Goal: Task Accomplishment & Management: Complete application form

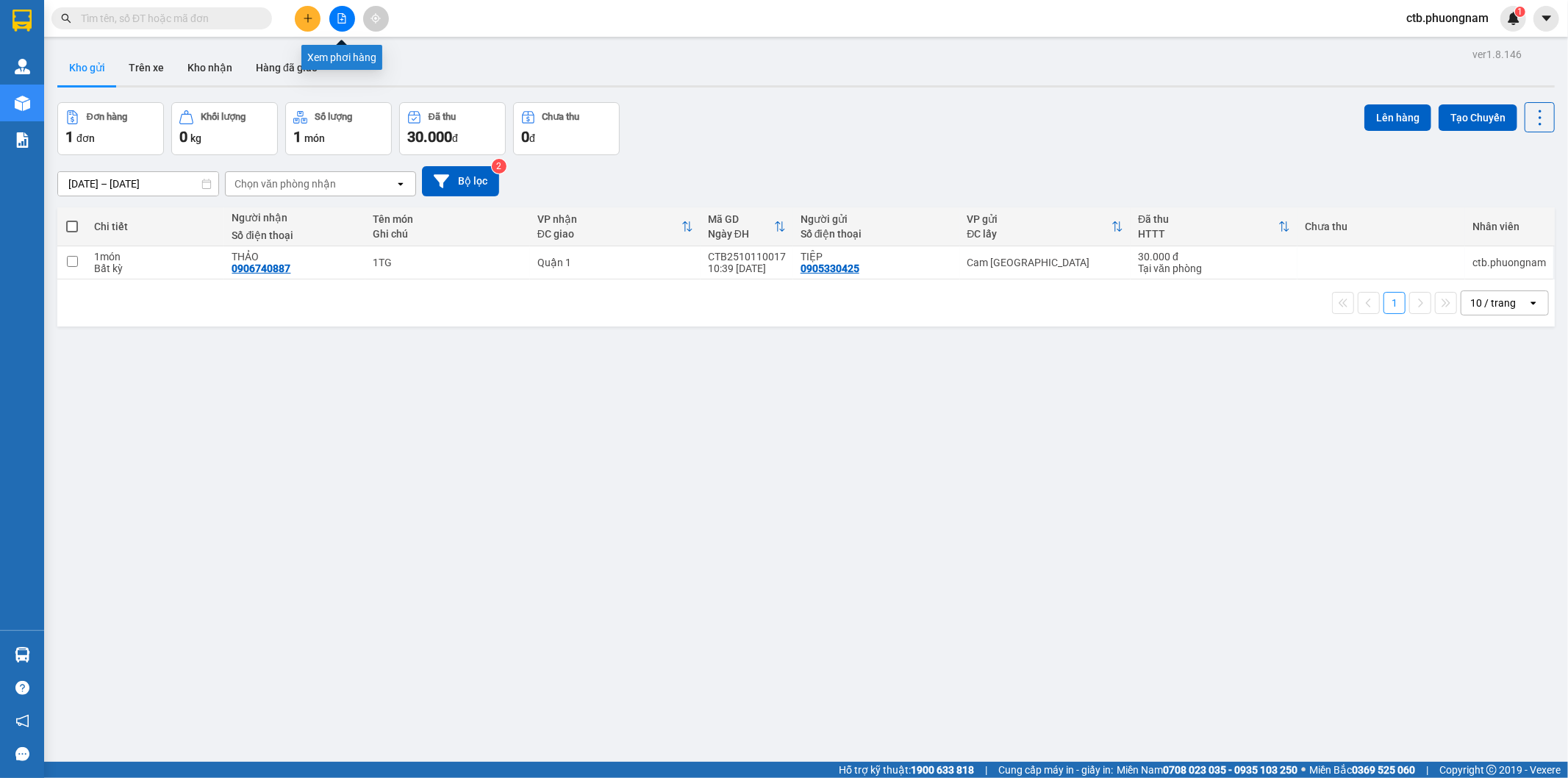
click at [350, 19] on button at bounding box center [342, 18] width 26 height 26
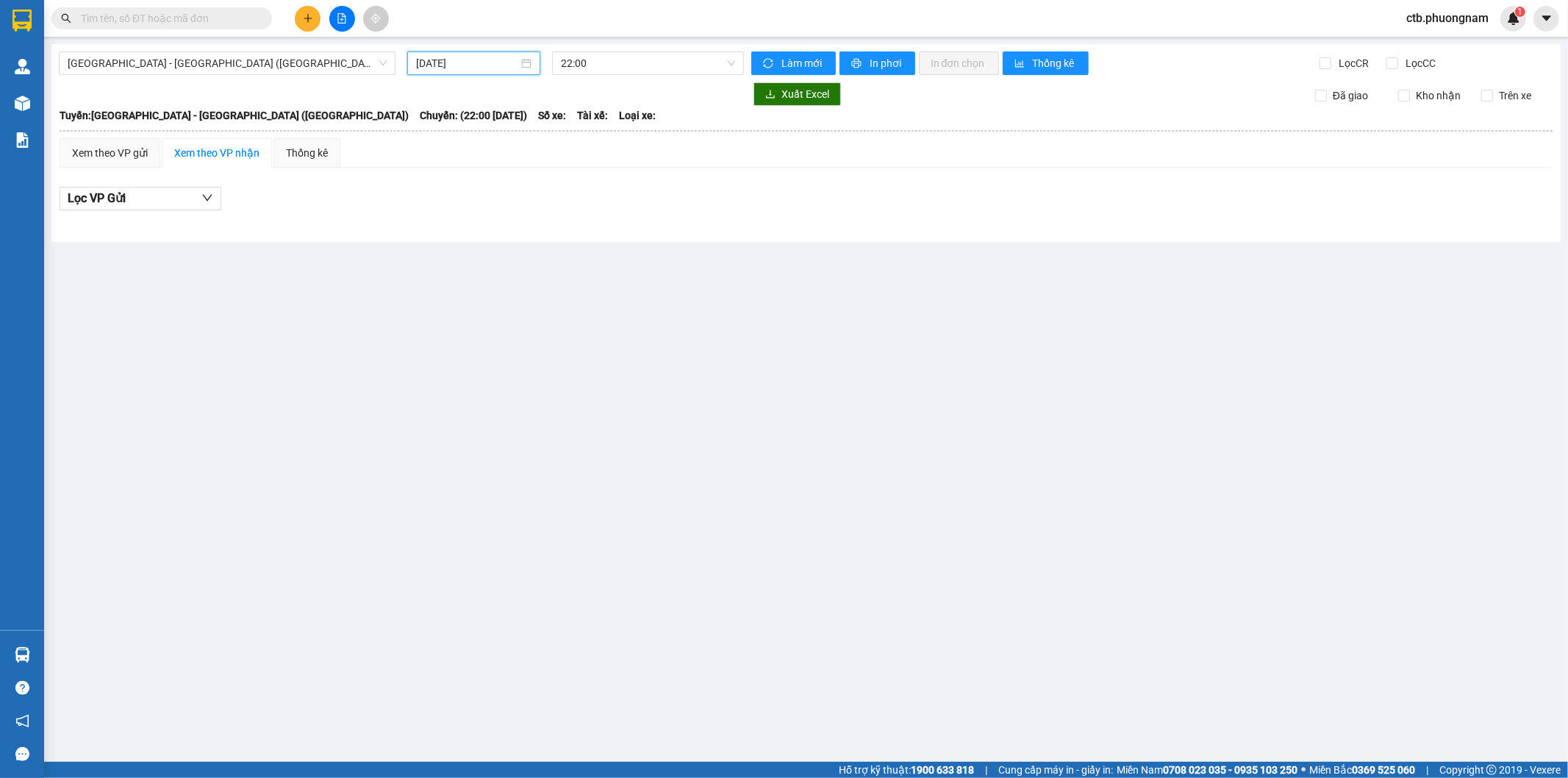
click at [434, 63] on input "12/10/2025" at bounding box center [467, 64] width 102 height 17
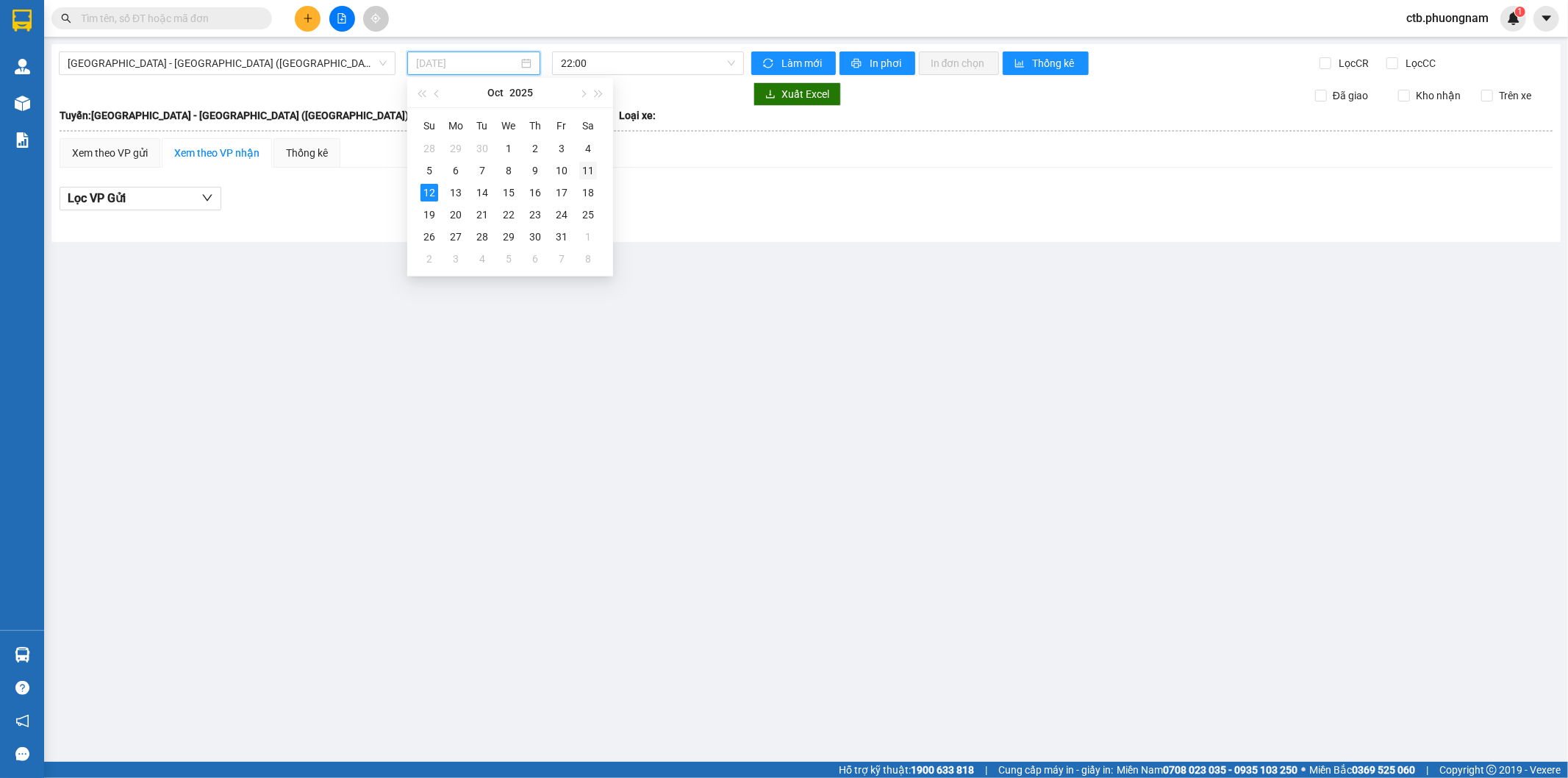
click at [577, 174] on td "11" at bounding box center [588, 171] width 27 height 22
type input "11/10/2025"
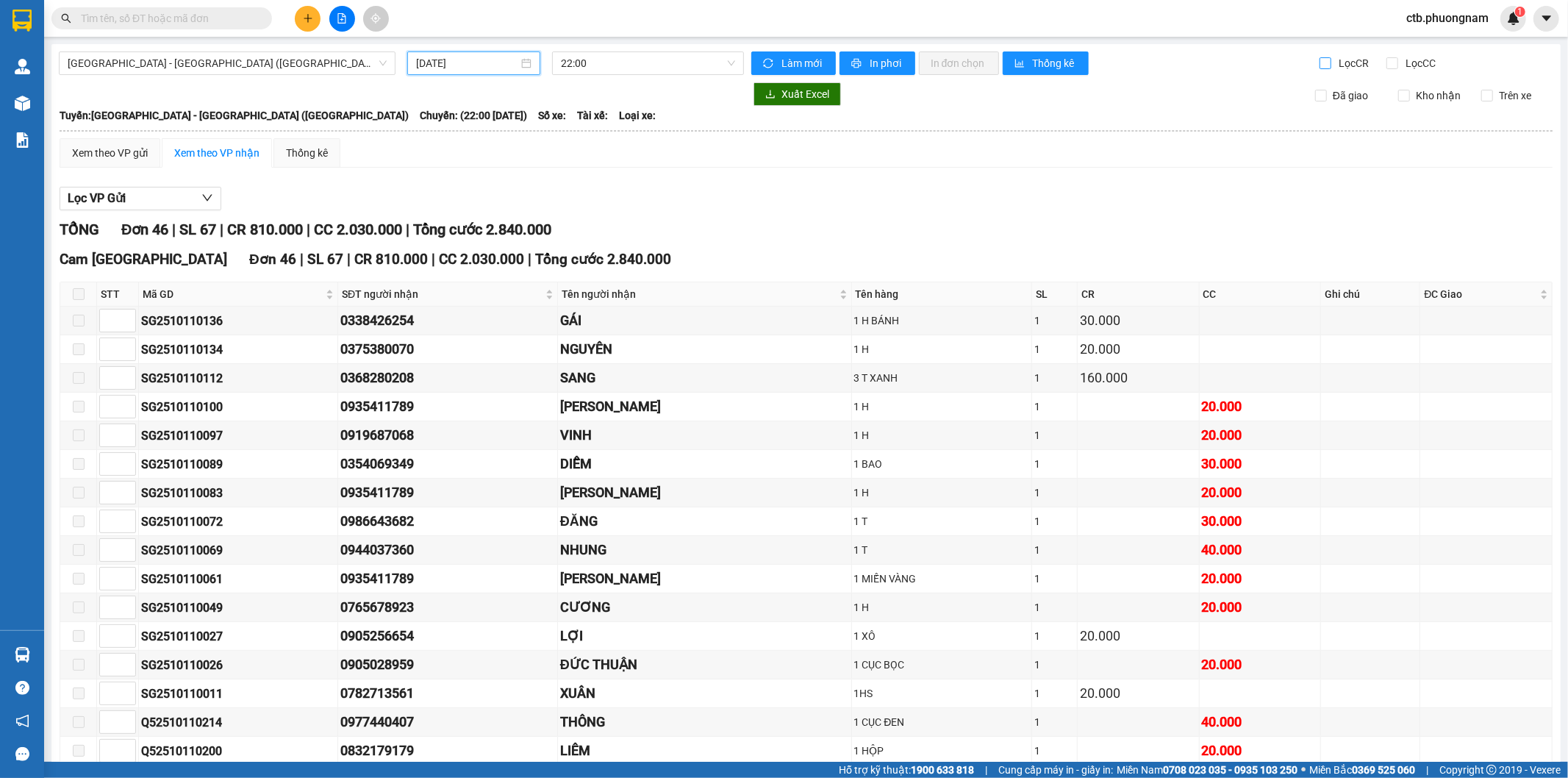
click at [1319, 57] on label "Lọc CR" at bounding box center [1345, 64] width 53 height 17
click at [1319, 60] on input "Lọc CR" at bounding box center [1325, 63] width 14 height 12
checkbox input "true"
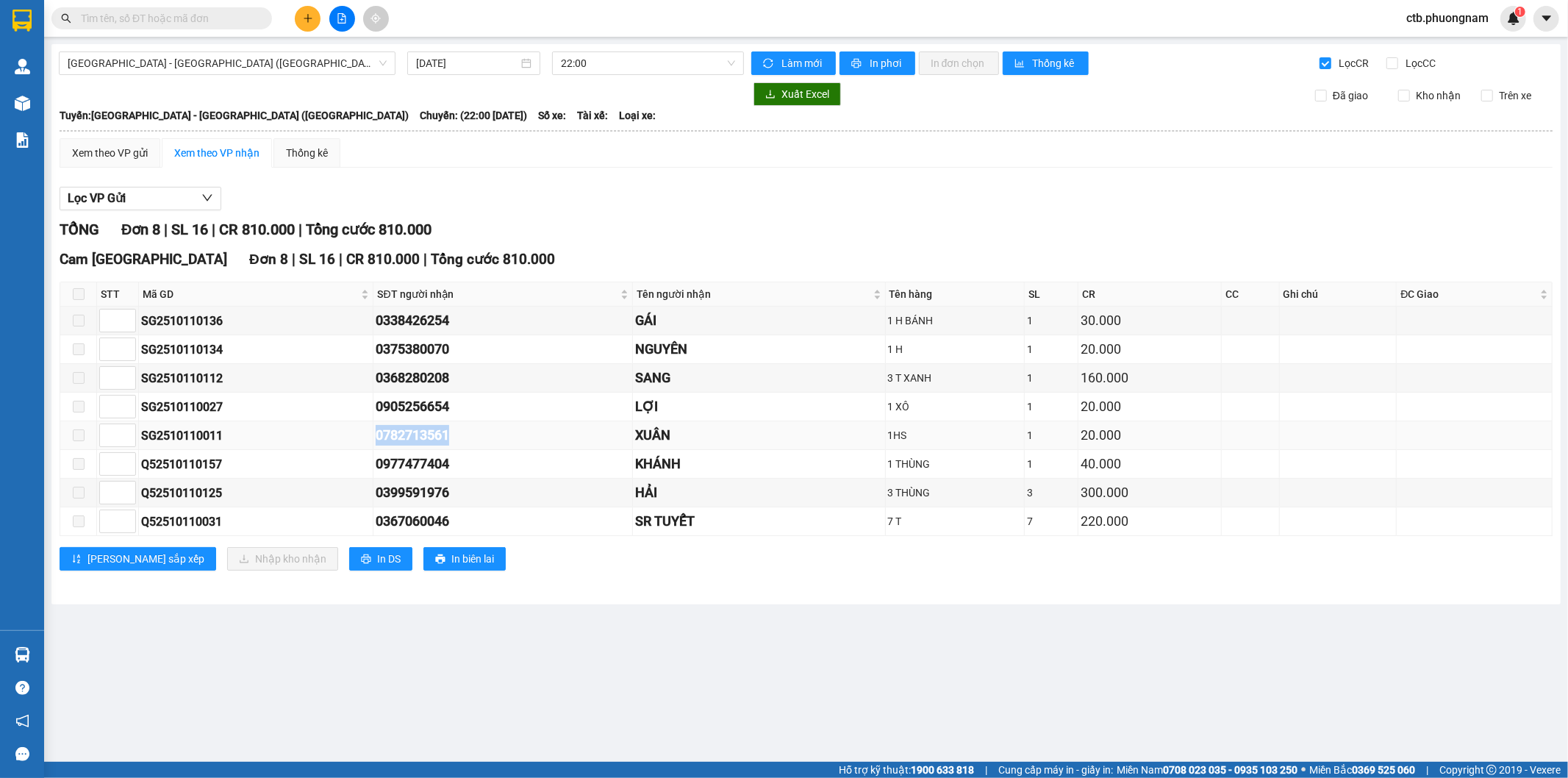
drag, startPoint x: 368, startPoint y: 437, endPoint x: 465, endPoint y: 437, distance: 97.0
click at [465, 437] on tr "SG2510110011 0782713561 XUÂN 1HS 1 20.000" at bounding box center [806, 436] width 1492 height 29
copy tr "0782713561"
drag, startPoint x: 358, startPoint y: 324, endPoint x: 515, endPoint y: 325, distance: 157.0
click at [515, 325] on tr "SG2510110136 0338426254 GÁI 1 H BÁNH 1 30.000" at bounding box center [806, 320] width 1492 height 29
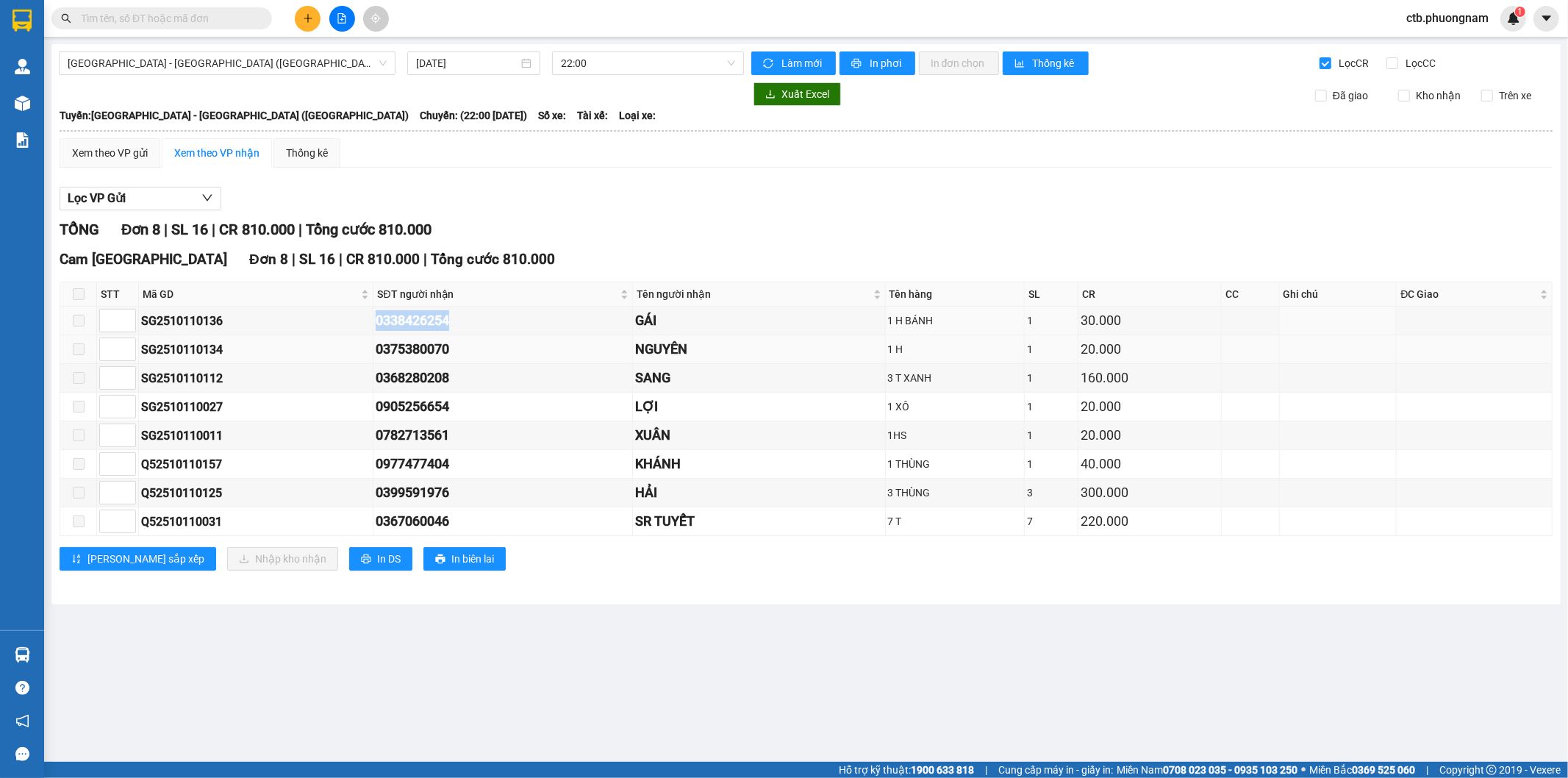
copy tr "0338426254"
click at [1391, 60] on input "Lọc CC" at bounding box center [1393, 63] width 14 height 12
checkbox input "true"
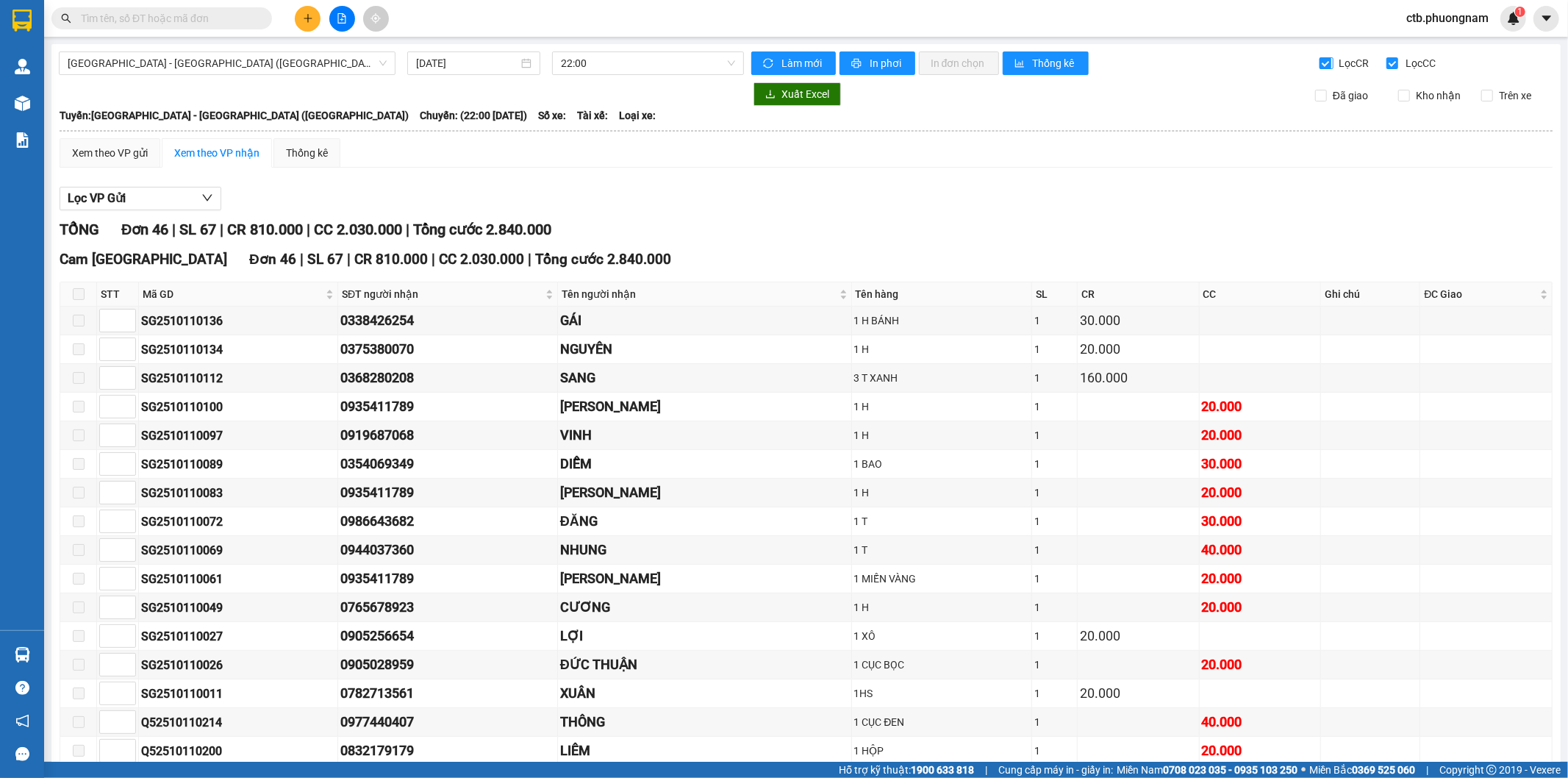
drag, startPoint x: 1328, startPoint y: 67, endPoint x: 1306, endPoint y: 107, distance: 45.7
click at [1334, 67] on span "Lọc CR" at bounding box center [1352, 64] width 38 height 17
click at [1328, 67] on input "Lọc CR" at bounding box center [1325, 63] width 14 height 12
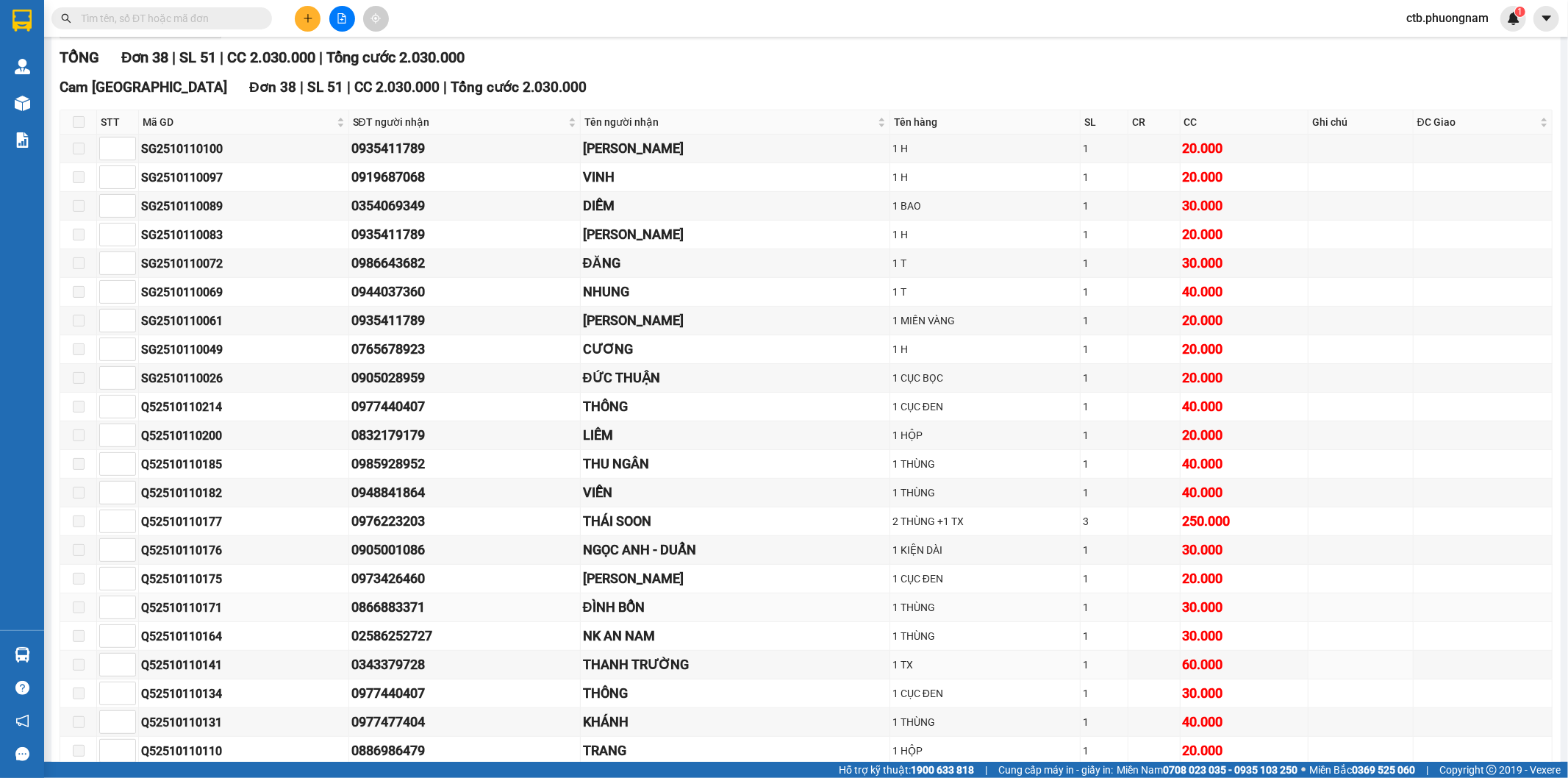
scroll to position [147, 0]
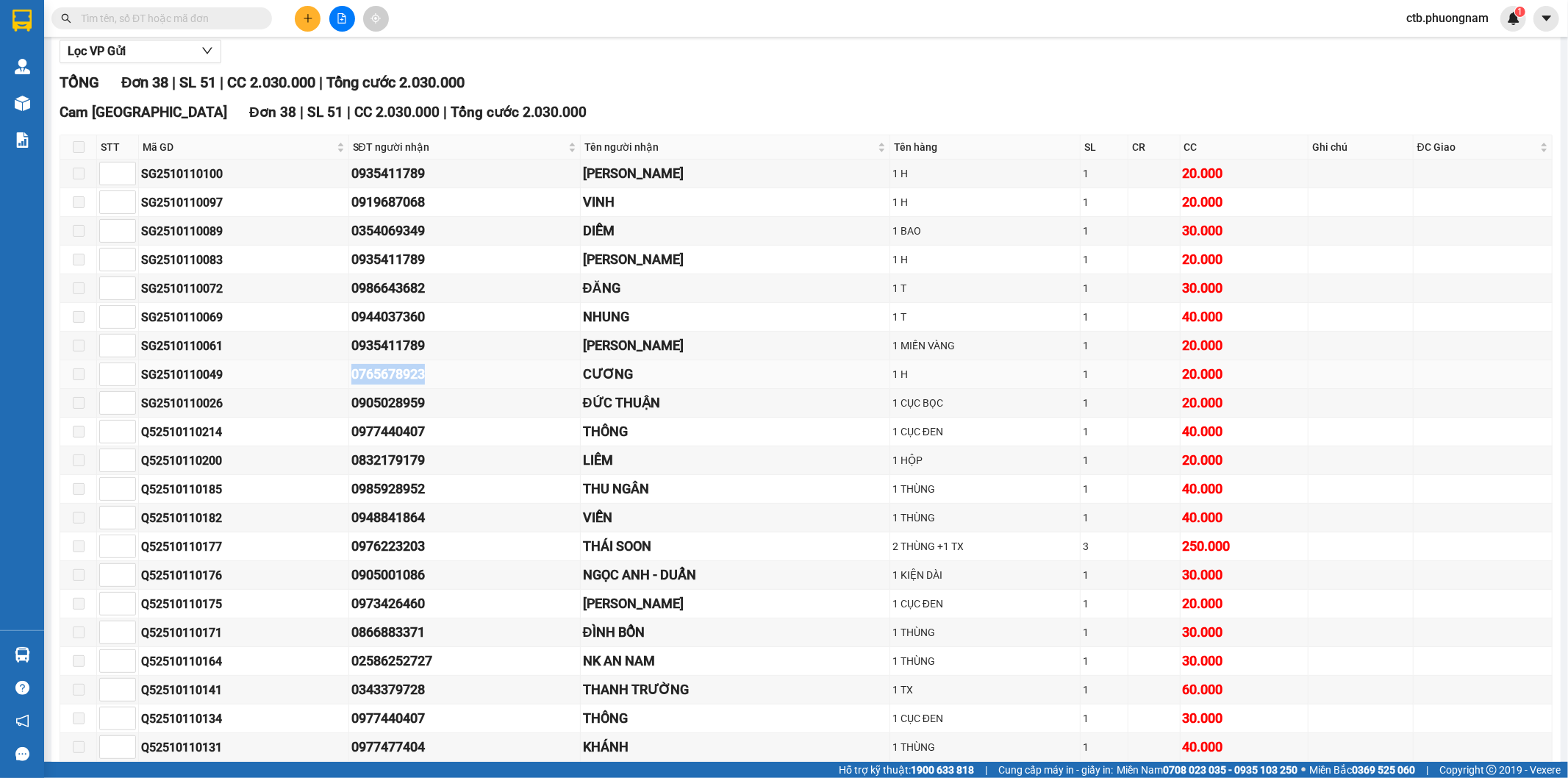
drag, startPoint x: 341, startPoint y: 380, endPoint x: 447, endPoint y: 376, distance: 106.1
click at [447, 376] on tr "SG2510110049 0765678923 CƯƠNG 1 H 1 20.000" at bounding box center [806, 374] width 1492 height 29
copy tr "0765678923"
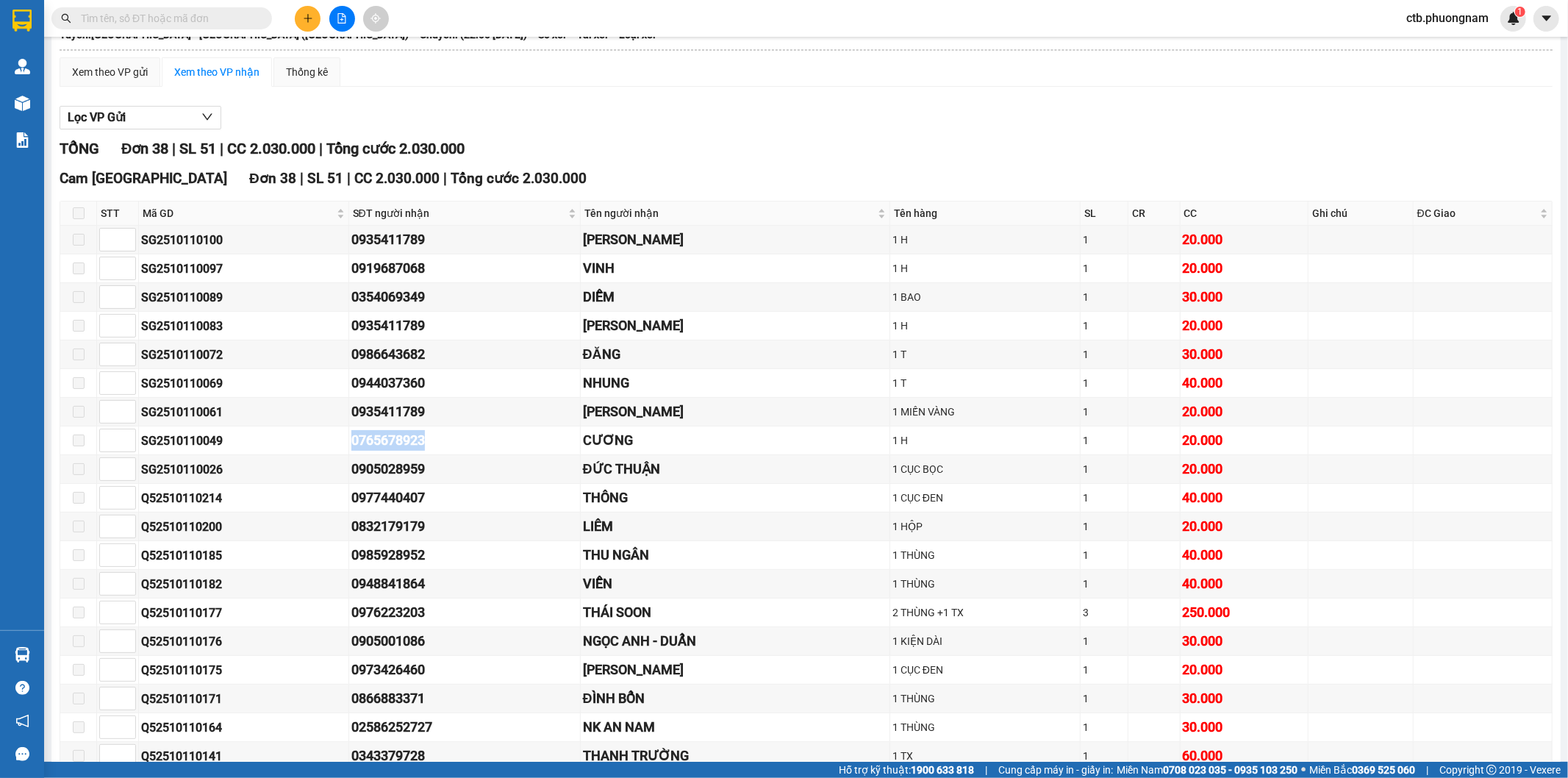
scroll to position [0, 0]
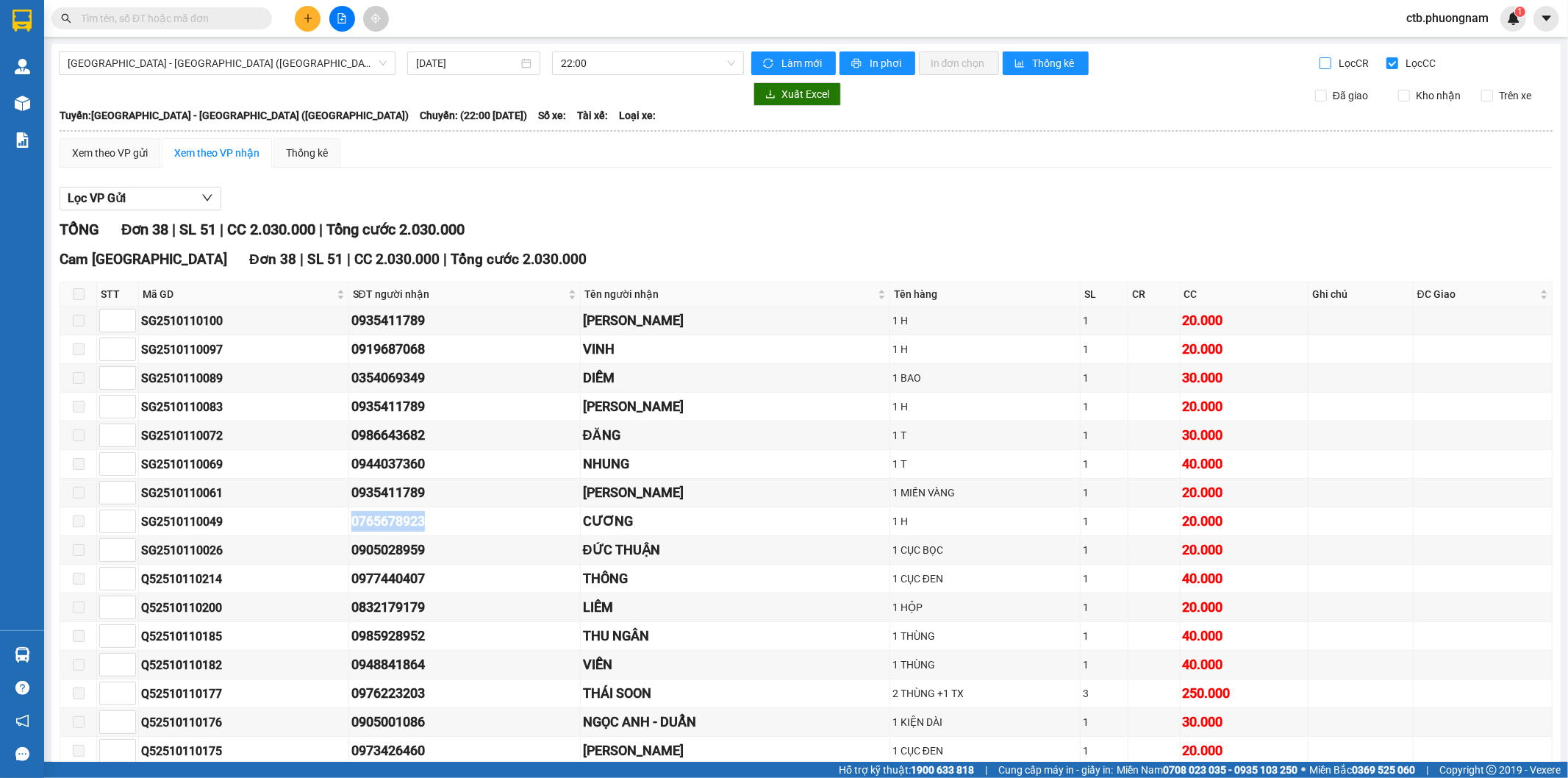
drag, startPoint x: 1313, startPoint y: 59, endPoint x: 1364, endPoint y: 63, distance: 51.2
click at [1319, 57] on input "Lọc CR" at bounding box center [1325, 63] width 14 height 12
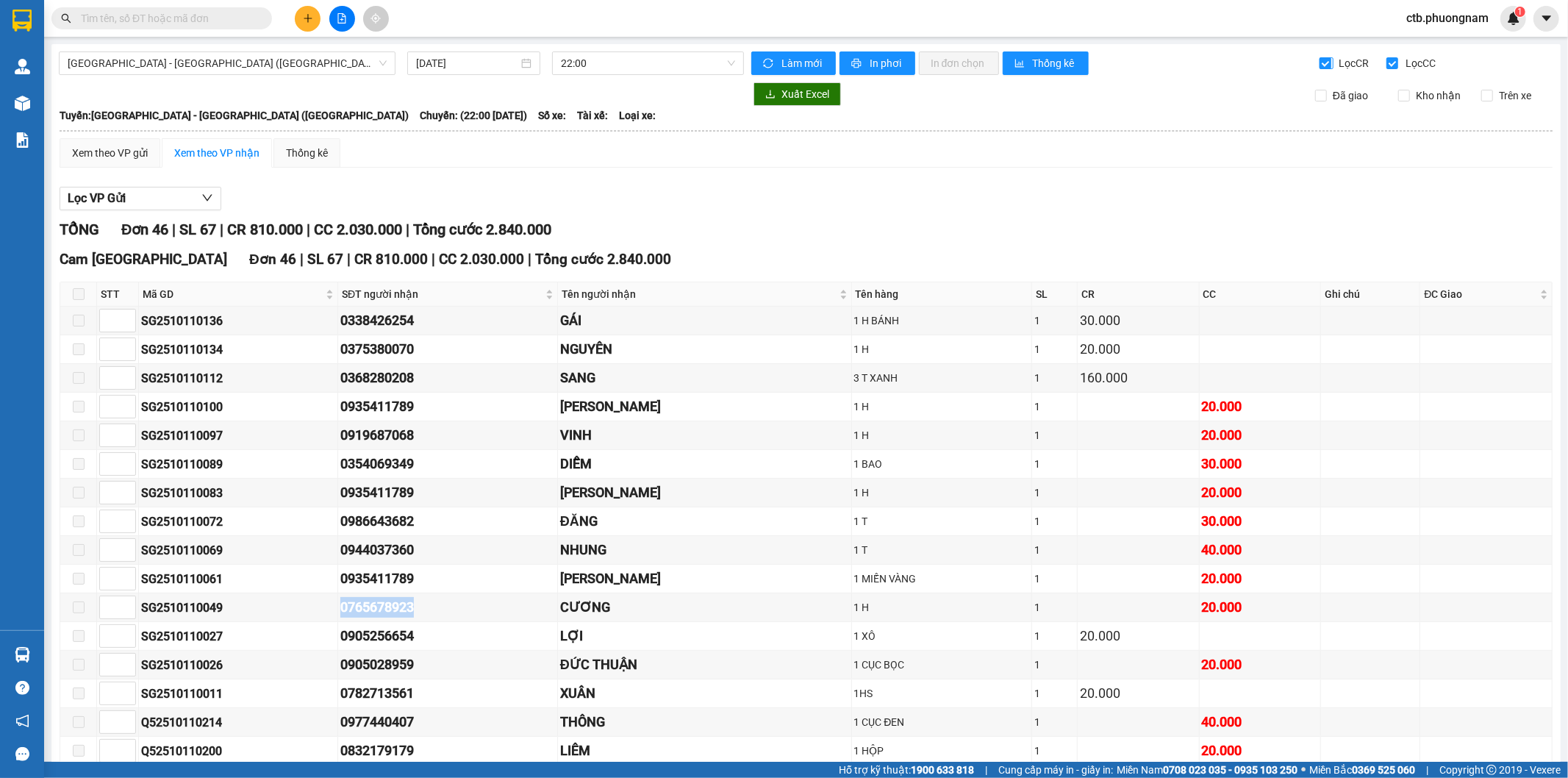
click at [1319, 64] on input "Lọc CR" at bounding box center [1325, 63] width 14 height 12
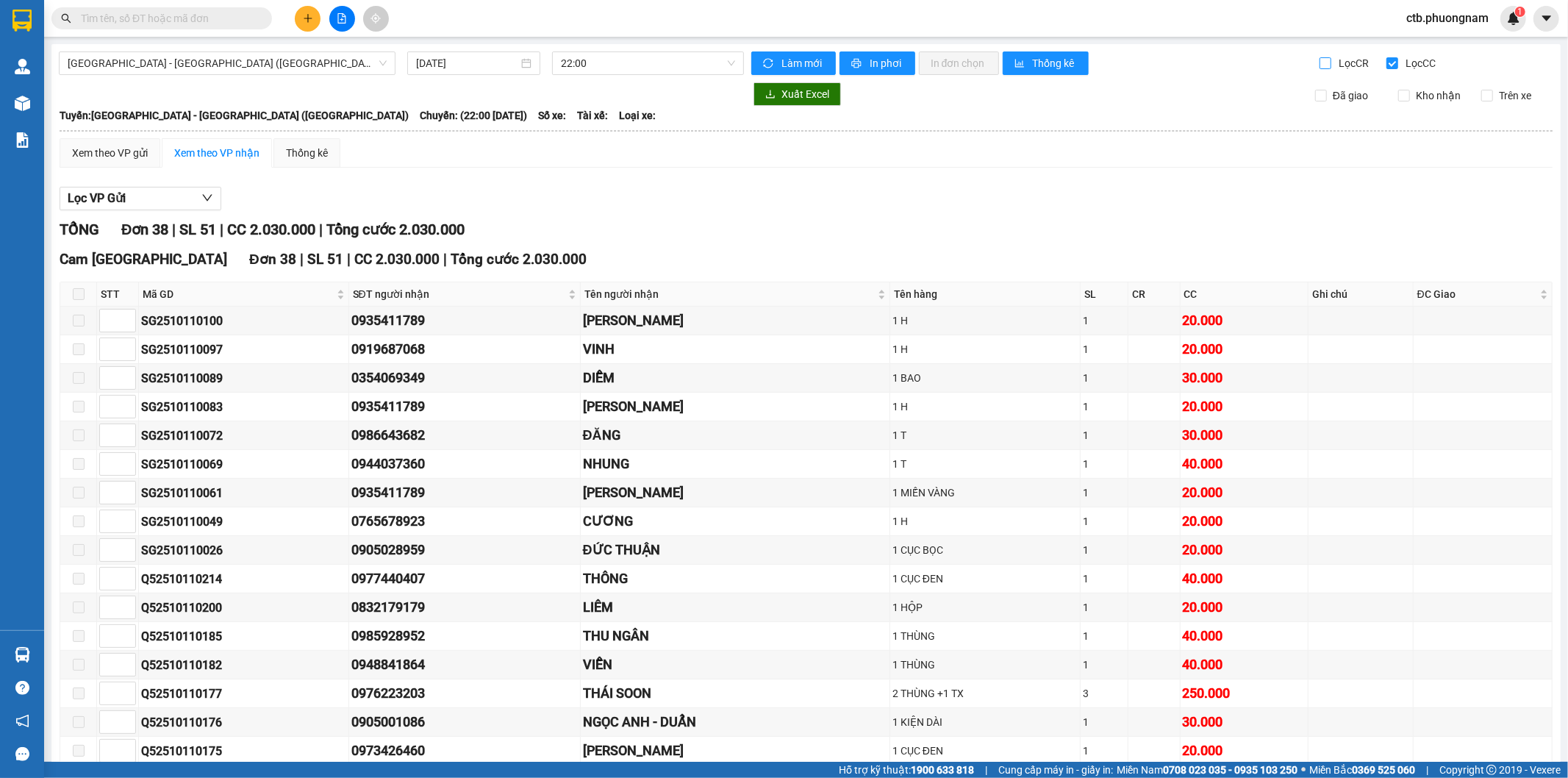
click at [1319, 70] on label "Lọc CR" at bounding box center [1345, 64] width 53 height 17
click at [1319, 69] on input "Lọc CR" at bounding box center [1325, 63] width 14 height 12
checkbox input "true"
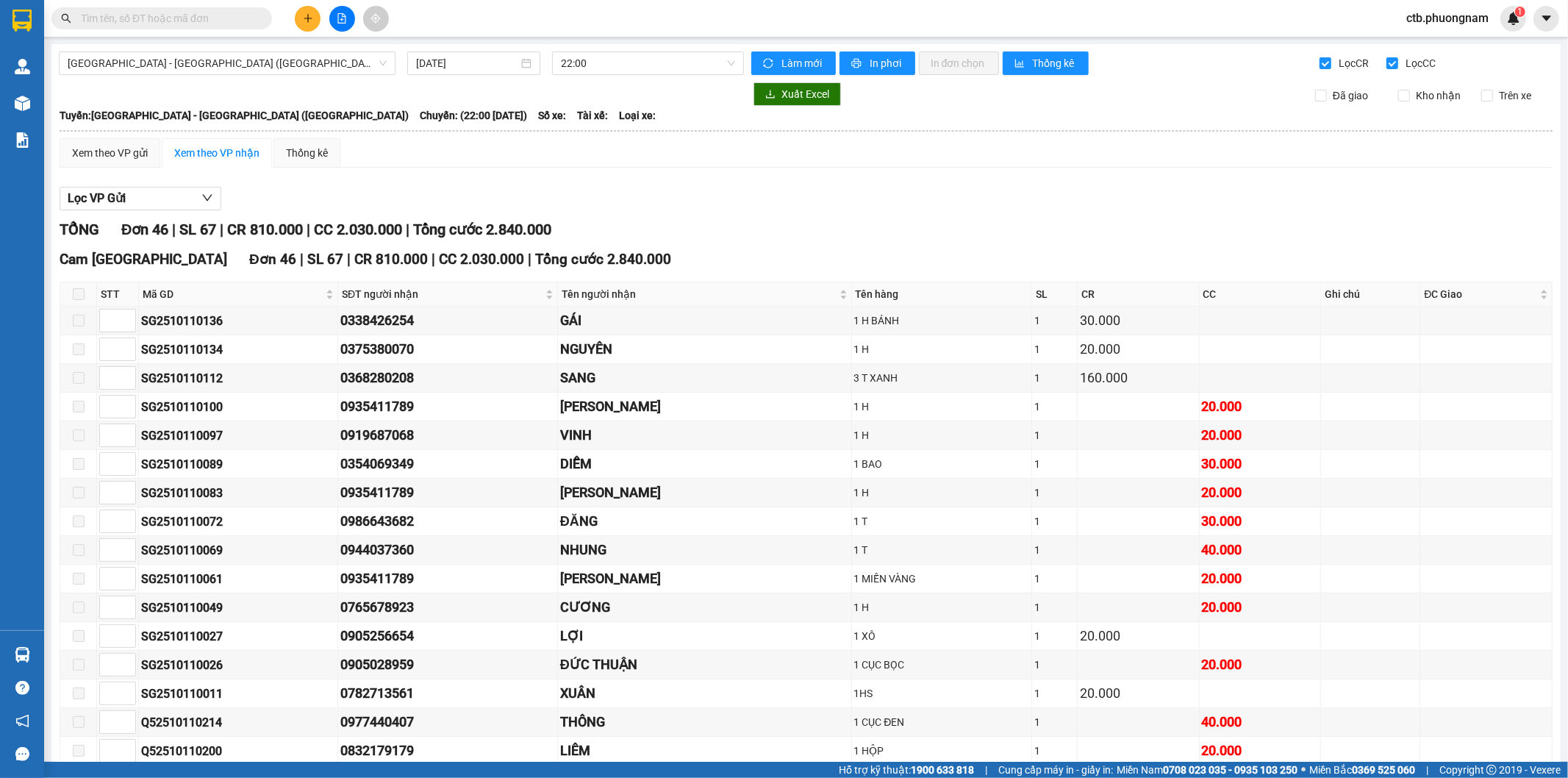
drag, startPoint x: 1380, startPoint y: 70, endPoint x: 1370, endPoint y: 90, distance: 22.4
click at [1386, 64] on input "Lọc CC" at bounding box center [1393, 63] width 14 height 12
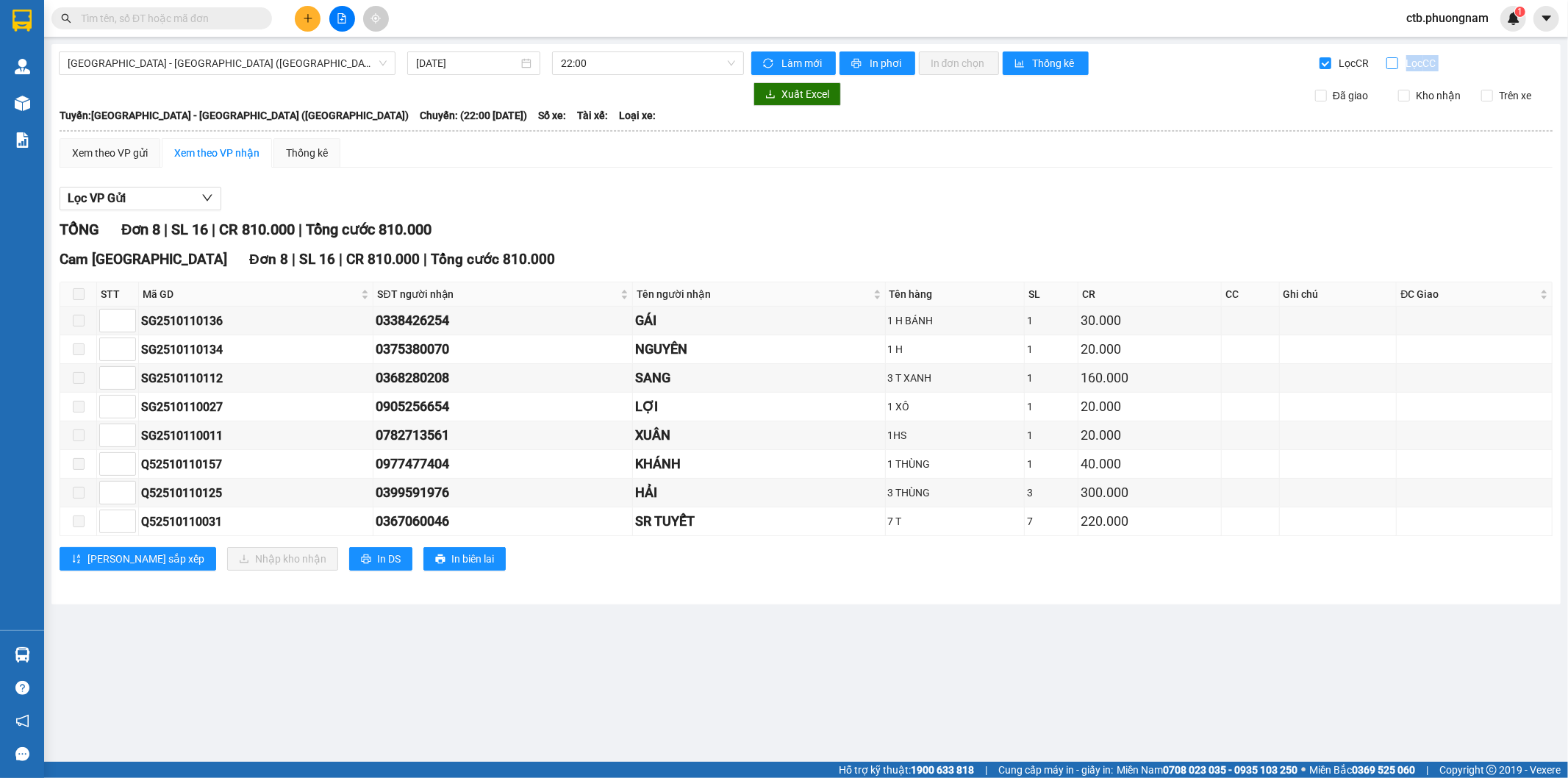
click at [1390, 60] on input "Lọc CC" at bounding box center [1393, 63] width 14 height 12
checkbox input "true"
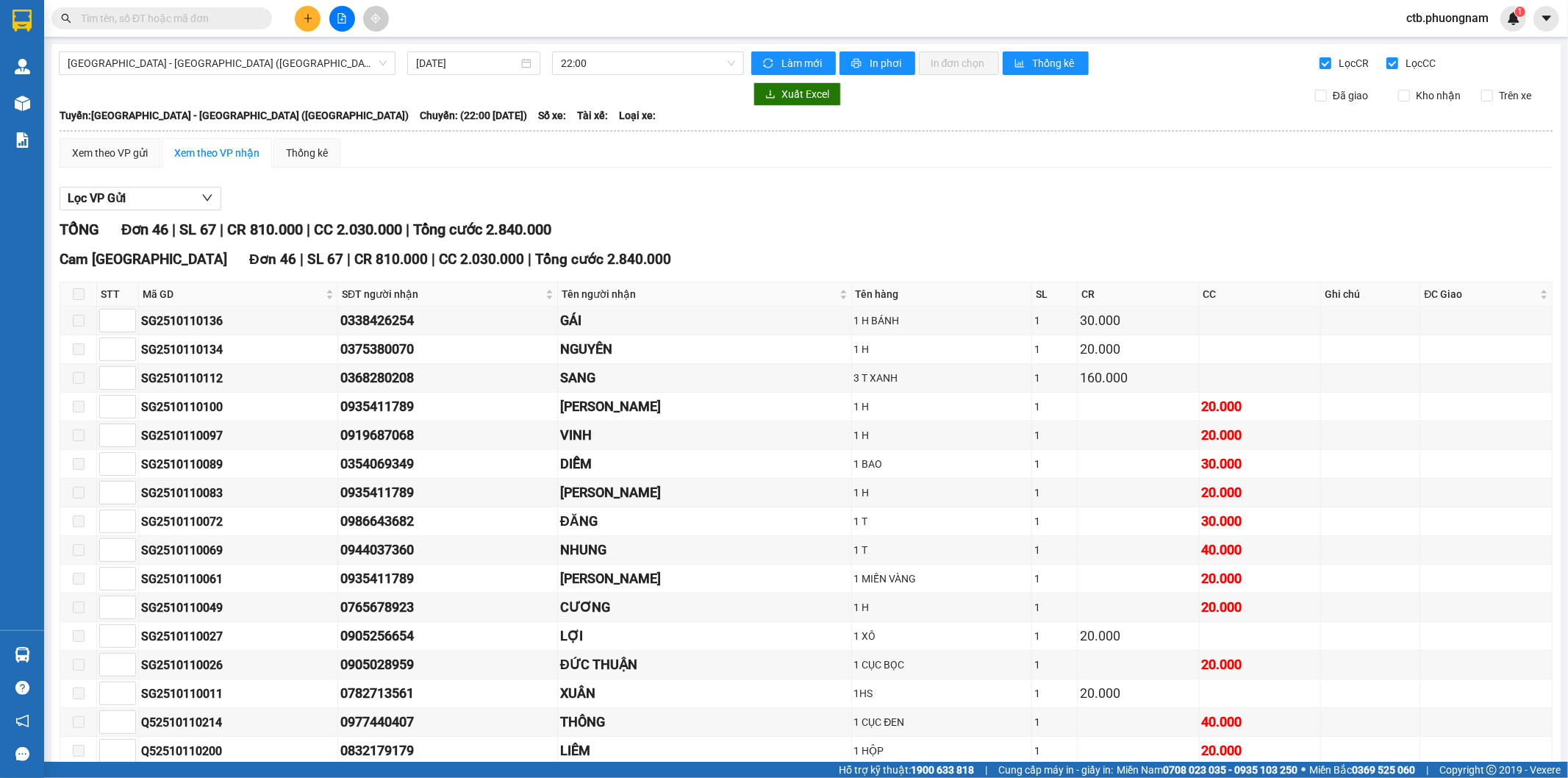
drag, startPoint x: 1310, startPoint y: 56, endPoint x: 1310, endPoint y: 77, distance: 21.0
click at [1319, 60] on label "Lọc CR" at bounding box center [1345, 64] width 53 height 17
click at [1319, 60] on input "Lọc CR" at bounding box center [1325, 63] width 14 height 12
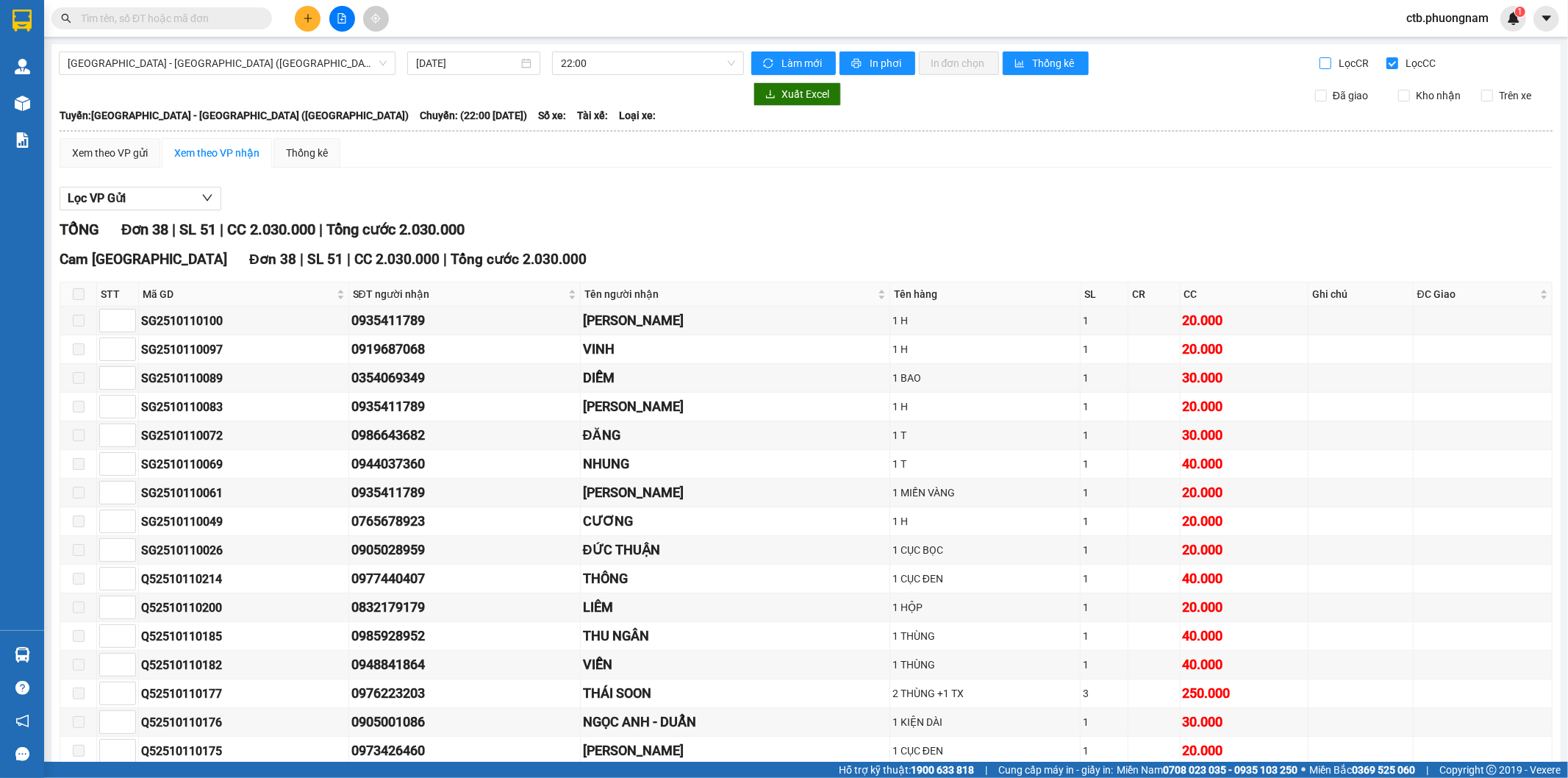
click at [1319, 59] on input "Lọc CR" at bounding box center [1325, 63] width 14 height 12
checkbox input "true"
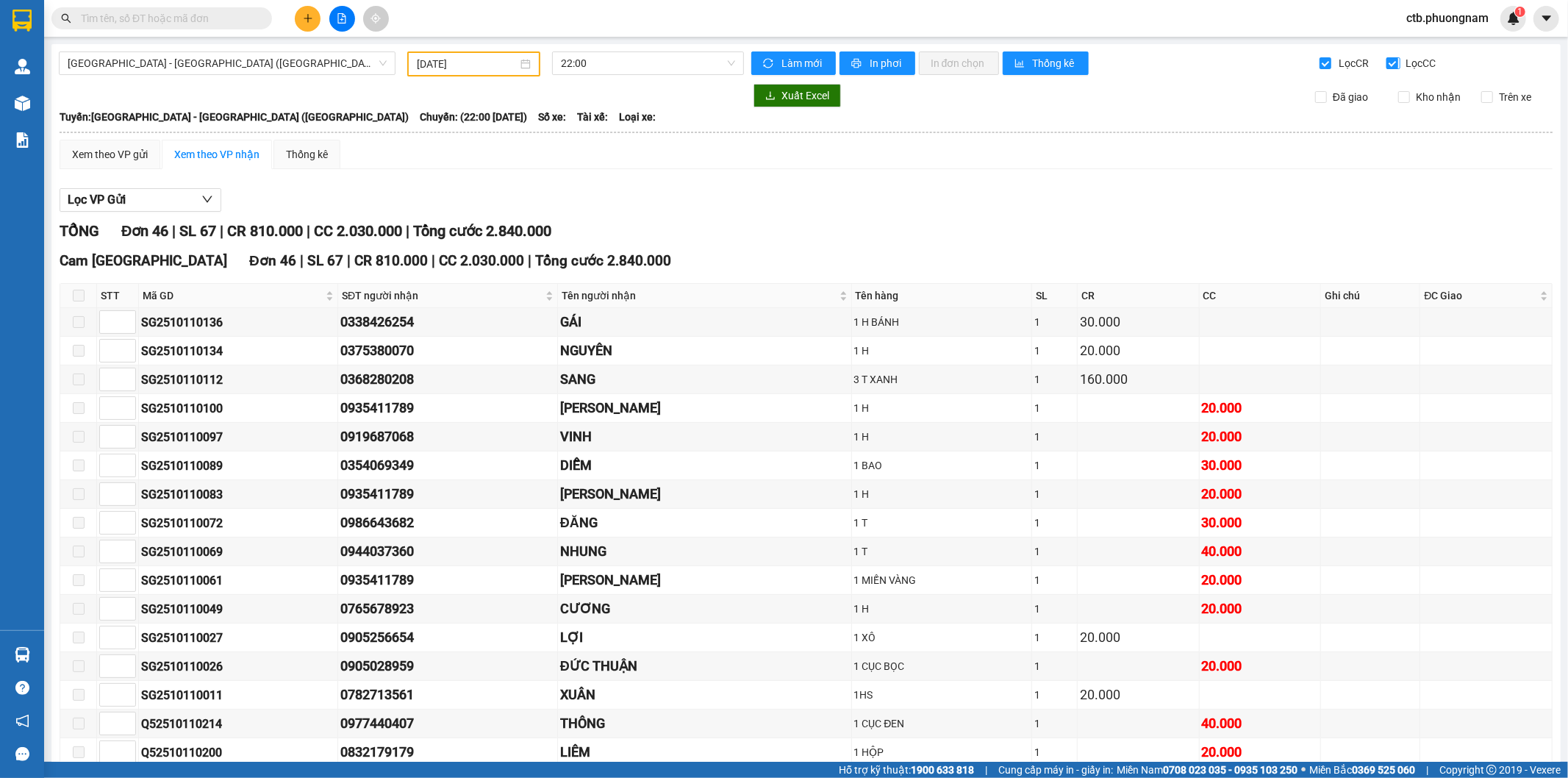
click at [1386, 59] on input "Lọc CC" at bounding box center [1393, 63] width 14 height 12
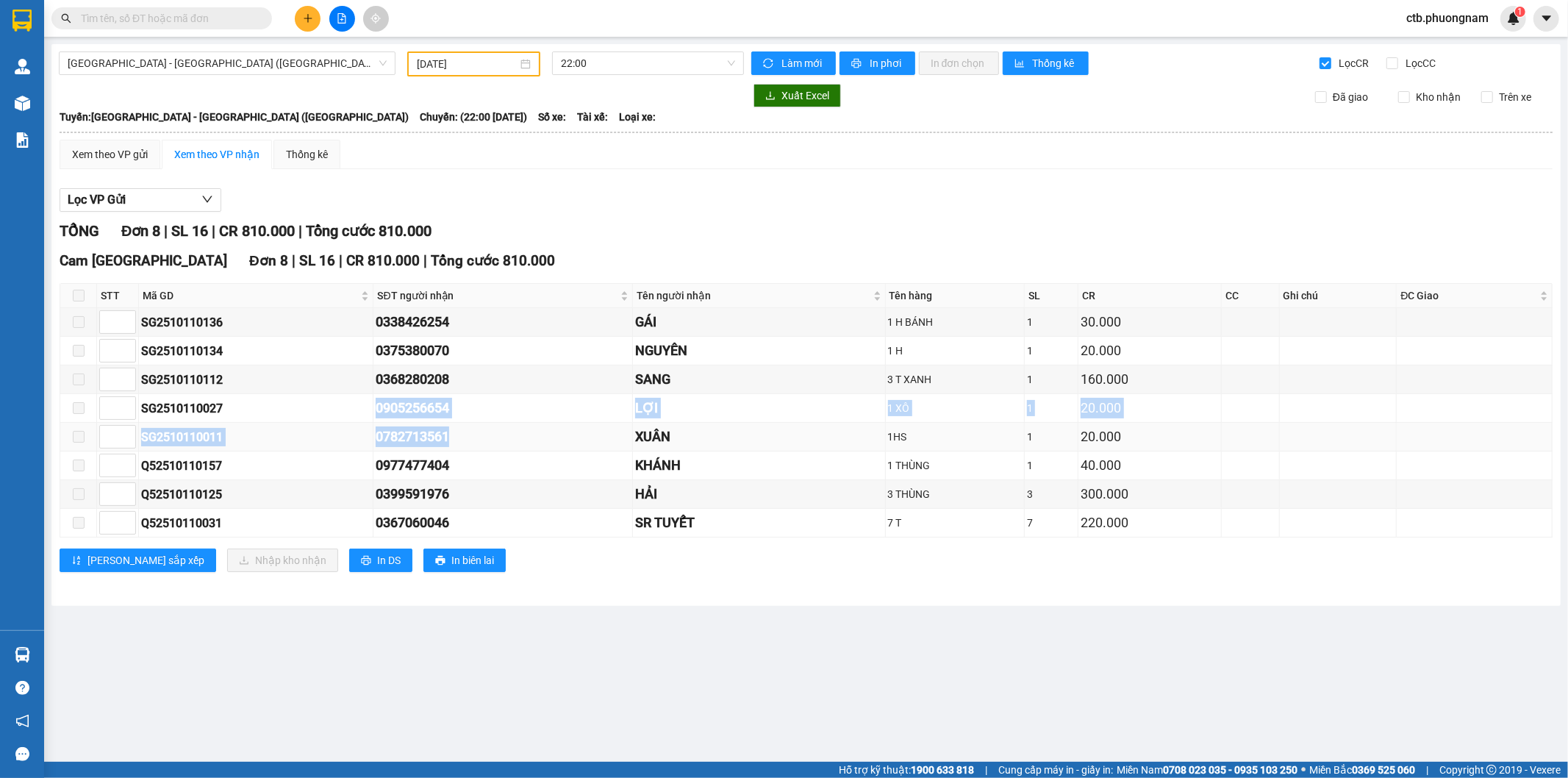
drag, startPoint x: 371, startPoint y: 403, endPoint x: 554, endPoint y: 423, distance: 184.1
click at [576, 423] on tbody "SG2510110136 0338426254 GÁI 1 H BÁNH 1 30.000 SG2510110134 0375380070 NGUYÊN 1 …" at bounding box center [806, 423] width 1492 height 230
click at [549, 422] on td "0905256654" at bounding box center [503, 408] width 259 height 29
drag, startPoint x: 379, startPoint y: 404, endPoint x: 493, endPoint y: 413, distance: 114.4
click at [493, 413] on tr "SG2510110027 0905256654 LỢI 1 XÔ 1 20.000" at bounding box center [806, 408] width 1492 height 29
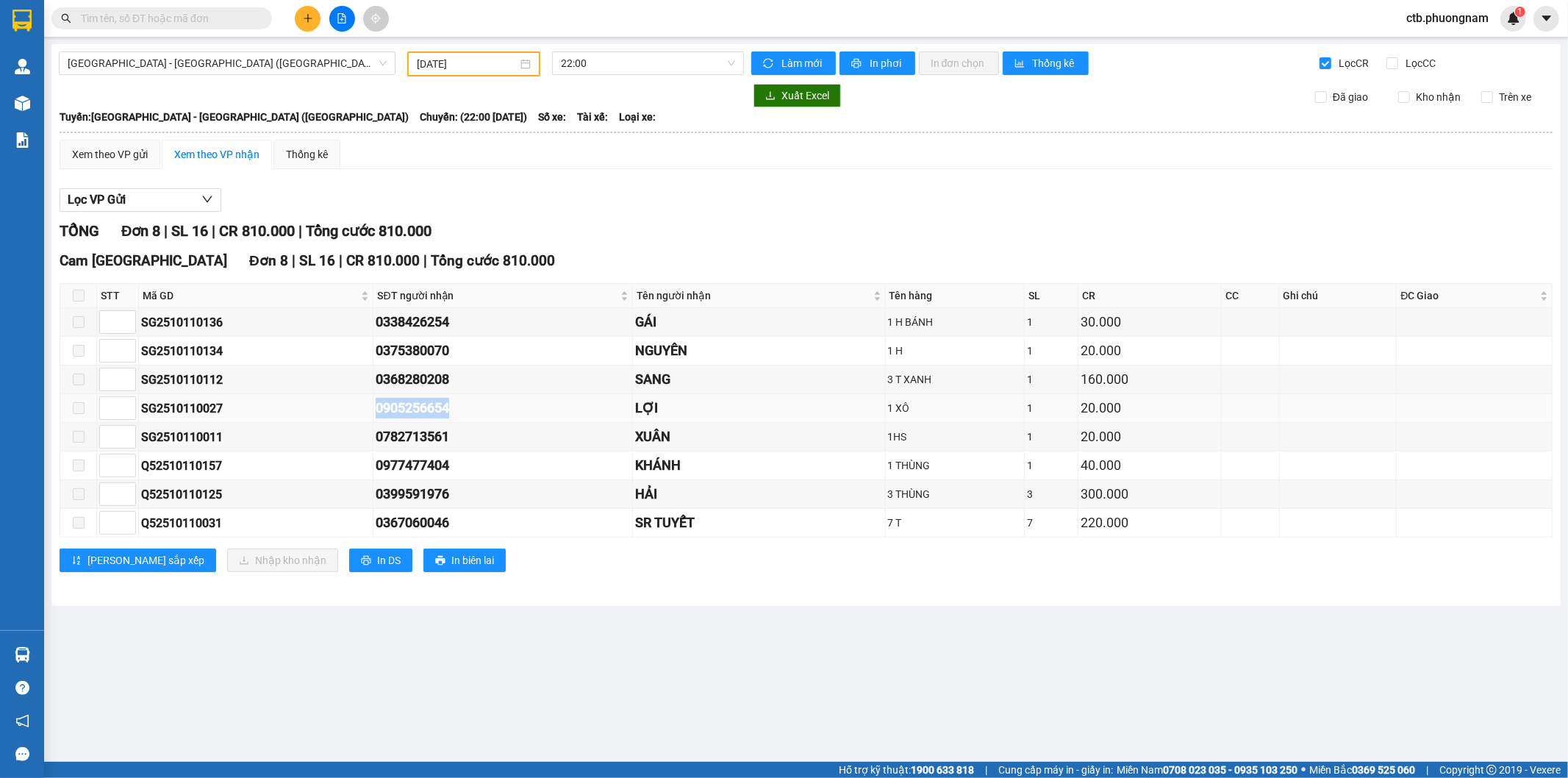
copy tr "0905256654"
click at [1389, 60] on input "Lọc CC" at bounding box center [1393, 63] width 14 height 12
checkbox input "true"
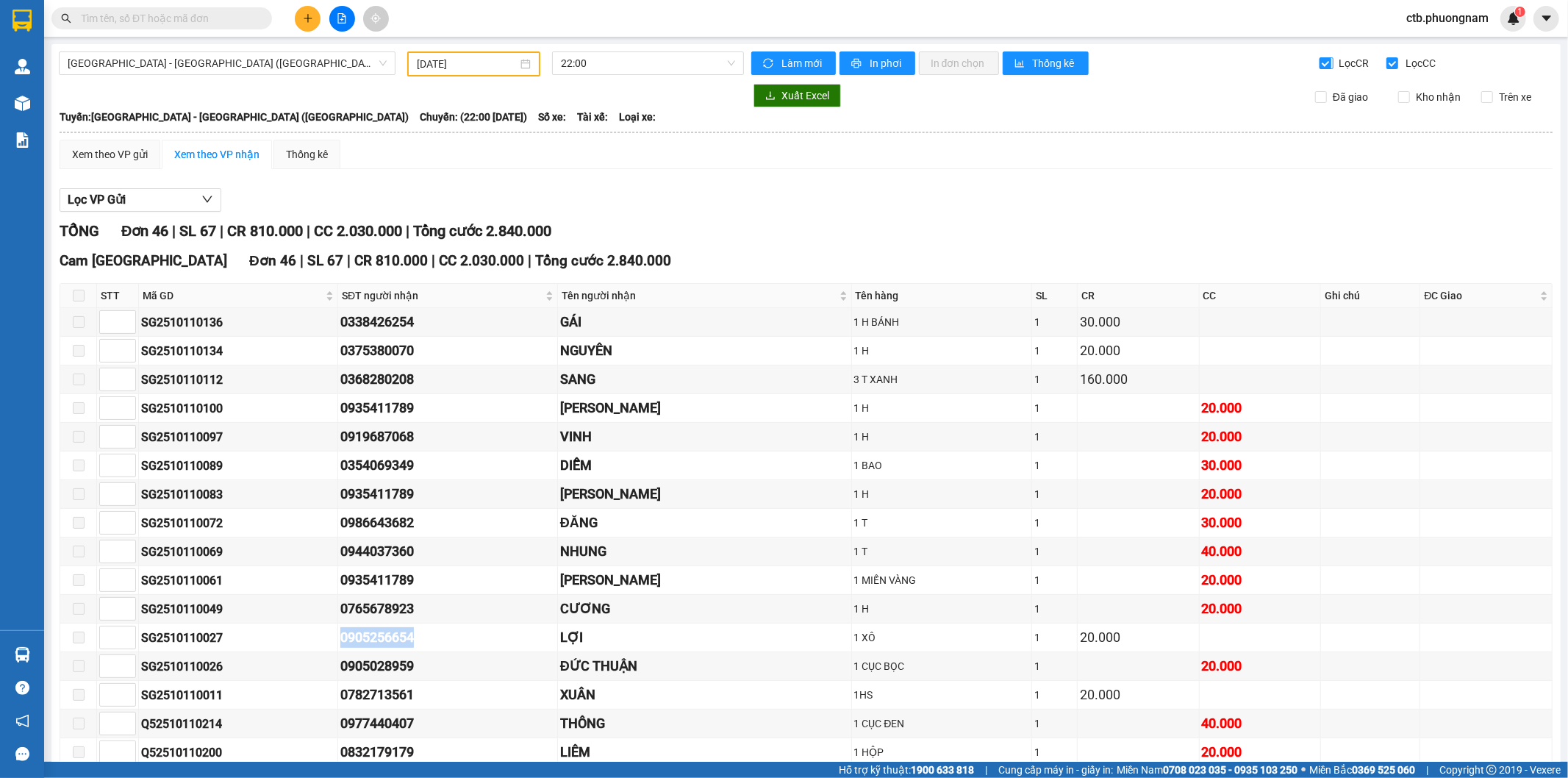
click at [1319, 67] on input "Lọc CR" at bounding box center [1325, 63] width 14 height 12
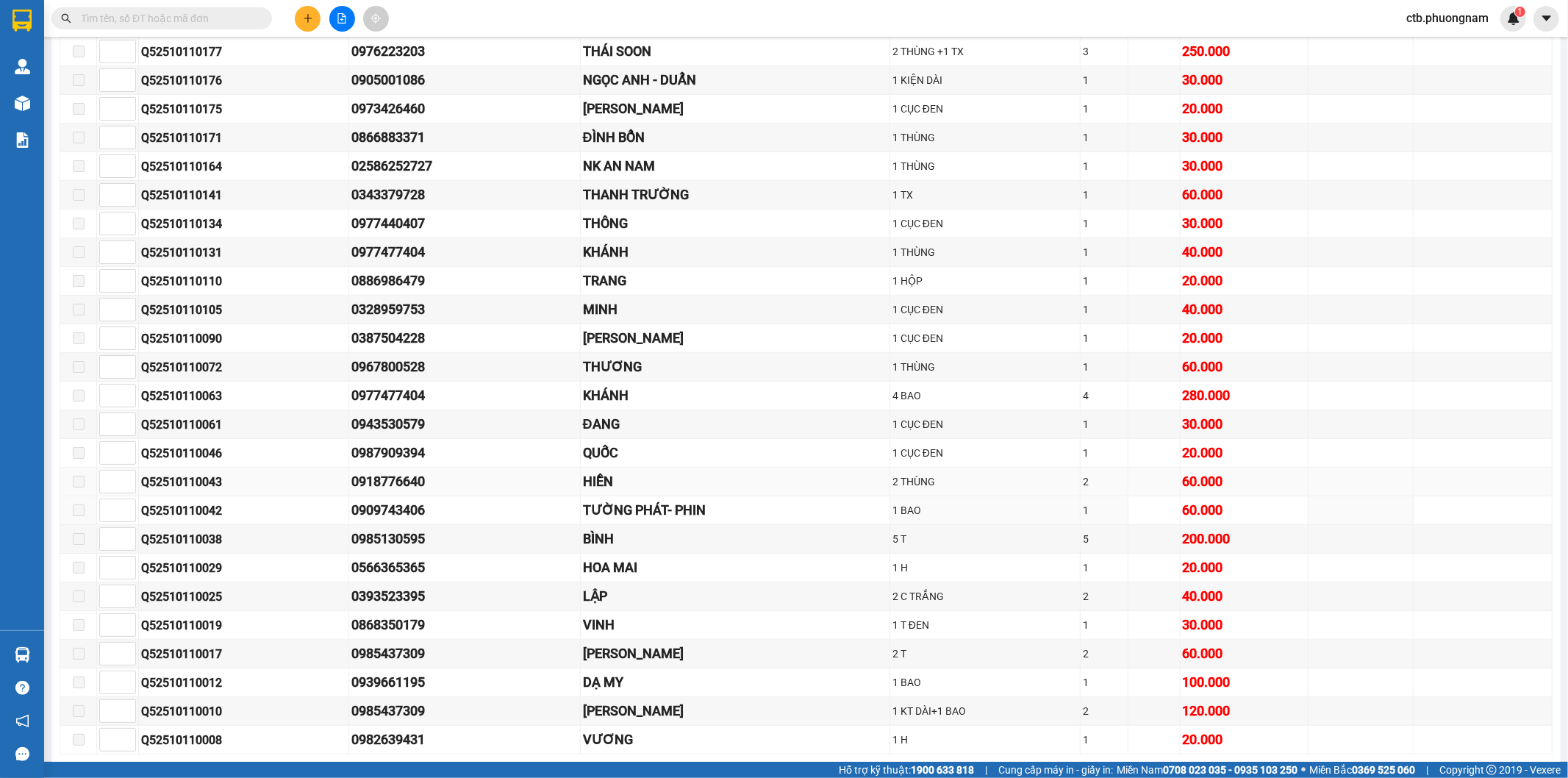
scroll to position [653, 0]
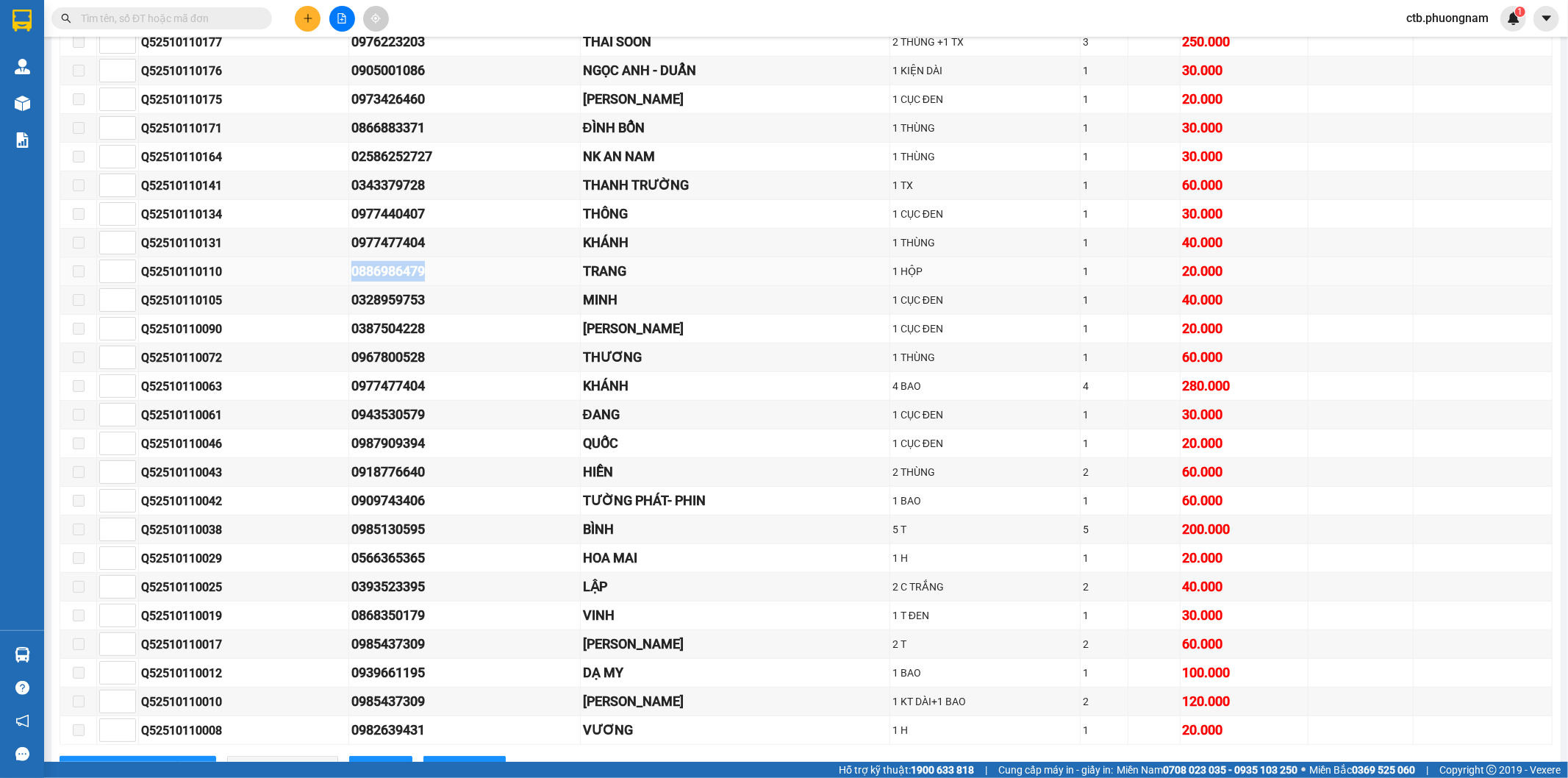
drag, startPoint x: 339, startPoint y: 272, endPoint x: 447, endPoint y: 269, distance: 108.0
click at [447, 269] on tr "Q52510110110 0886986479 TRANG 1 HỘP 1 20.000" at bounding box center [806, 271] width 1492 height 29
copy tr "0886986479"
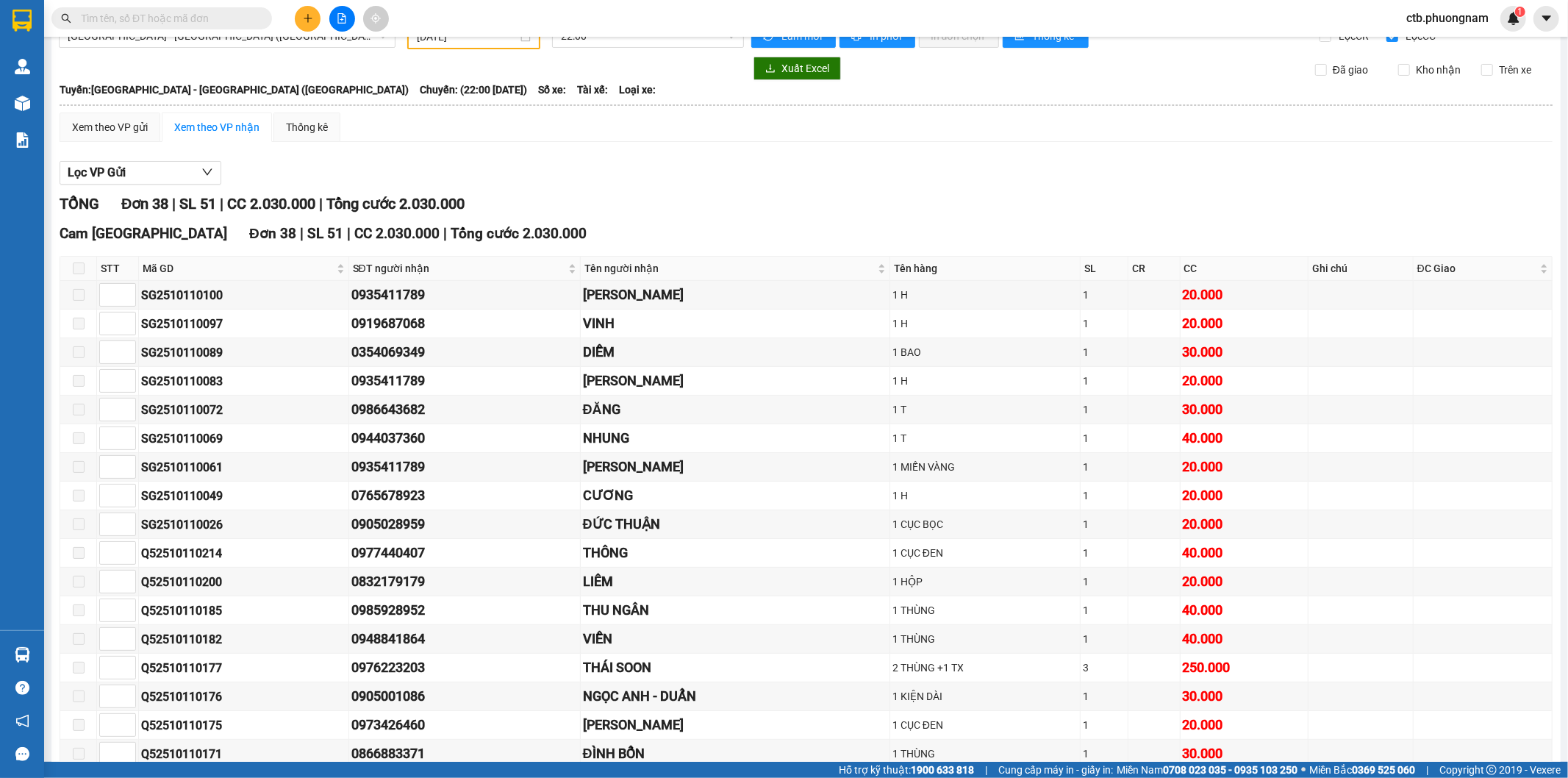
scroll to position [0, 0]
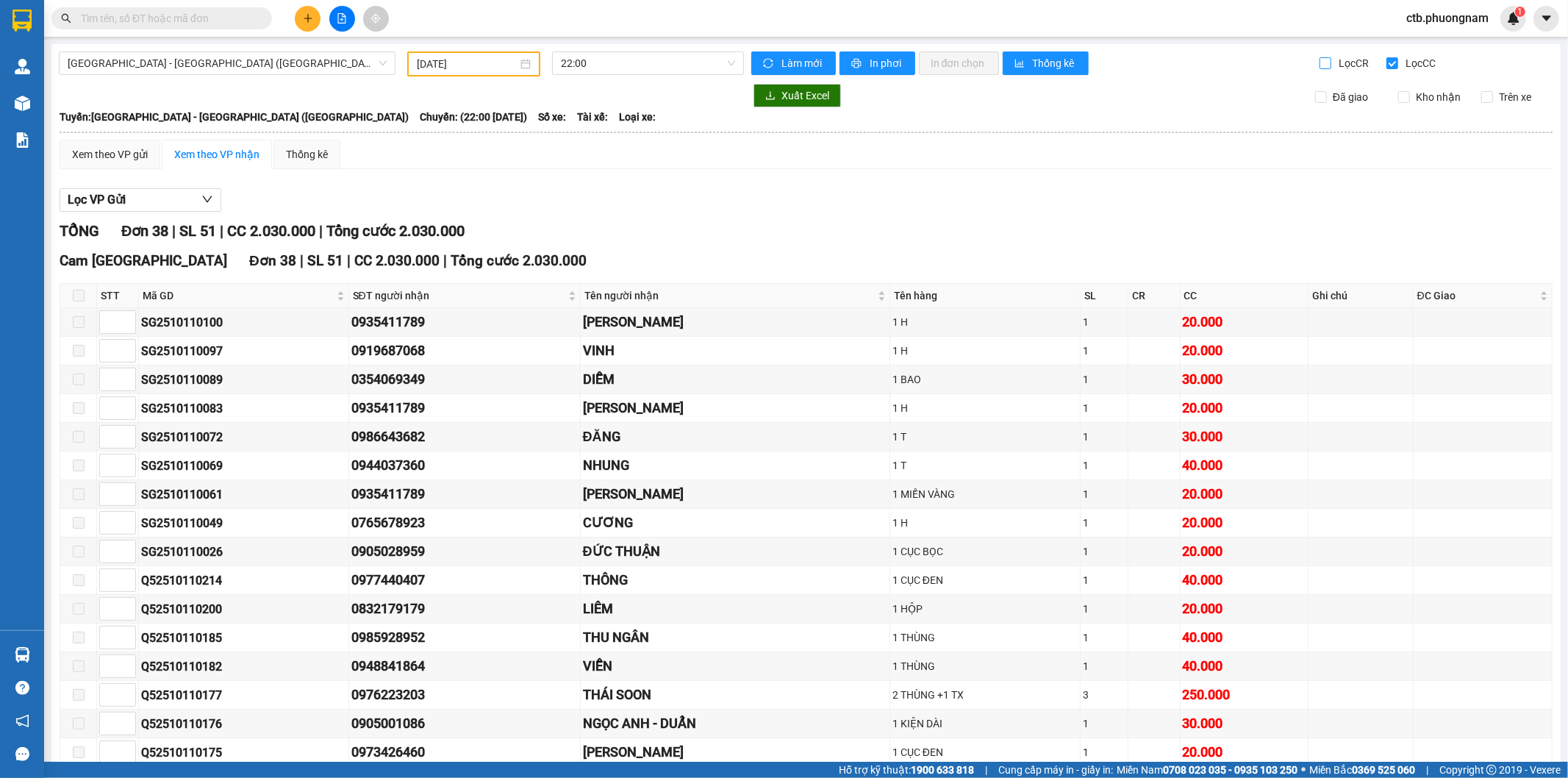
click at [1319, 64] on input "Lọc CR" at bounding box center [1325, 63] width 14 height 12
checkbox input "true"
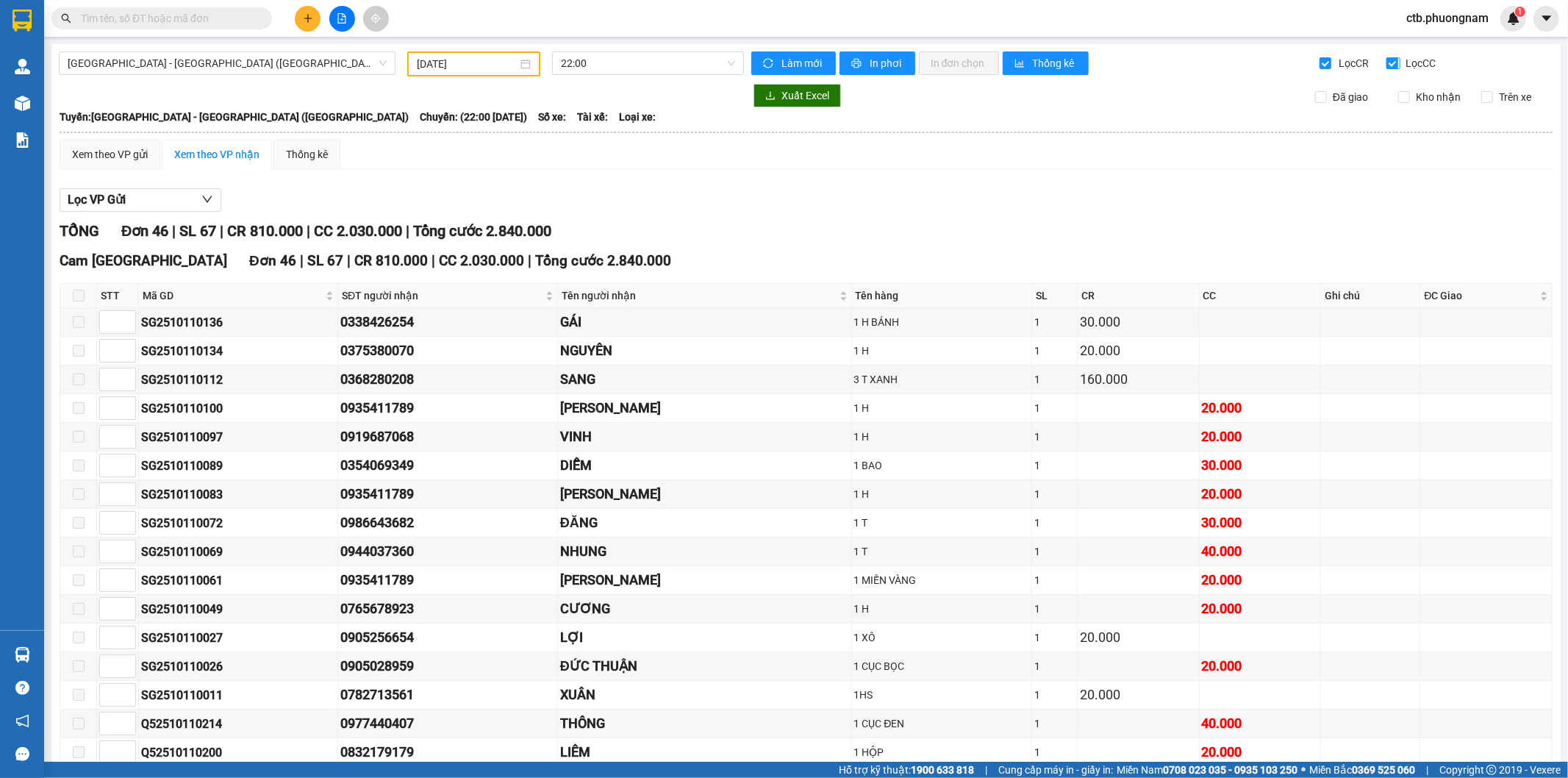
click at [1387, 59] on input "Lọc CC" at bounding box center [1393, 63] width 14 height 12
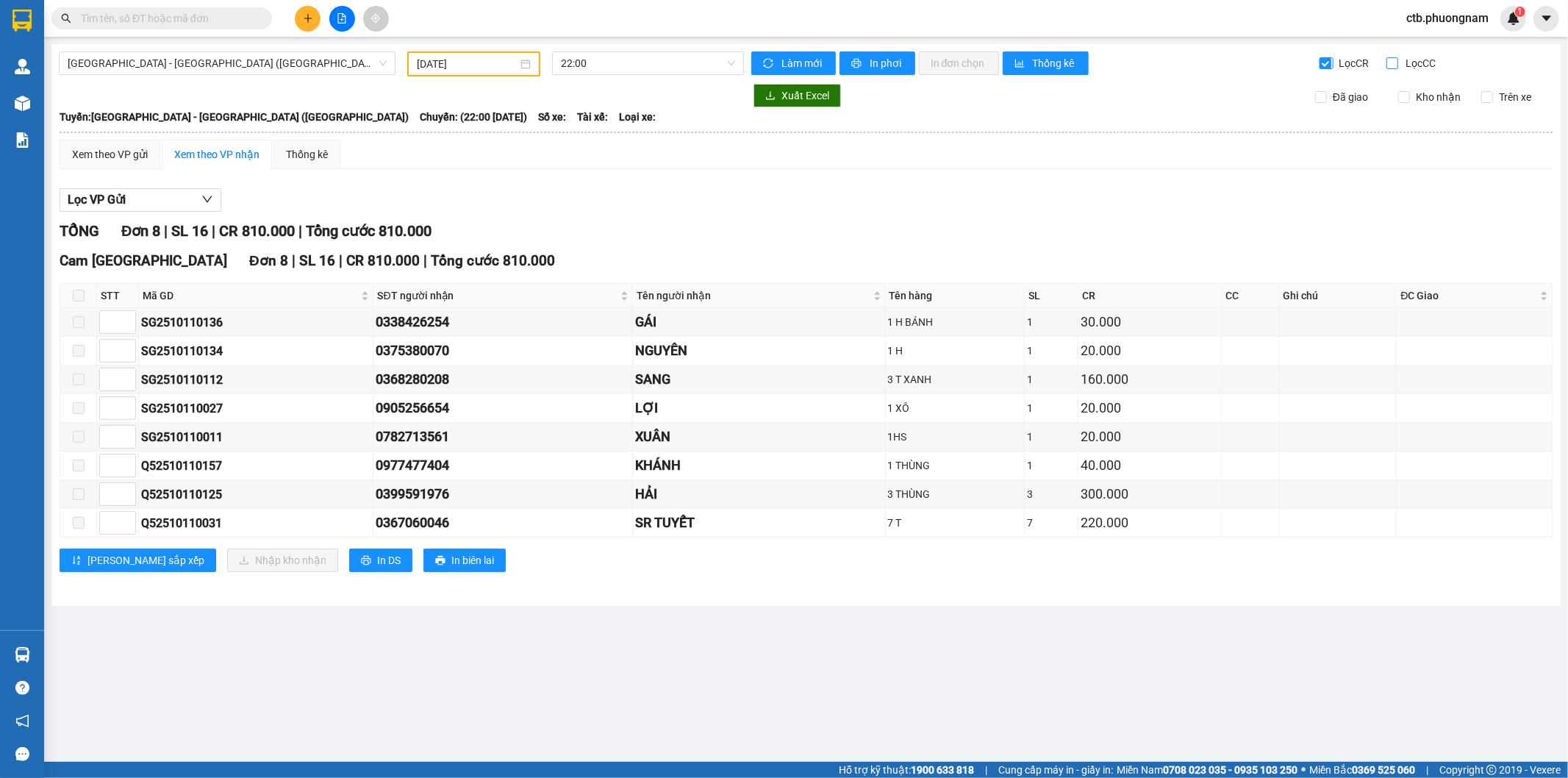
click at [1397, 63] on input "Lọc CC" at bounding box center [1393, 63] width 14 height 12
checkbox input "true"
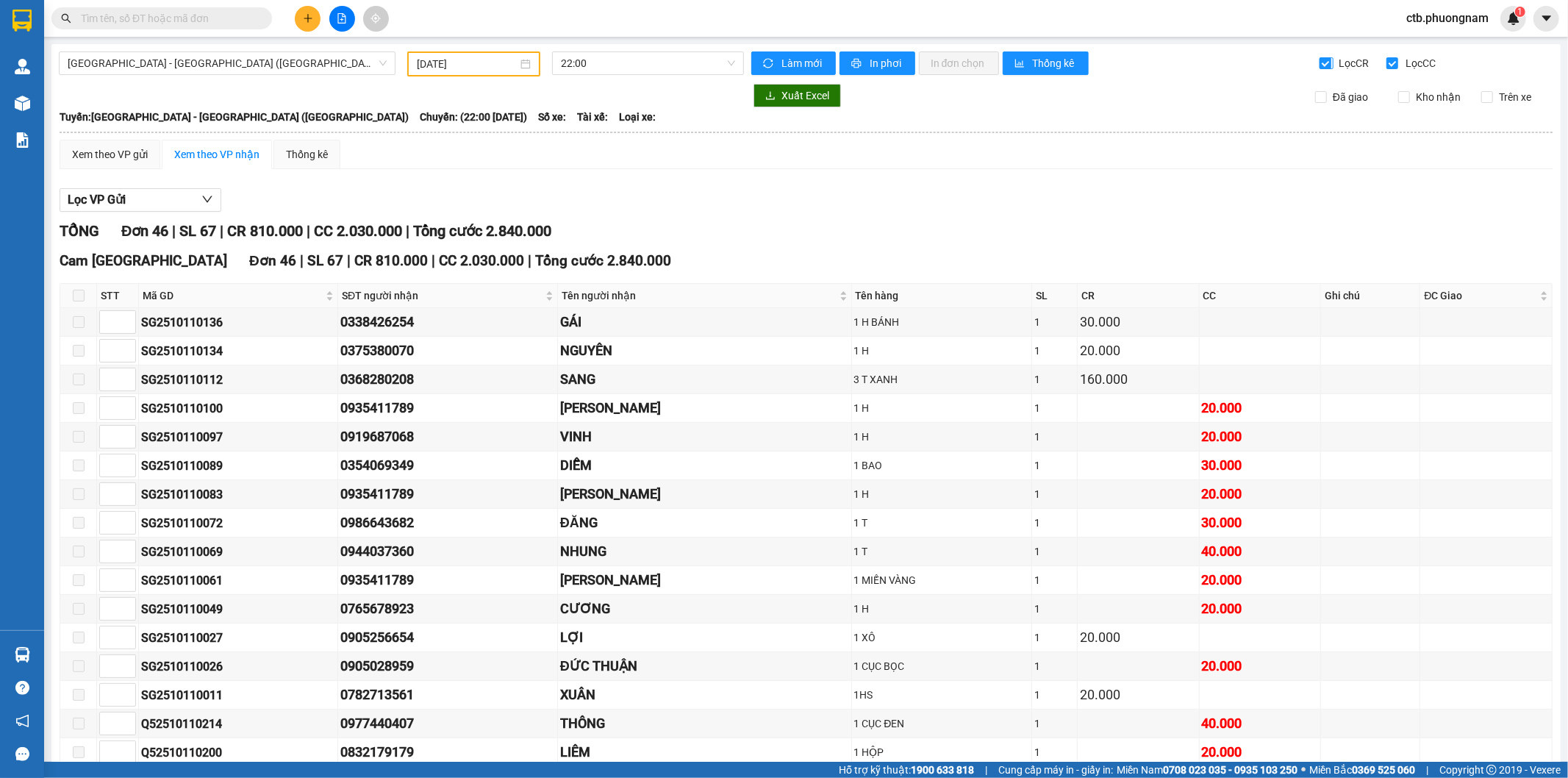
click at [1319, 62] on input "Lọc CR" at bounding box center [1325, 63] width 14 height 12
checkbox input "false"
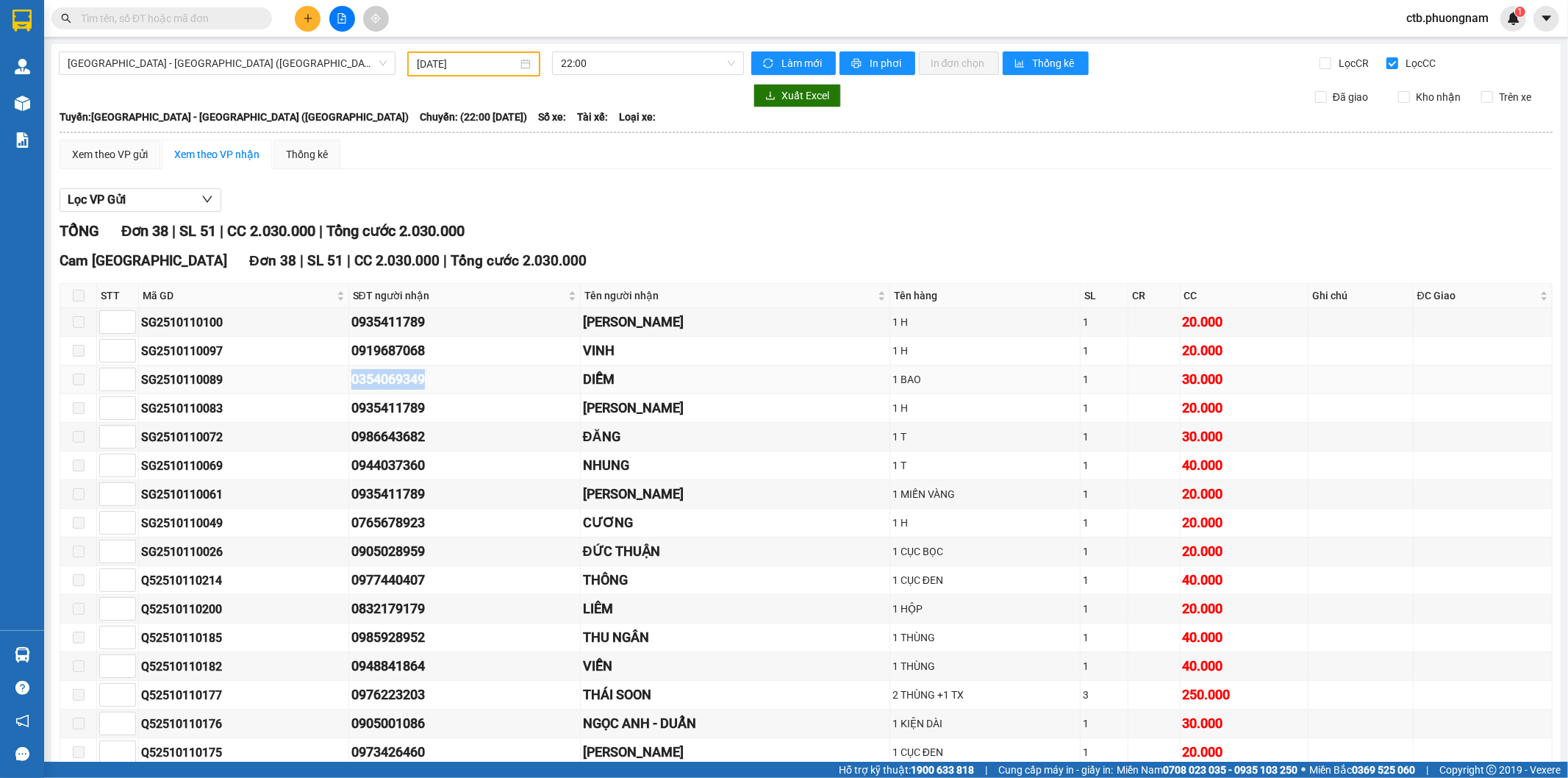
drag, startPoint x: 303, startPoint y: 383, endPoint x: 457, endPoint y: 378, distance: 154.1
click at [457, 378] on tr "SG2510110089 0354069349 DIỄM 1 BAO 1 30.000" at bounding box center [806, 379] width 1492 height 29
copy tr "0354069349"
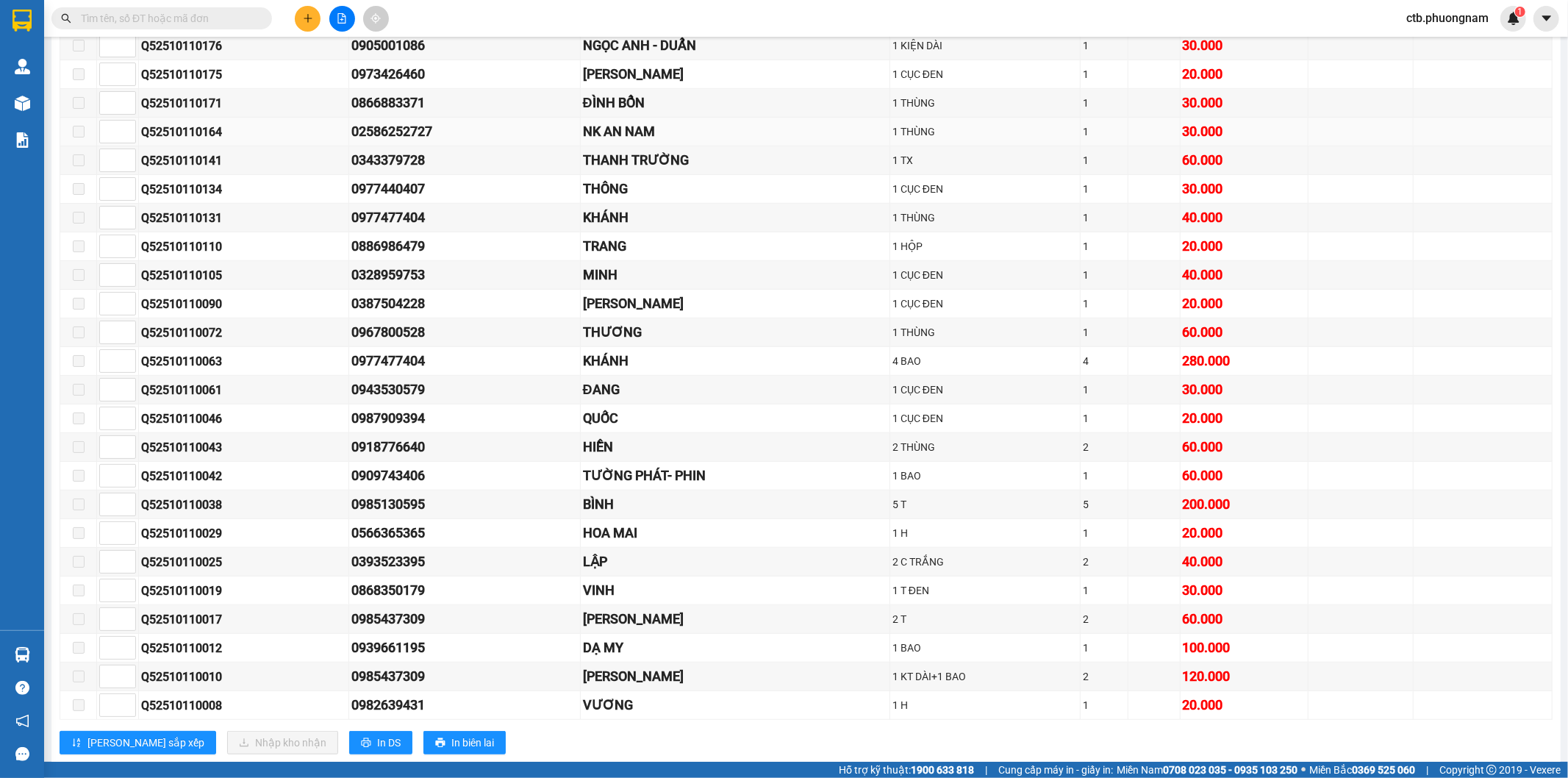
scroll to position [719, 0]
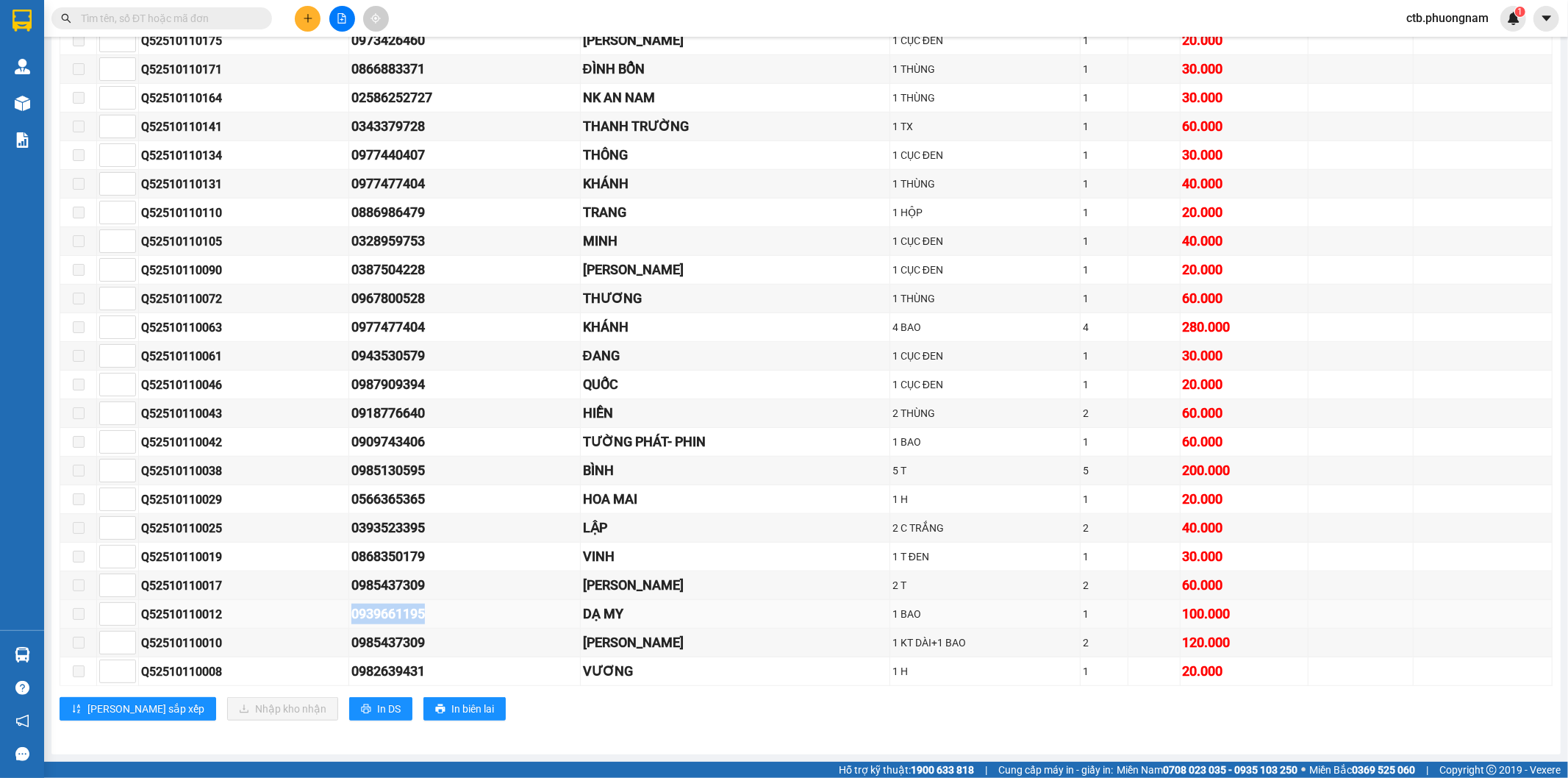
drag, startPoint x: 350, startPoint y: 615, endPoint x: 448, endPoint y: 618, distance: 98.0
click at [448, 618] on td "0939661195" at bounding box center [465, 614] width 232 height 29
copy div "0939661195"
click at [353, 473] on div "0985130595" at bounding box center [464, 471] width 226 height 20
drag, startPoint x: 335, startPoint y: 472, endPoint x: 436, endPoint y: 471, distance: 101.0
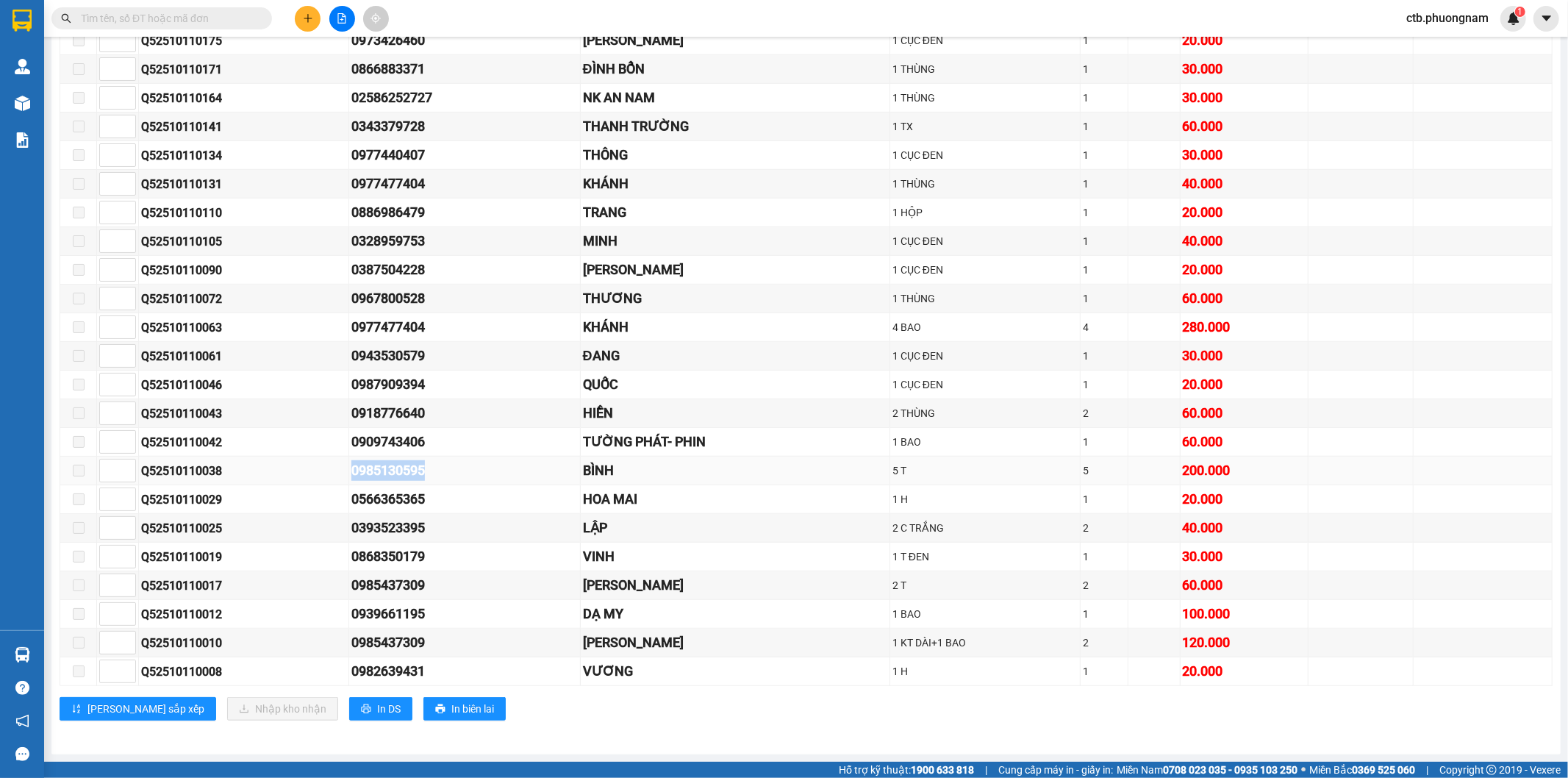
click at [436, 471] on tr "Q52510110038 0985130595 BÌNH 5 T 5 200.000" at bounding box center [806, 471] width 1492 height 29
copy tr "0985130595"
drag, startPoint x: 316, startPoint y: 556, endPoint x: 444, endPoint y: 559, distance: 128.0
click at [444, 559] on tr "Q52510110019 0868350179 VINH 1 T ĐEN 1 30.000" at bounding box center [806, 557] width 1492 height 29
copy tr "0868350179"
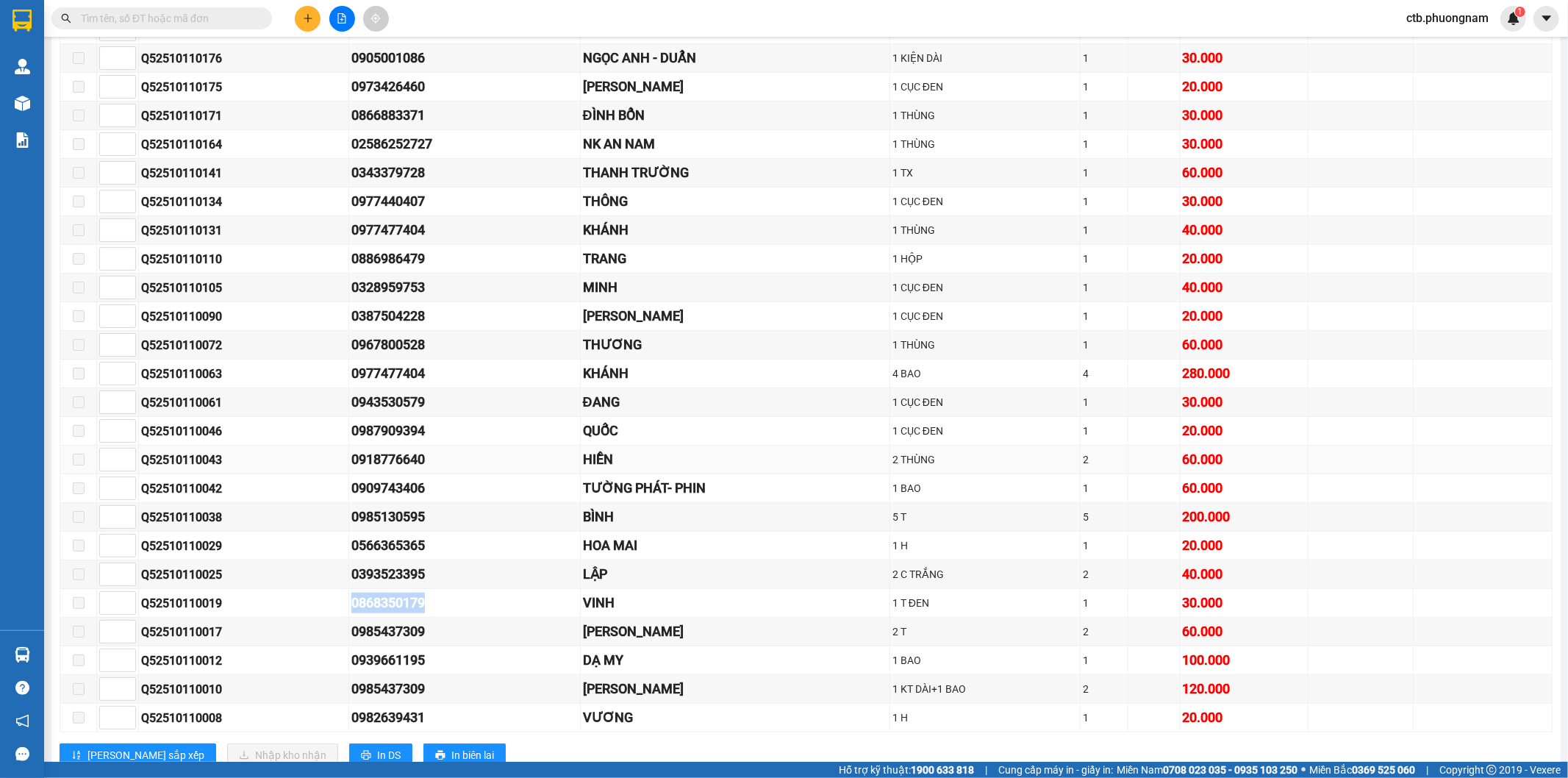
scroll to position [637, 0]
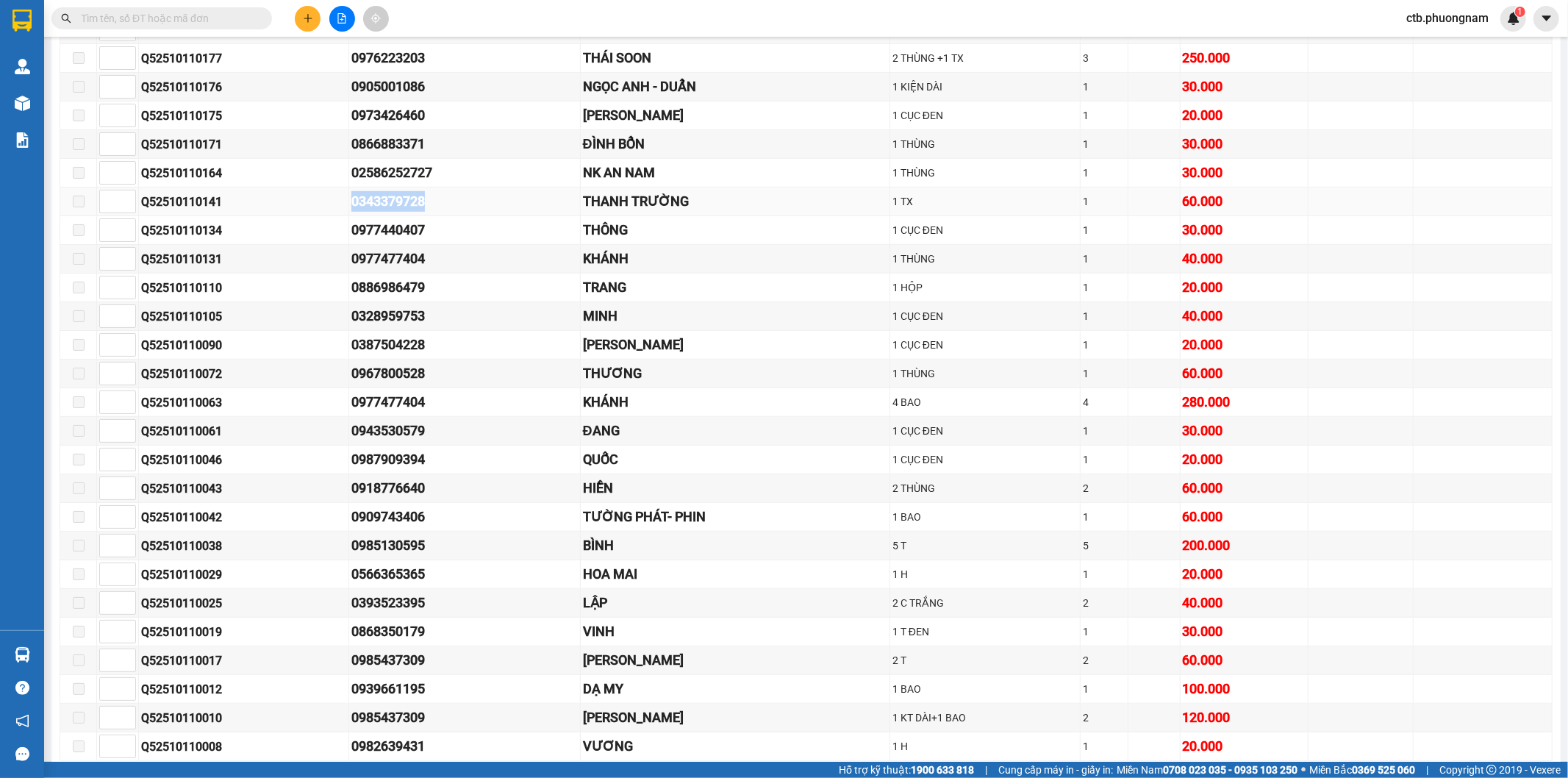
drag, startPoint x: 337, startPoint y: 206, endPoint x: 436, endPoint y: 209, distance: 99.0
click at [436, 209] on tr "Q52510110141 0343379728 THANH TRƯỜNG 1 TX 1 60.000" at bounding box center [806, 201] width 1492 height 29
copy tr "0343379728"
drag, startPoint x: 328, startPoint y: 322, endPoint x: 465, endPoint y: 315, distance: 137.2
click at [465, 315] on tr "Q52510110105 0328959753 MINH 1 CỤC ĐEN 1 40.000" at bounding box center [806, 317] width 1492 height 29
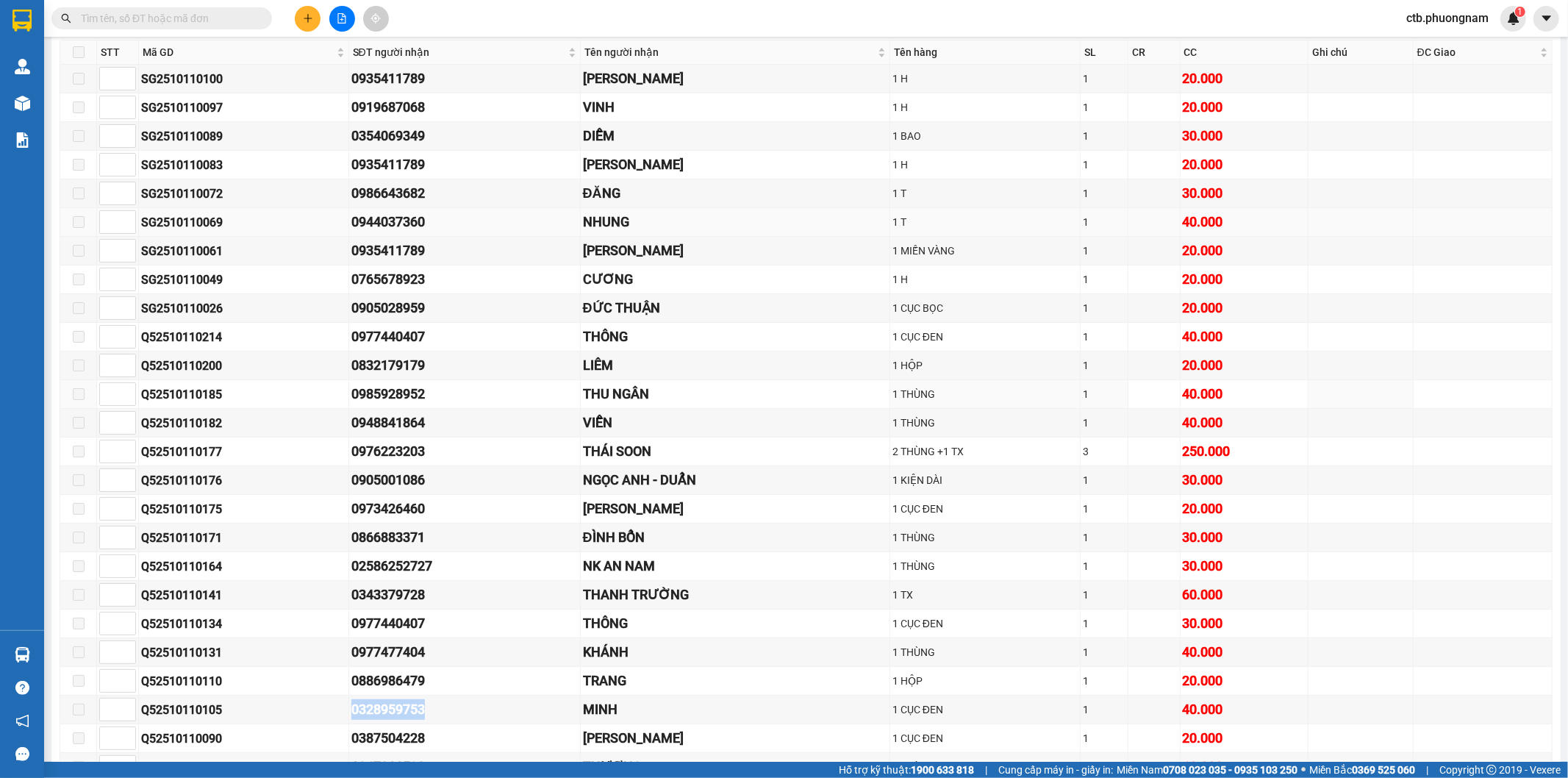
scroll to position [147, 0]
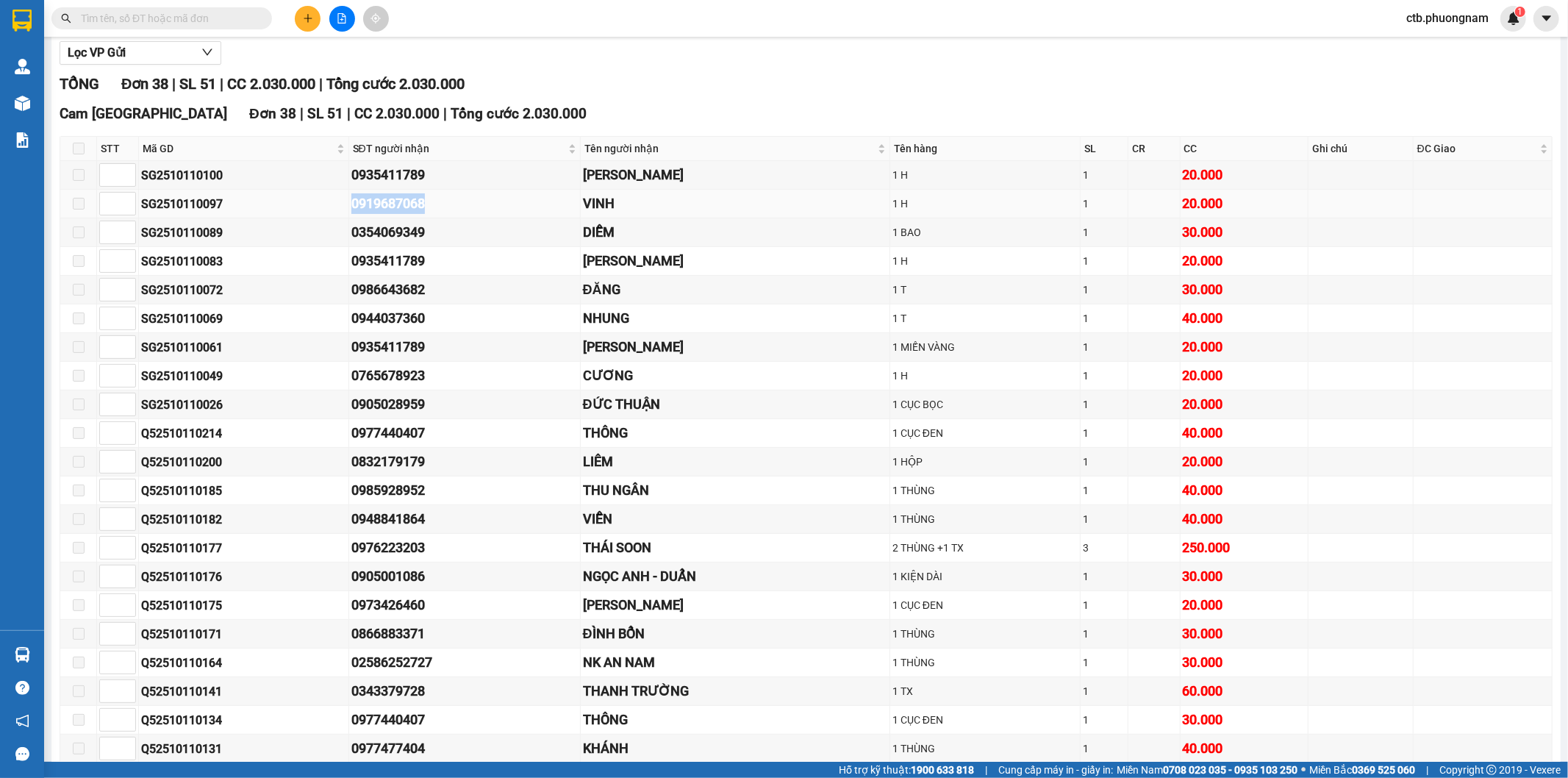
drag, startPoint x: 342, startPoint y: 198, endPoint x: 427, endPoint y: 202, distance: 85.1
click at [427, 202] on tr "SG2510110097 0919687068 VINH 1 H 1 20.000" at bounding box center [806, 204] width 1492 height 29
click at [244, 24] on input "text" at bounding box center [168, 18] width 173 height 17
paste input "0919687068"
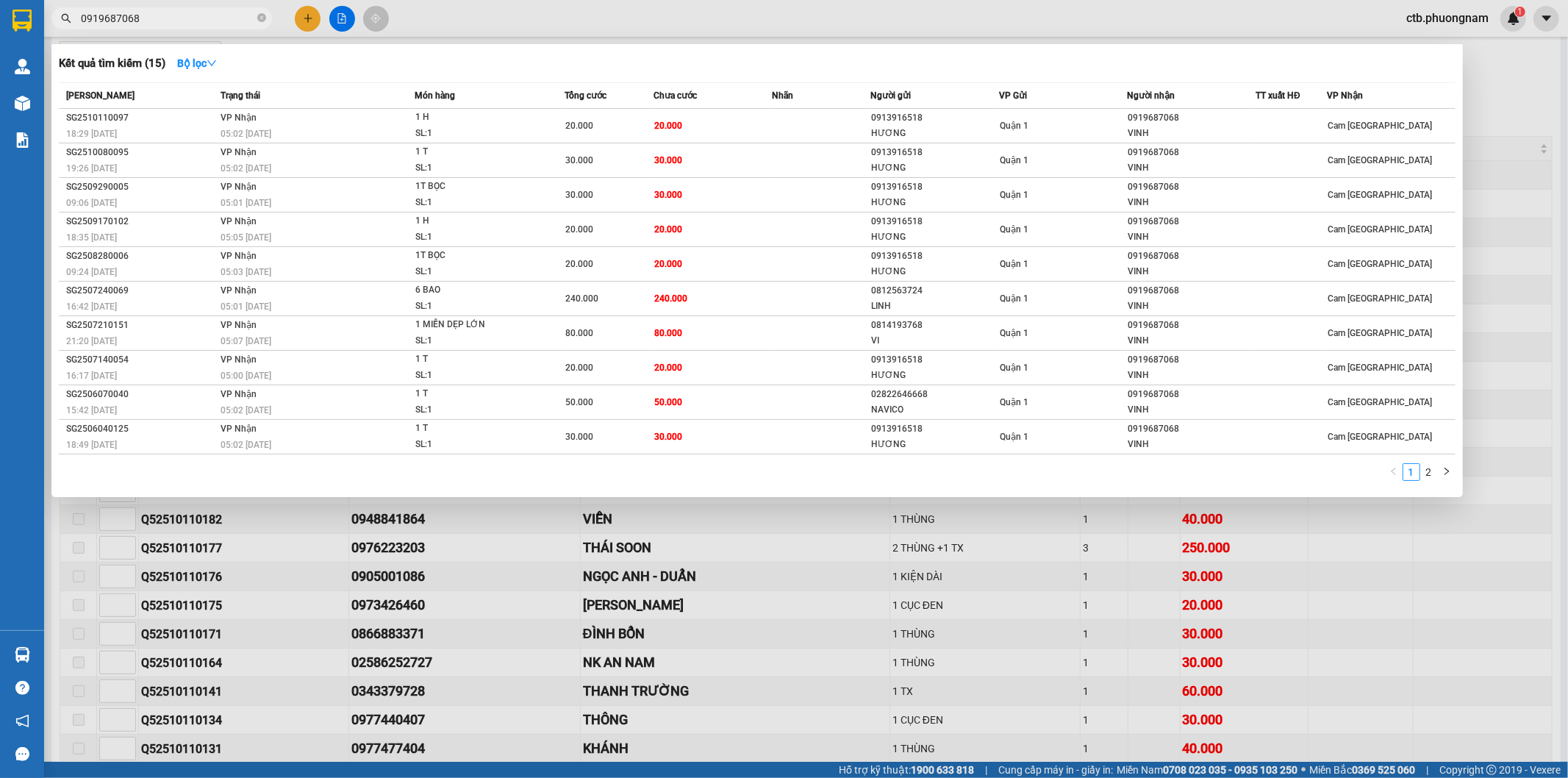
type input "0919687068"
click at [554, 603] on div at bounding box center [784, 389] width 1568 height 778
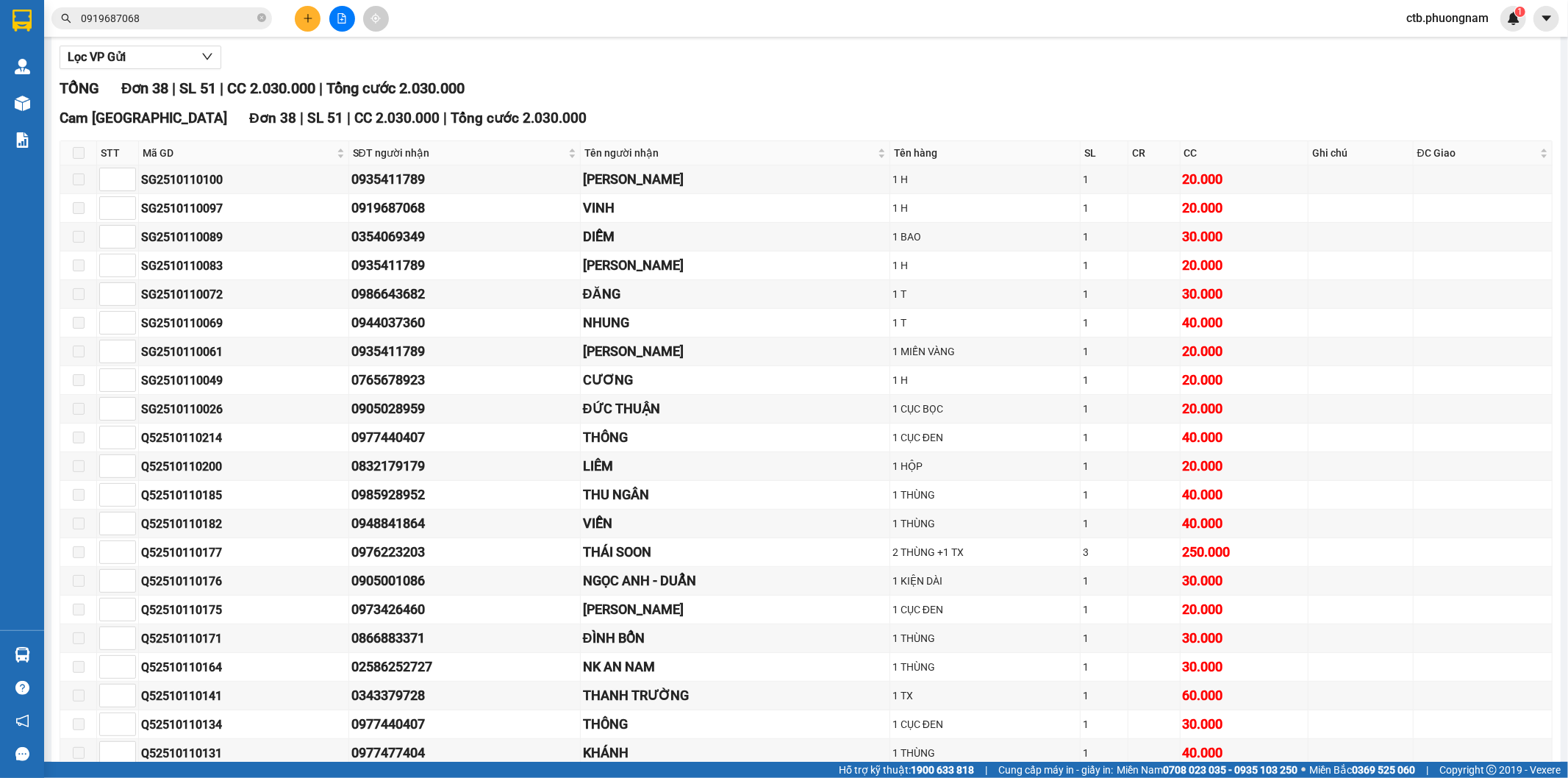
scroll to position [0, 0]
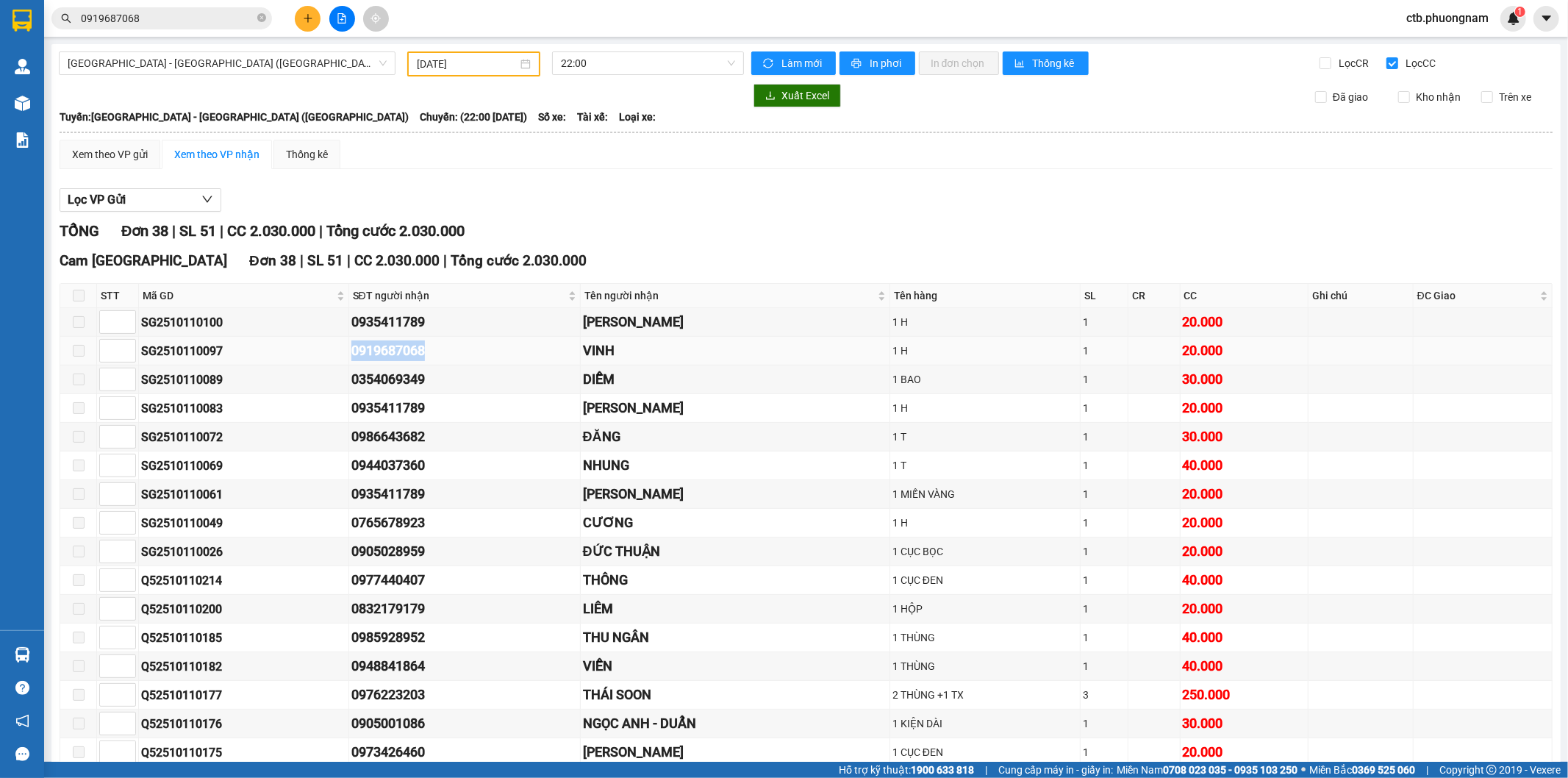
drag, startPoint x: 339, startPoint y: 353, endPoint x: 429, endPoint y: 354, distance: 90.0
click at [429, 354] on tr "SG2510110097 0919687068 VINH 1 H 1 20.000" at bounding box center [806, 351] width 1492 height 29
click at [237, 16] on input "0919687068" at bounding box center [168, 18] width 173 height 17
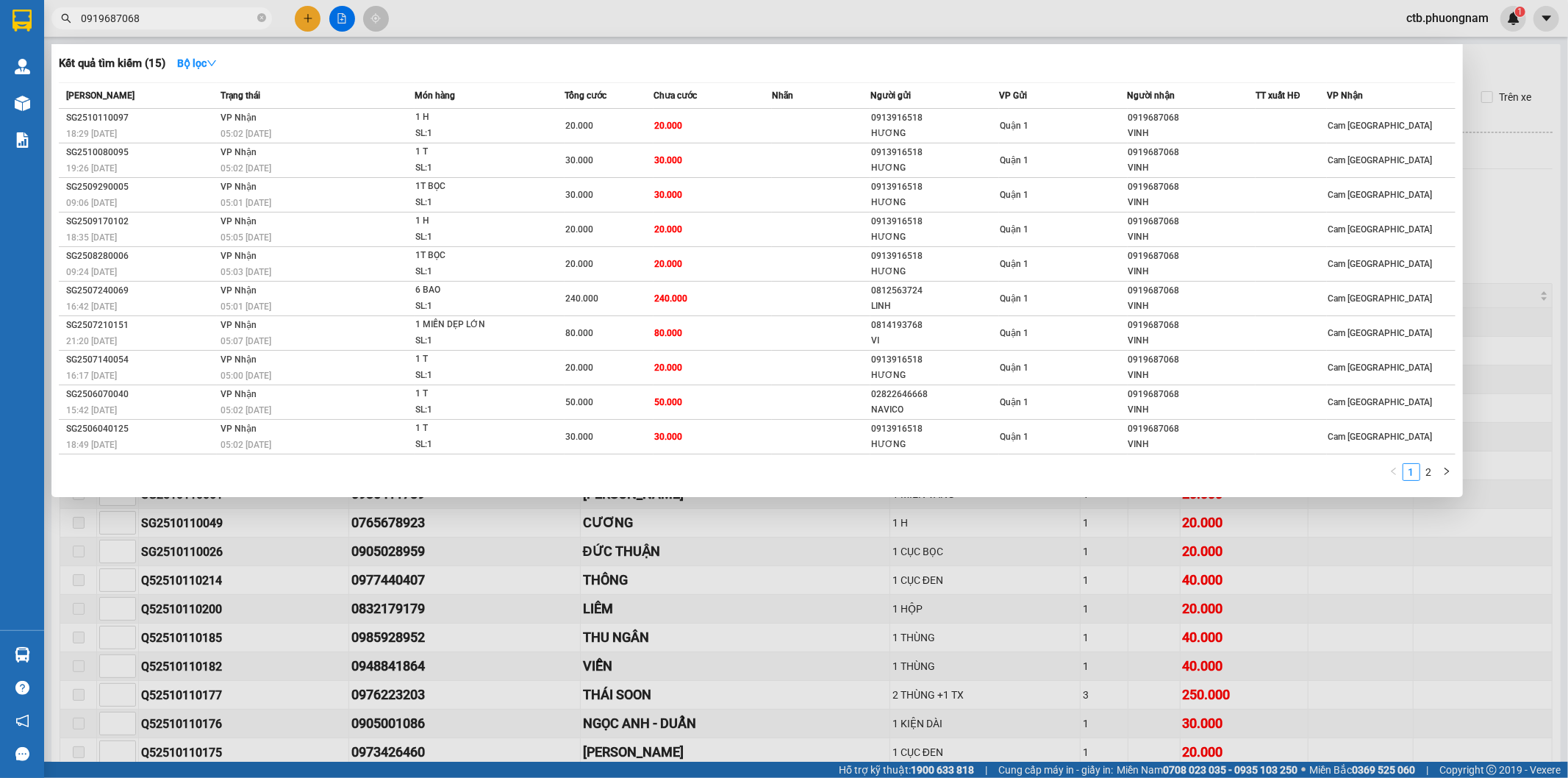
click at [237, 16] on input "0919687068" at bounding box center [168, 18] width 173 height 17
click at [343, 135] on div "05:02 - 12/10" at bounding box center [317, 134] width 194 height 17
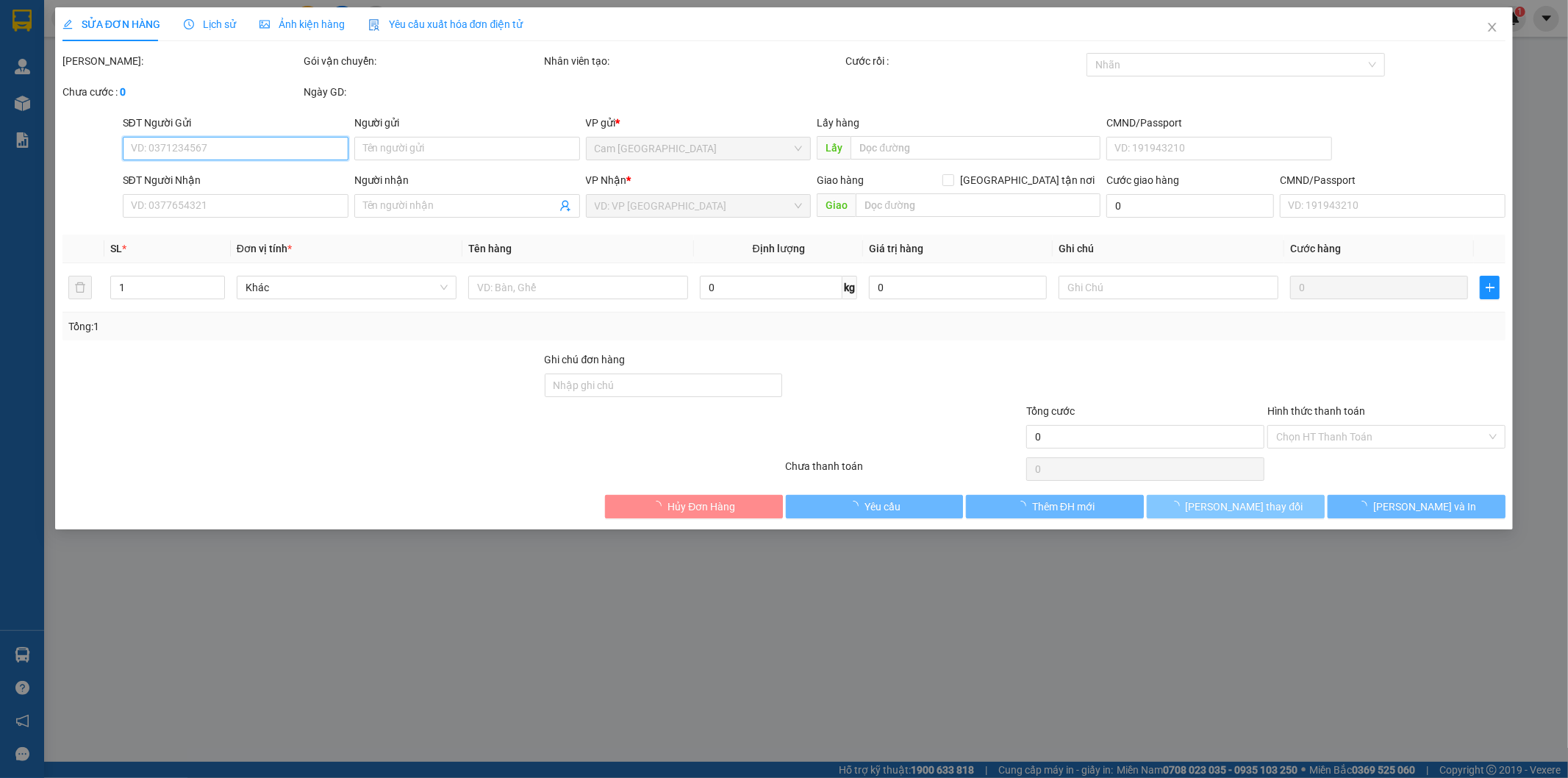
type input "0913916518"
type input "HƯƠNG"
type input "0919687068"
type input "VINH"
type input "20.000"
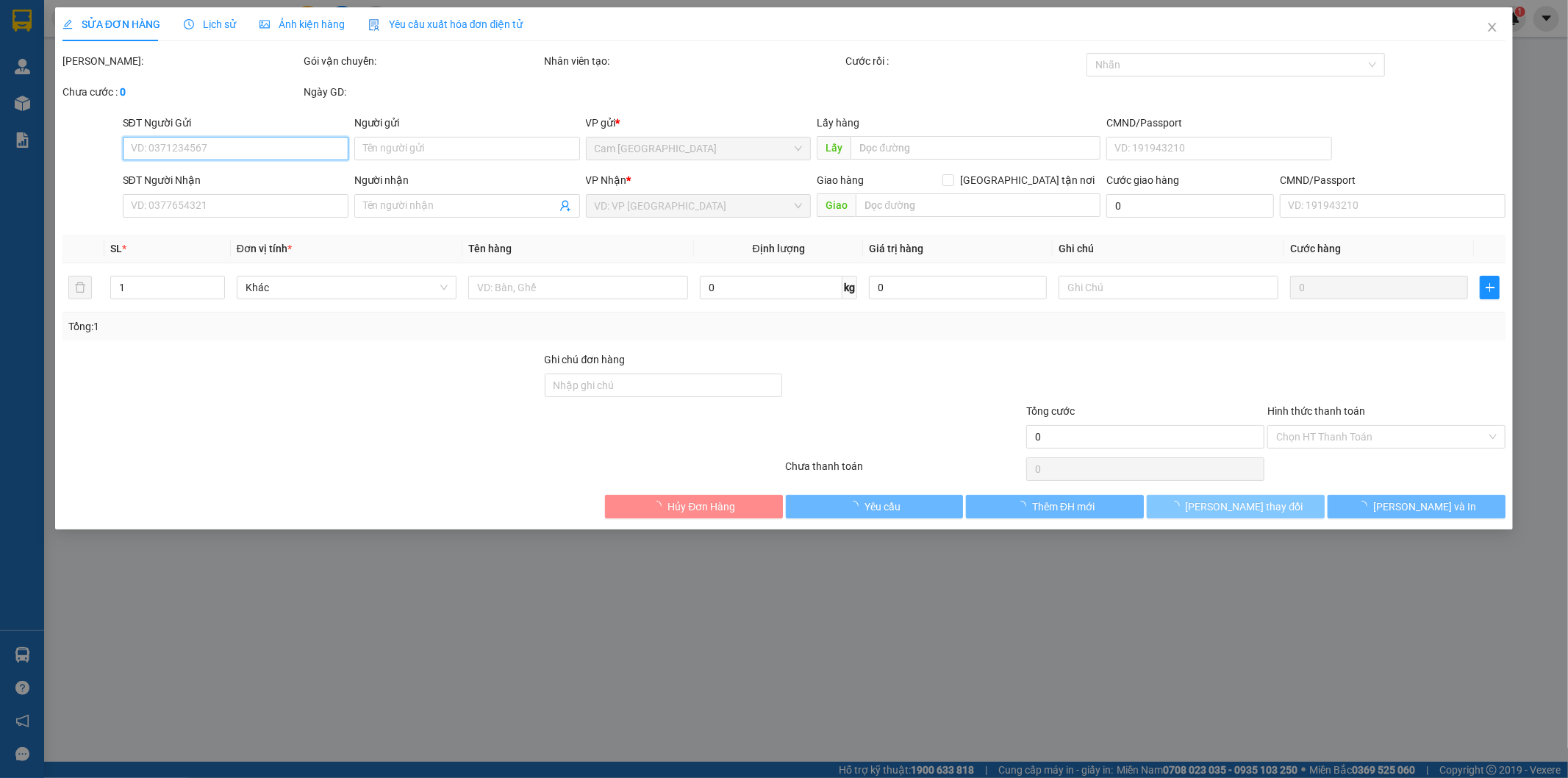
type input "20.000"
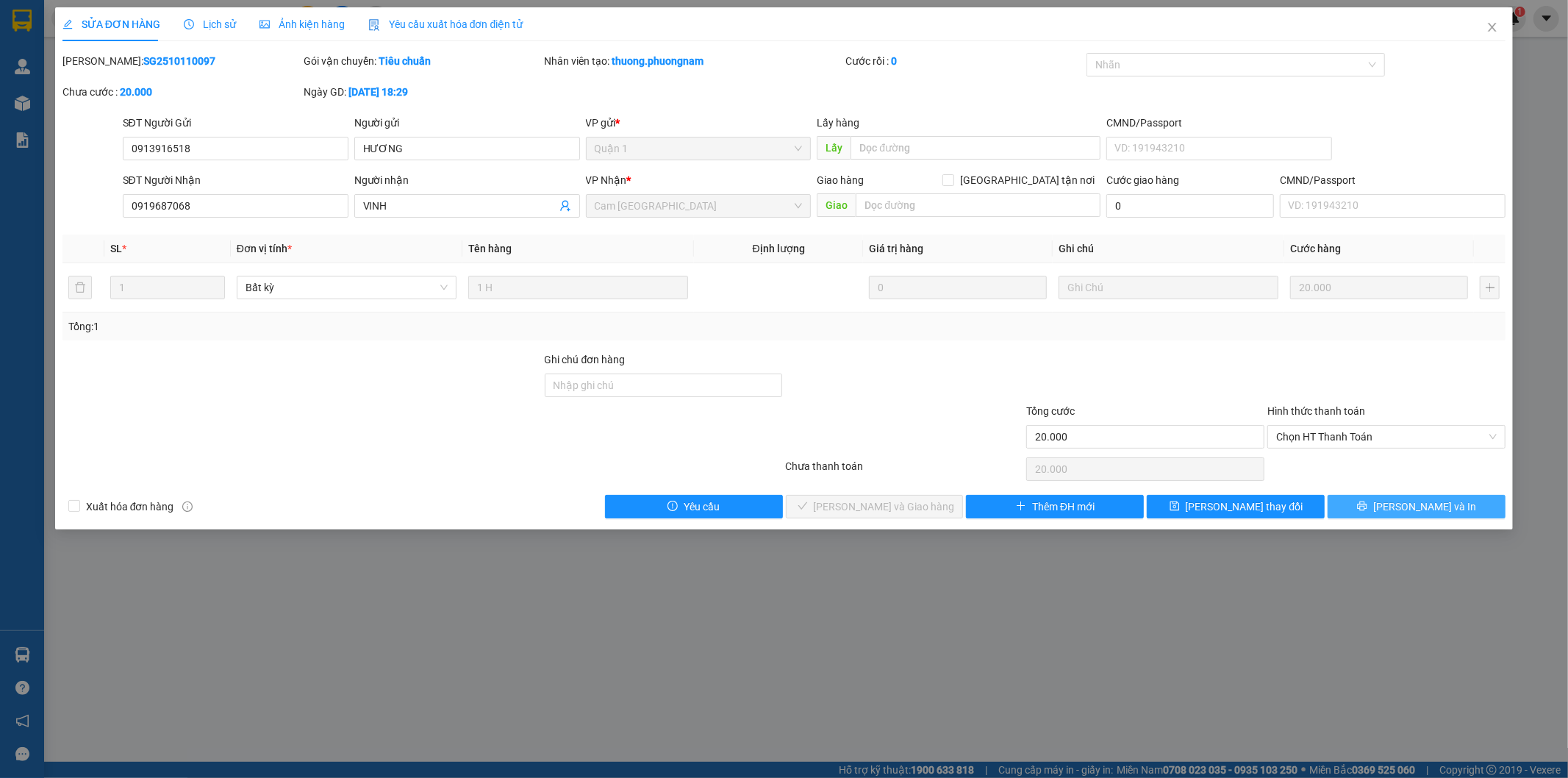
click at [1367, 511] on icon "printer" at bounding box center [1362, 507] width 9 height 9
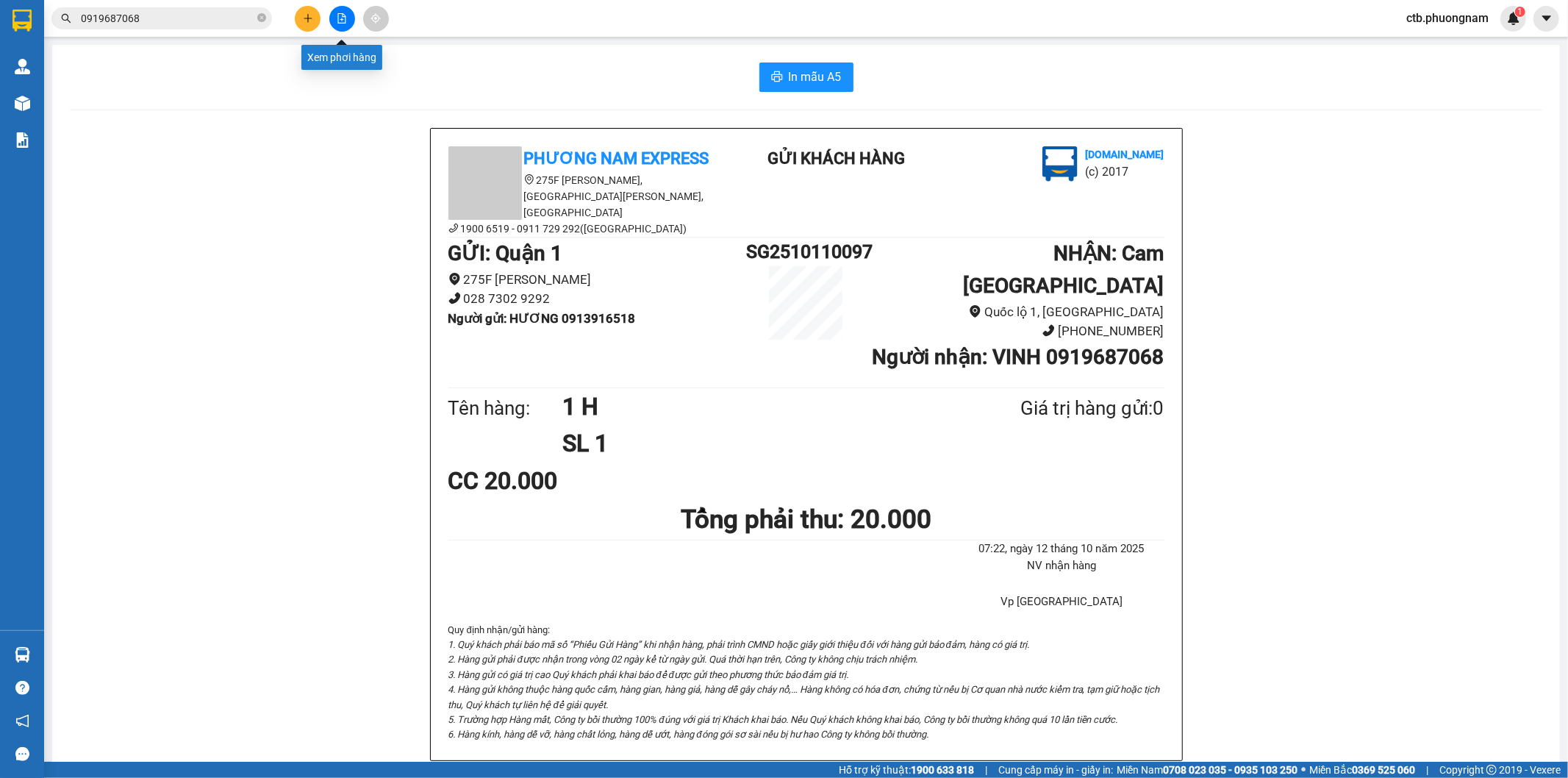
click at [339, 18] on icon "file-add" at bounding box center [341, 18] width 10 height 10
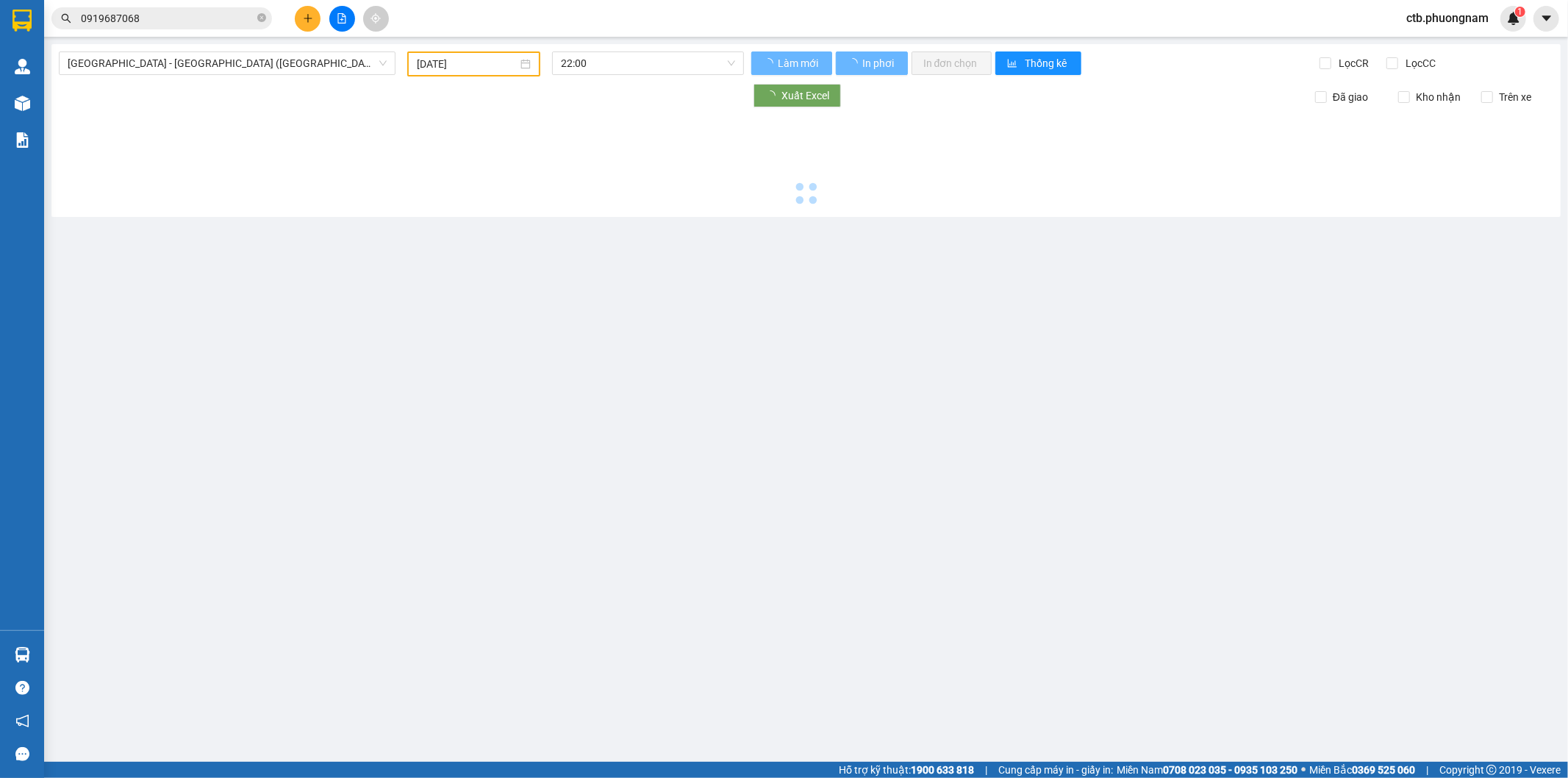
click at [500, 60] on input "11/10/2025" at bounding box center [467, 65] width 101 height 17
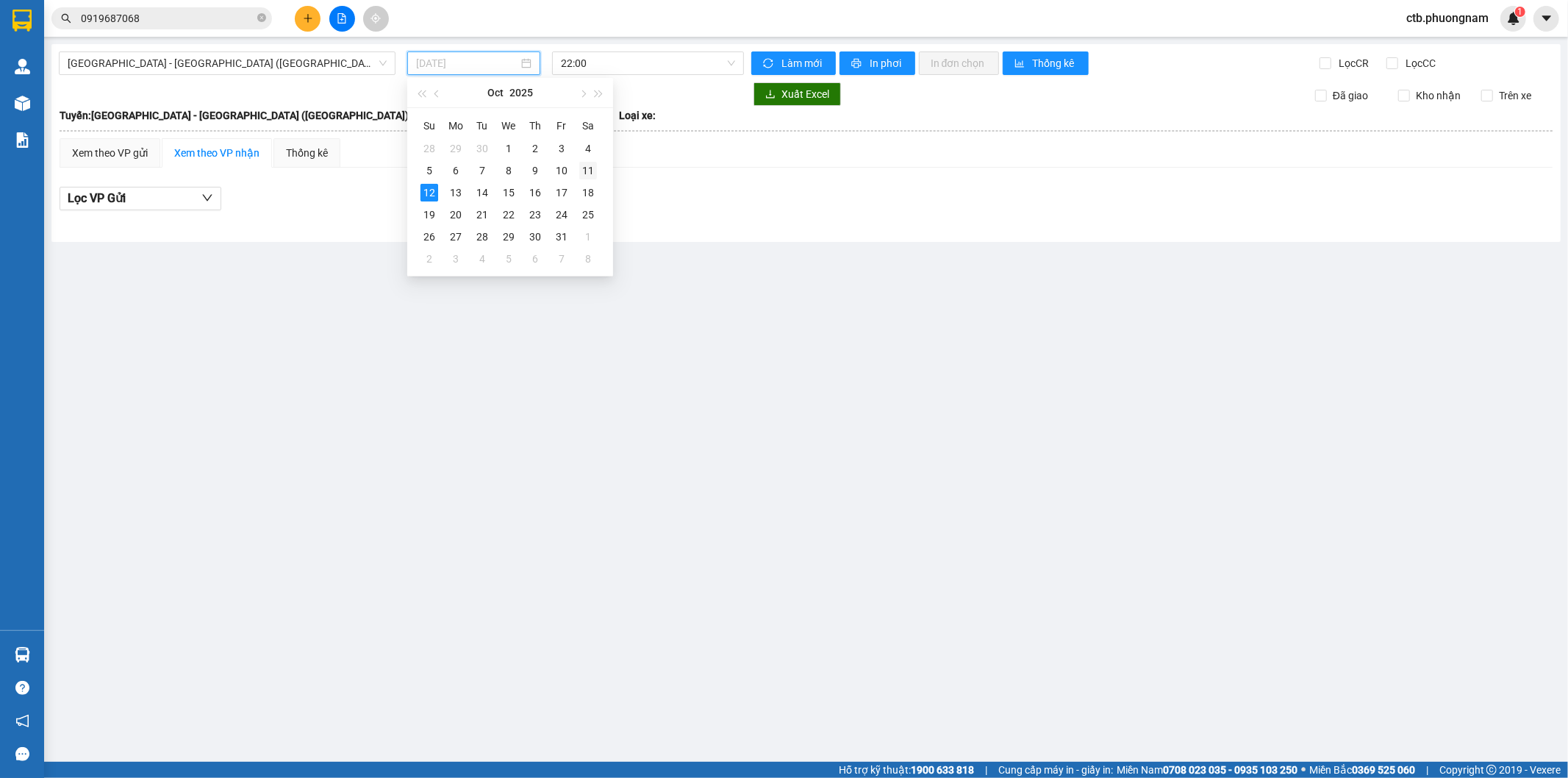
click at [587, 170] on div "11" at bounding box center [588, 170] width 18 height 18
type input "11/10/2025"
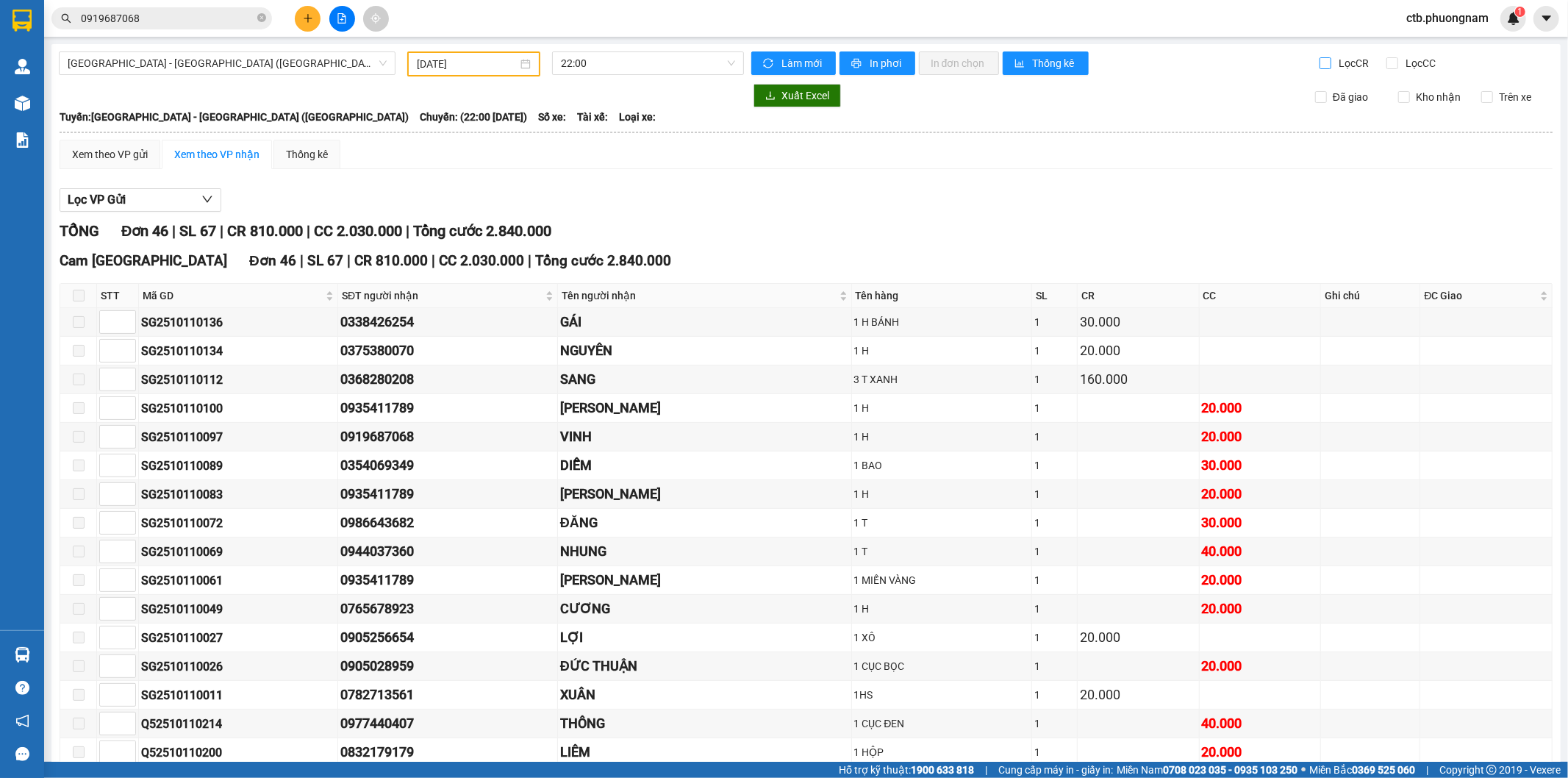
click at [1319, 60] on input "Lọc CR" at bounding box center [1325, 63] width 14 height 12
checkbox input "true"
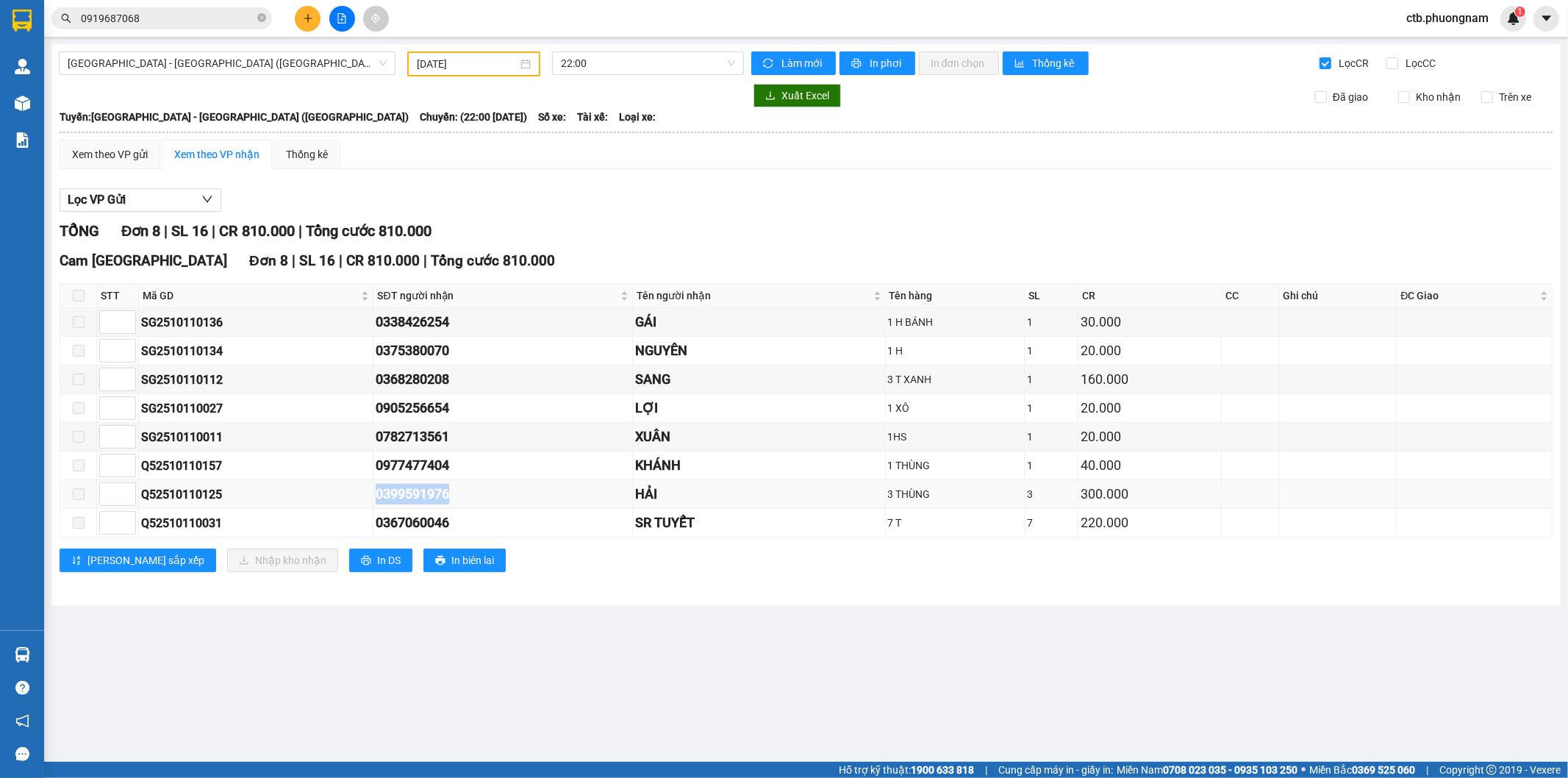
drag, startPoint x: 366, startPoint y: 498, endPoint x: 475, endPoint y: 498, distance: 109.0
click at [475, 498] on tr "Q52510110125 0399591976 HẢI 3 THÙNG 3 300.000" at bounding box center [806, 494] width 1492 height 29
click at [184, 12] on input "0919687068" at bounding box center [168, 18] width 173 height 17
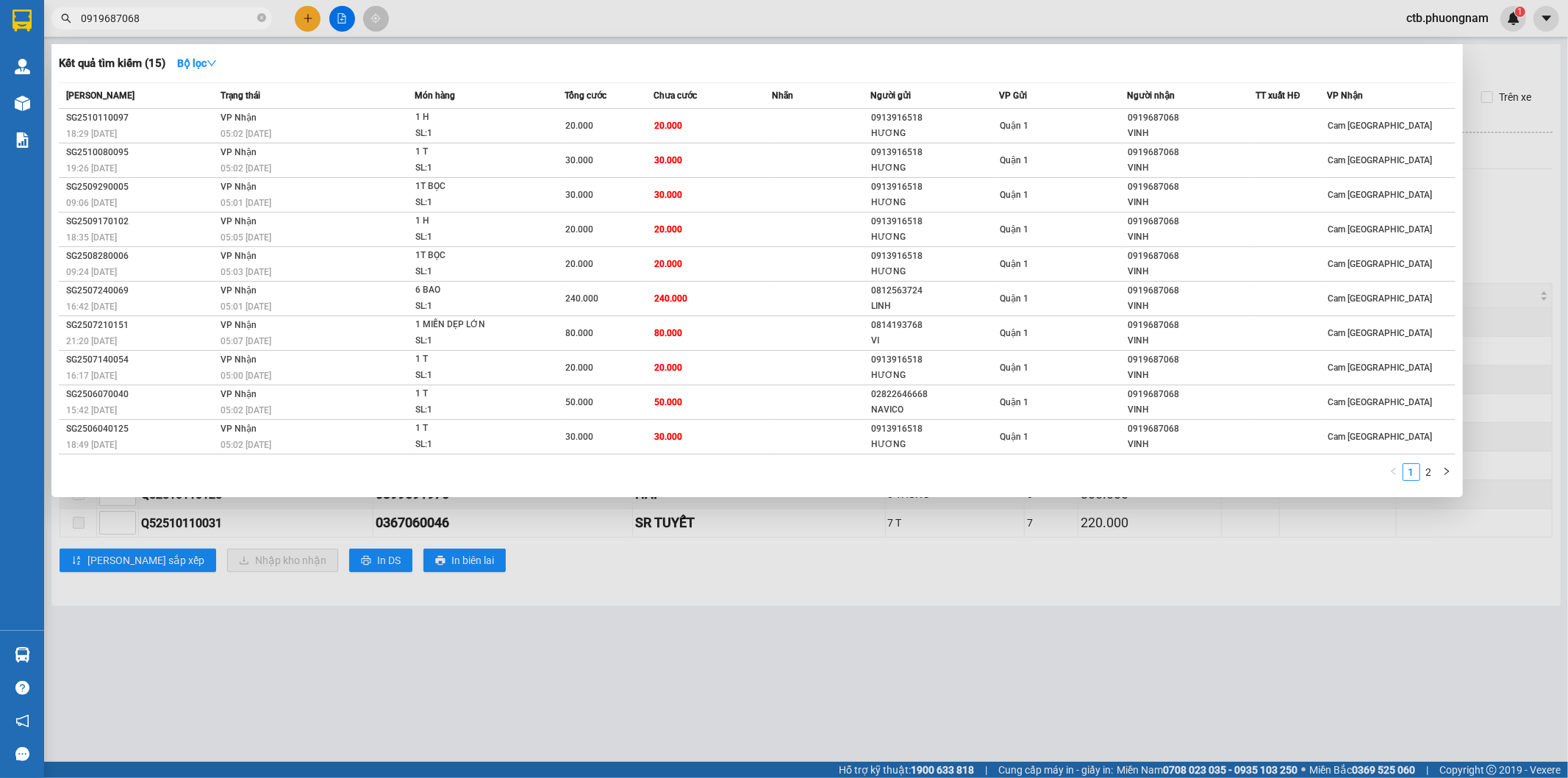
click at [184, 12] on input "0919687068" at bounding box center [168, 18] width 173 height 17
paste input "0399591976"
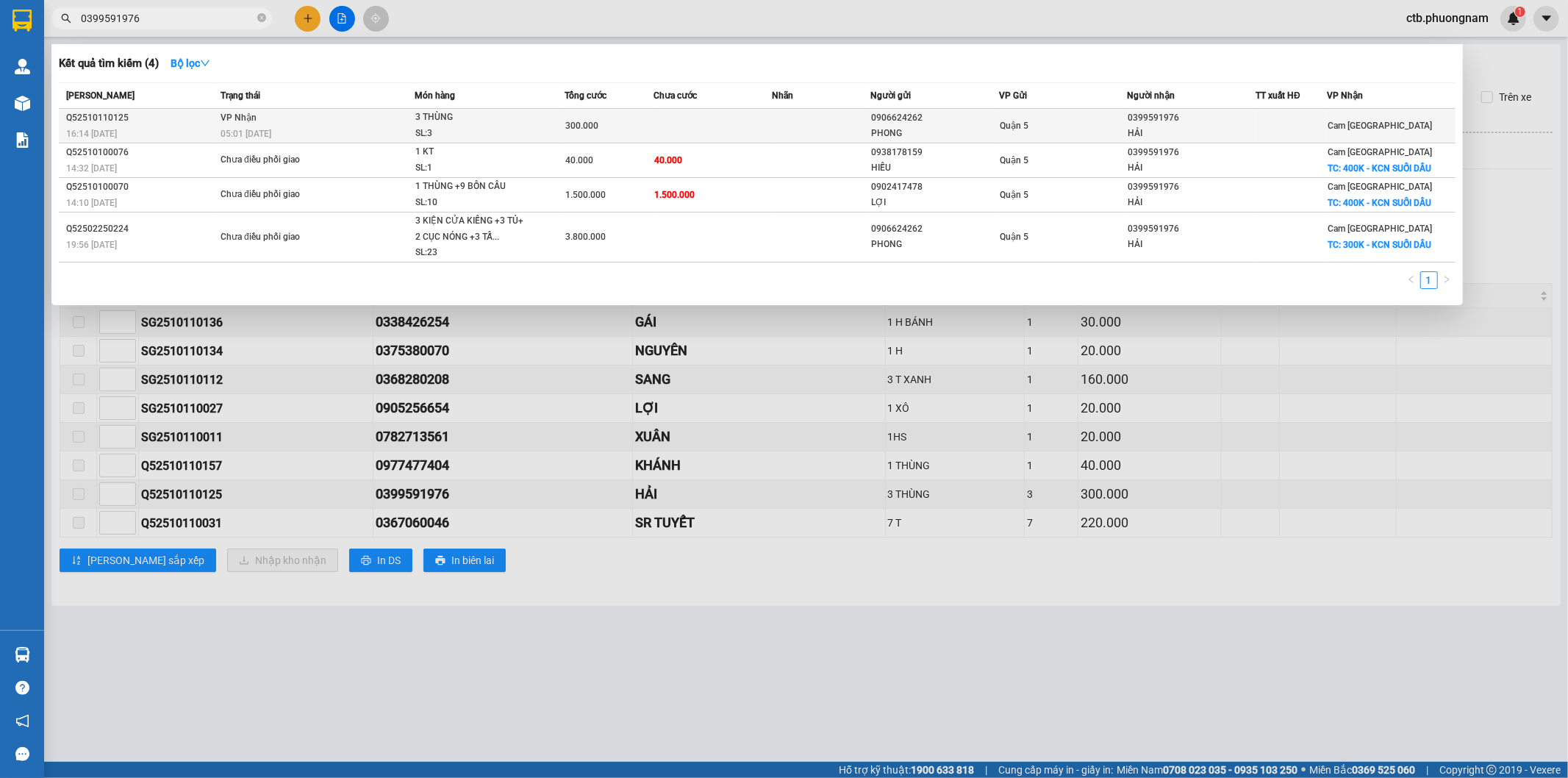
type input "0399591976"
click at [233, 125] on td "VP Nhận 05:01 - 12/10" at bounding box center [315, 126] width 197 height 34
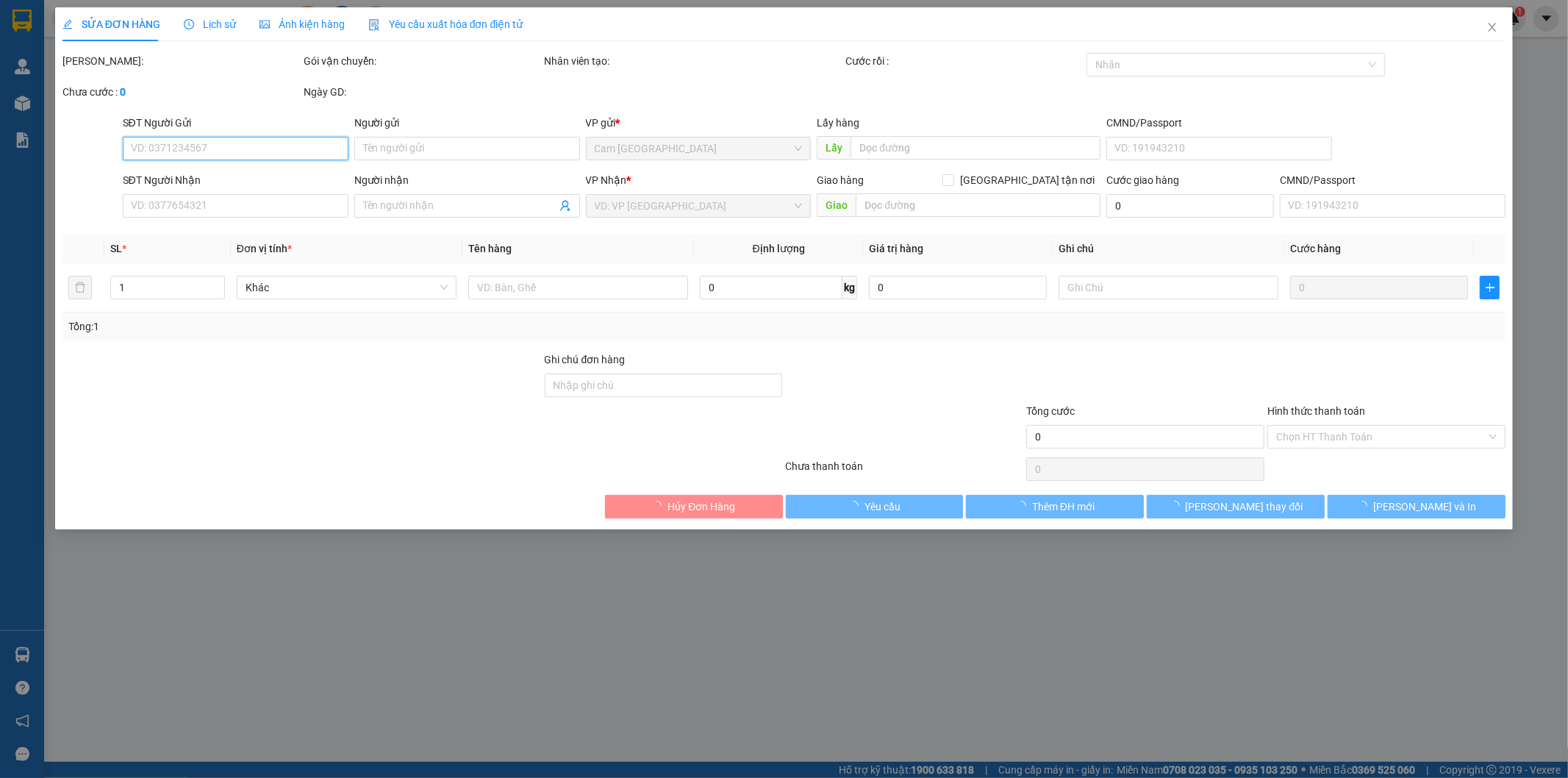
type input "0906624262"
type input "PHONG"
type input "0399591976"
type input "HẢI"
type input "300.000"
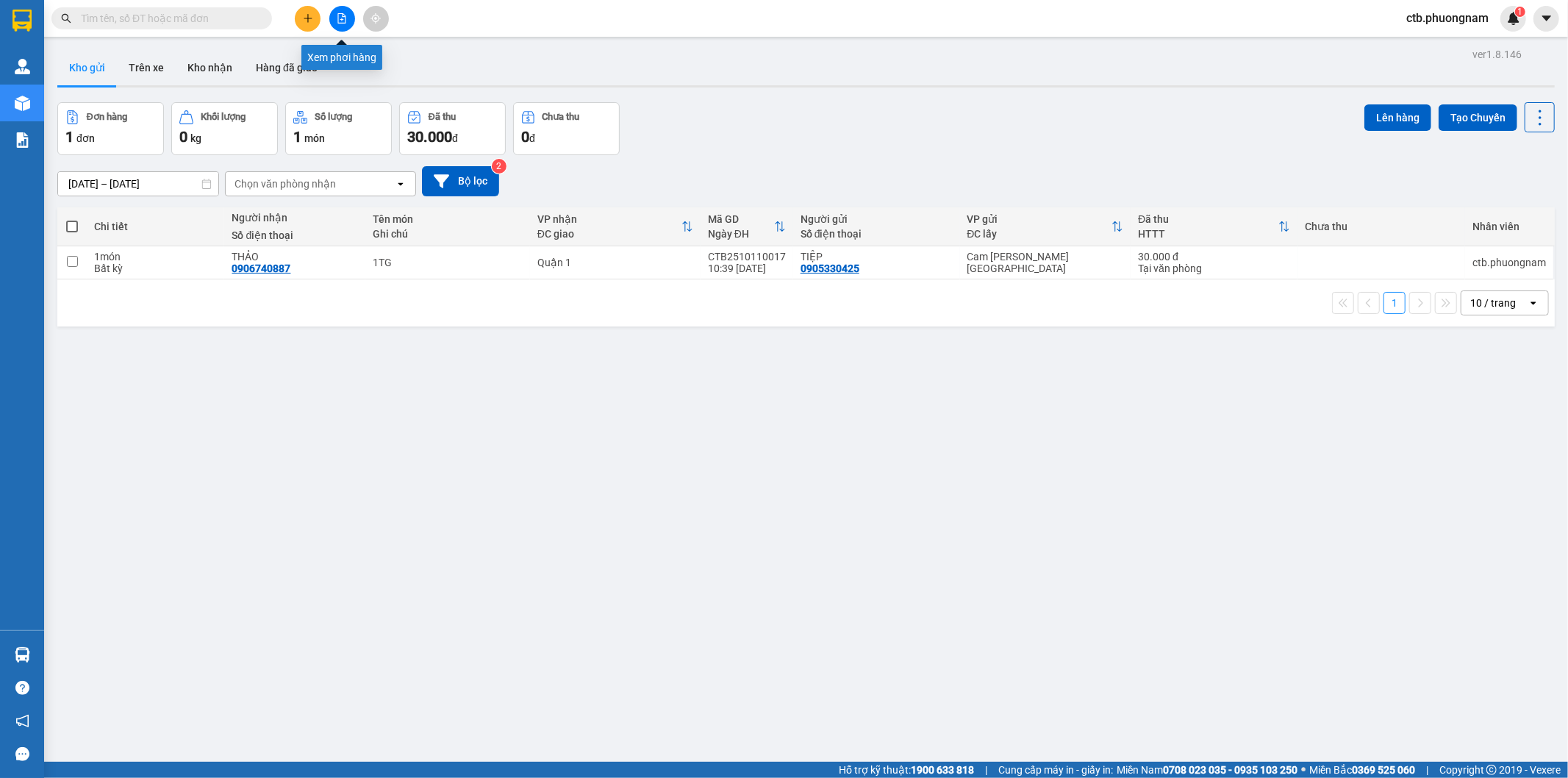
click at [342, 13] on icon "file-add" at bounding box center [342, 18] width 8 height 10
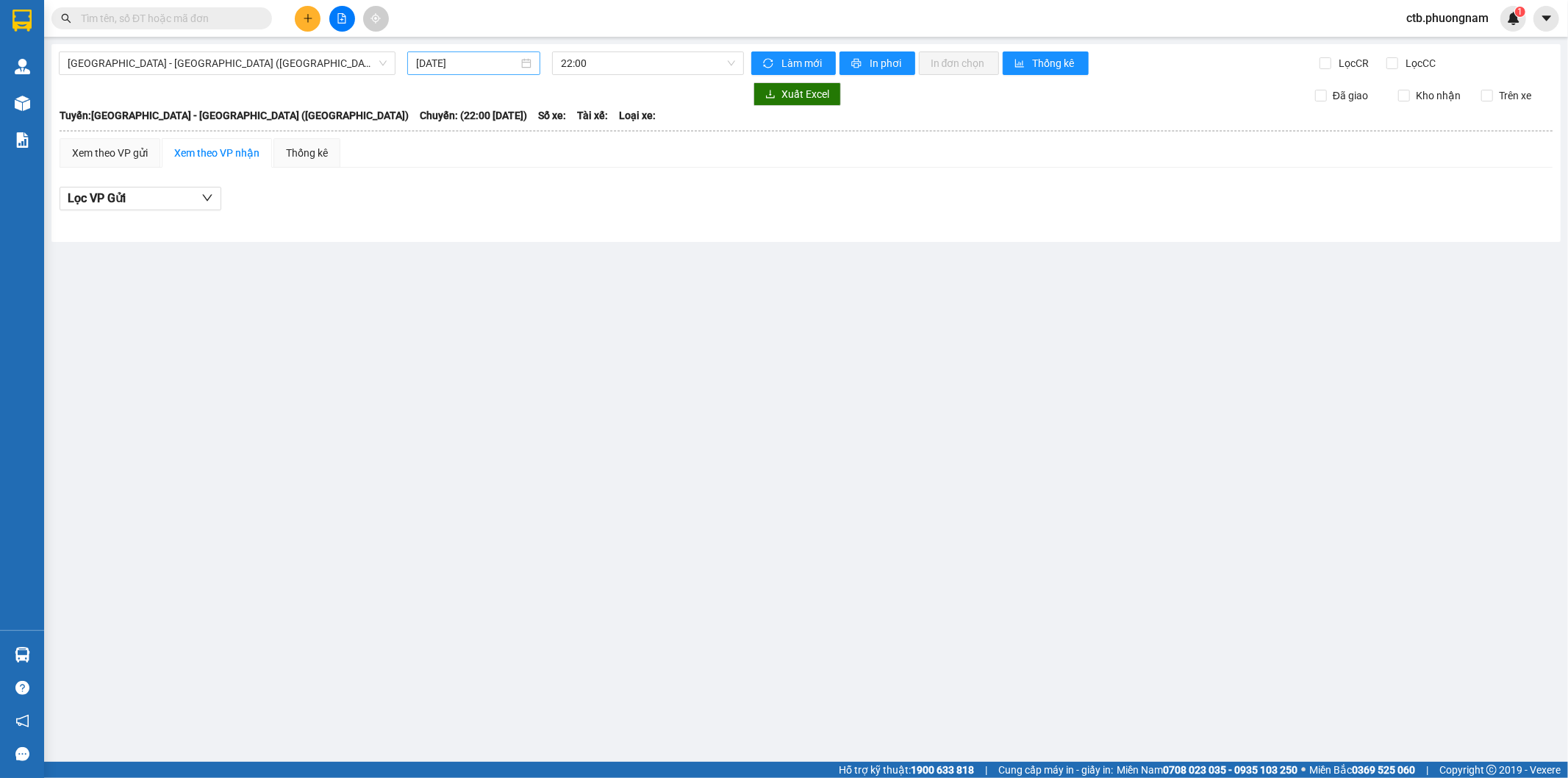
click at [505, 62] on input "[DATE]" at bounding box center [467, 64] width 102 height 17
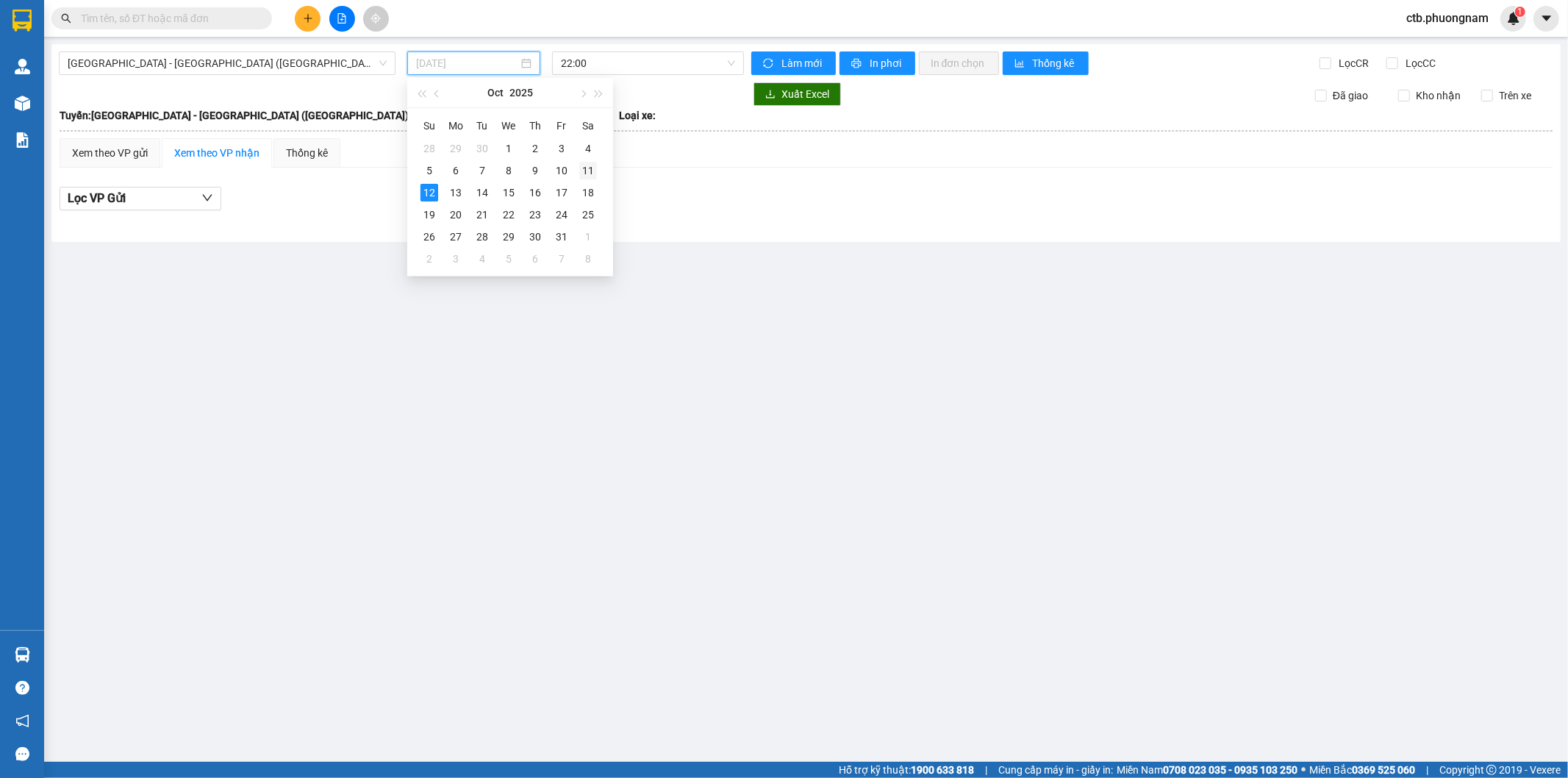
click at [577, 164] on td "11" at bounding box center [588, 171] width 27 height 22
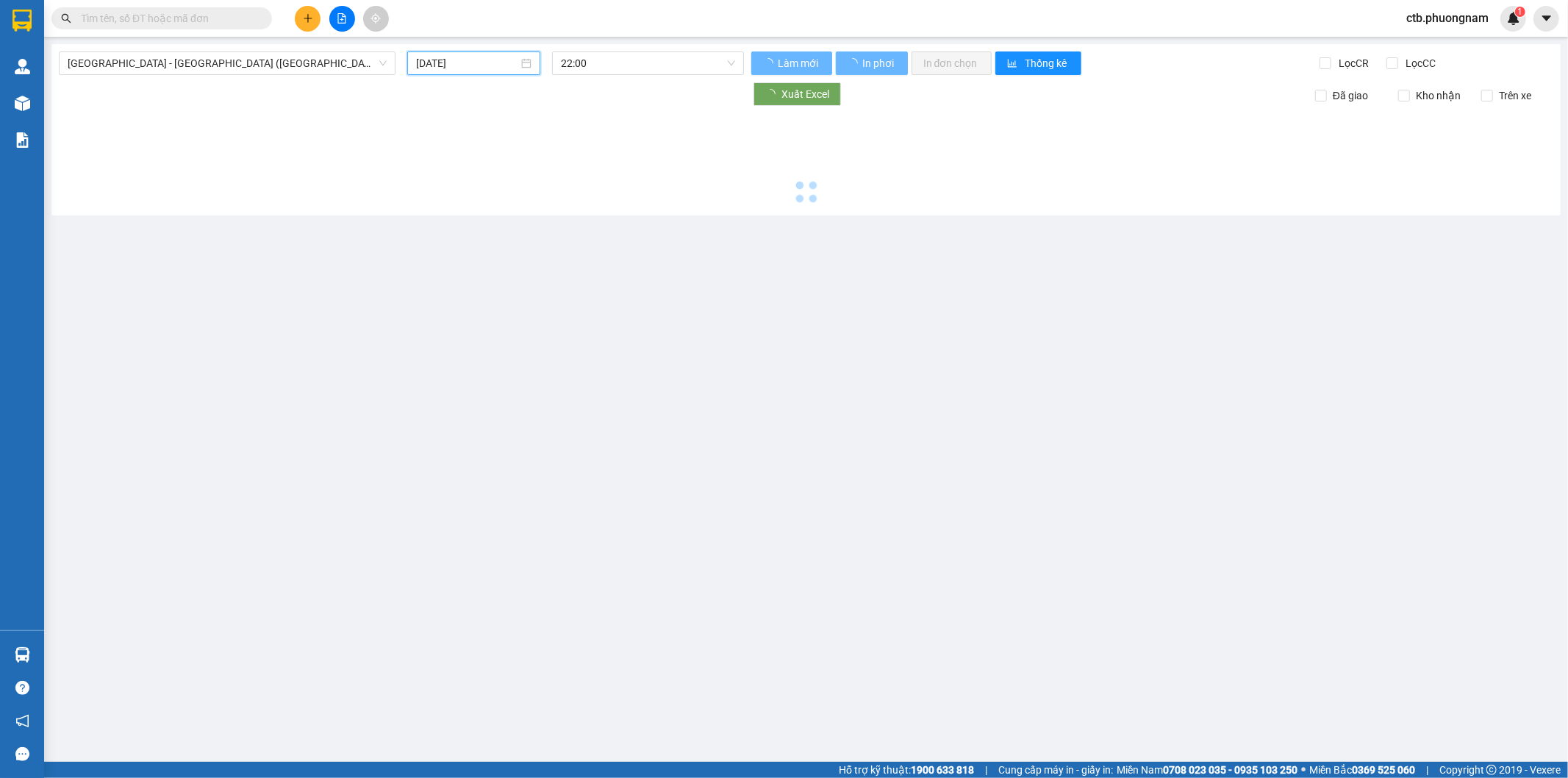
type input "[DATE]"
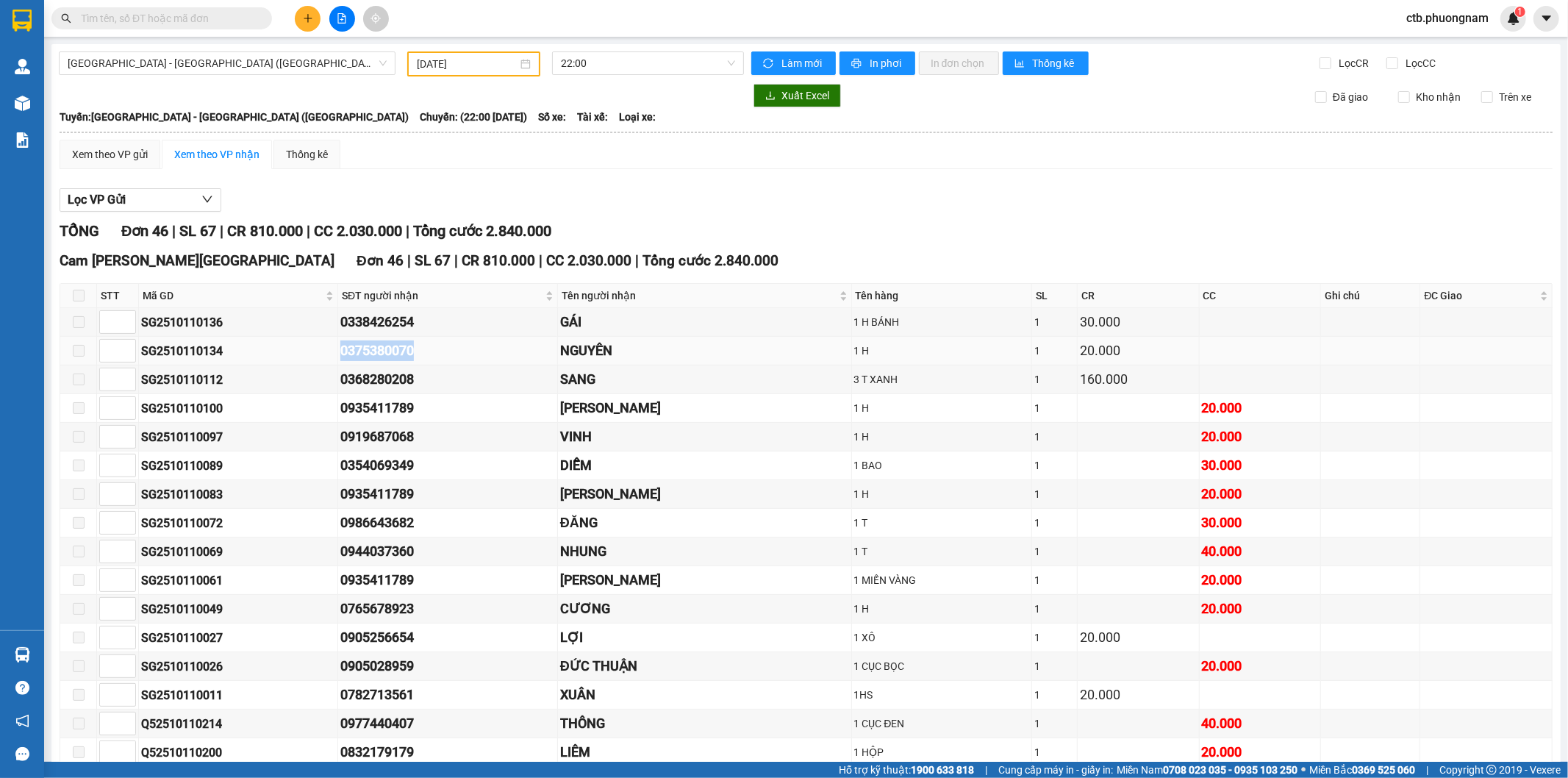
drag, startPoint x: 333, startPoint y: 355, endPoint x: 436, endPoint y: 352, distance: 103.0
click at [436, 352] on tr "SG2510110134 0375380070 NGUYÊN 1 H 1 20.000" at bounding box center [806, 351] width 1492 height 29
copy tr "0375380070"
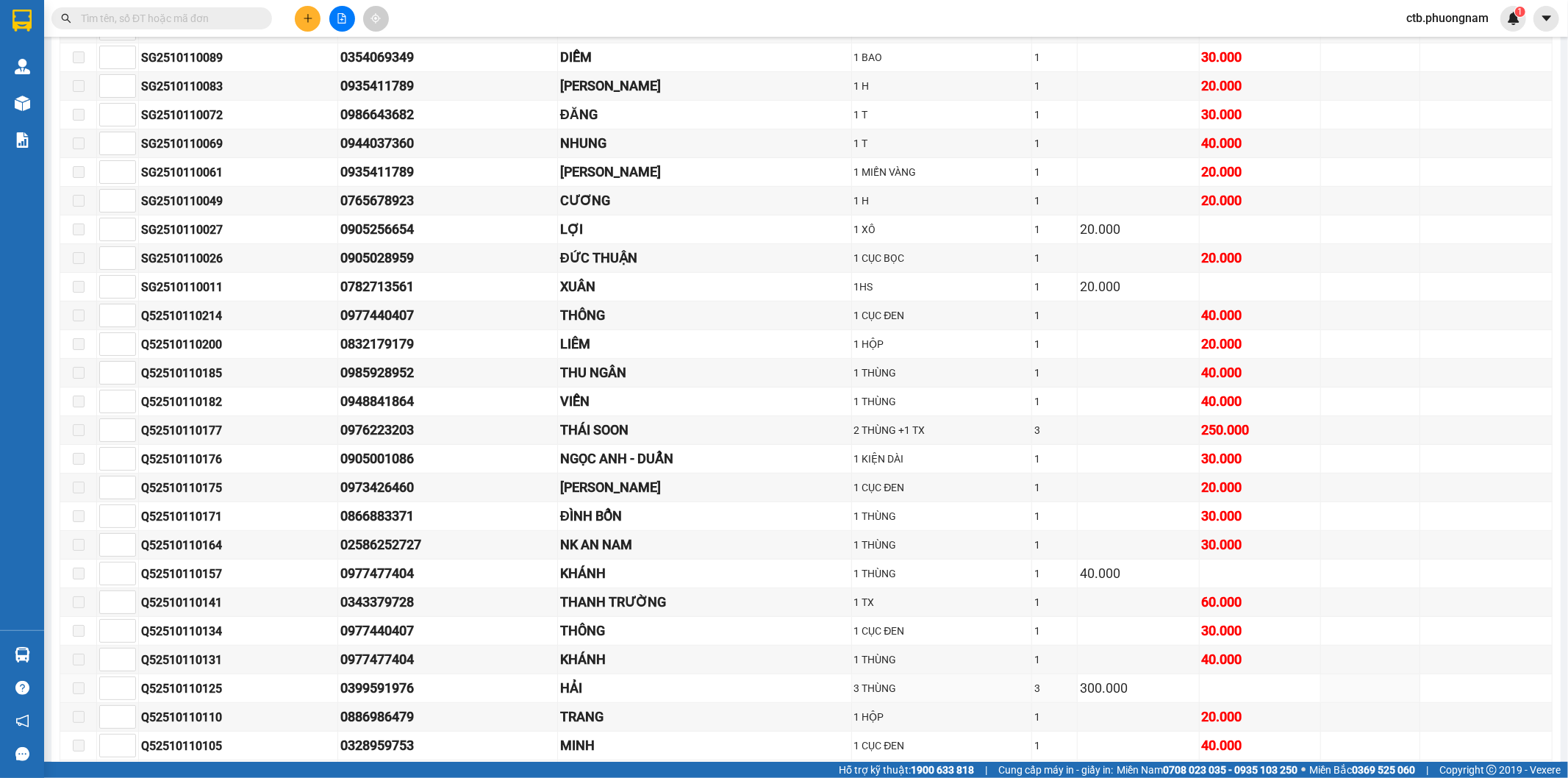
scroll to position [653, 0]
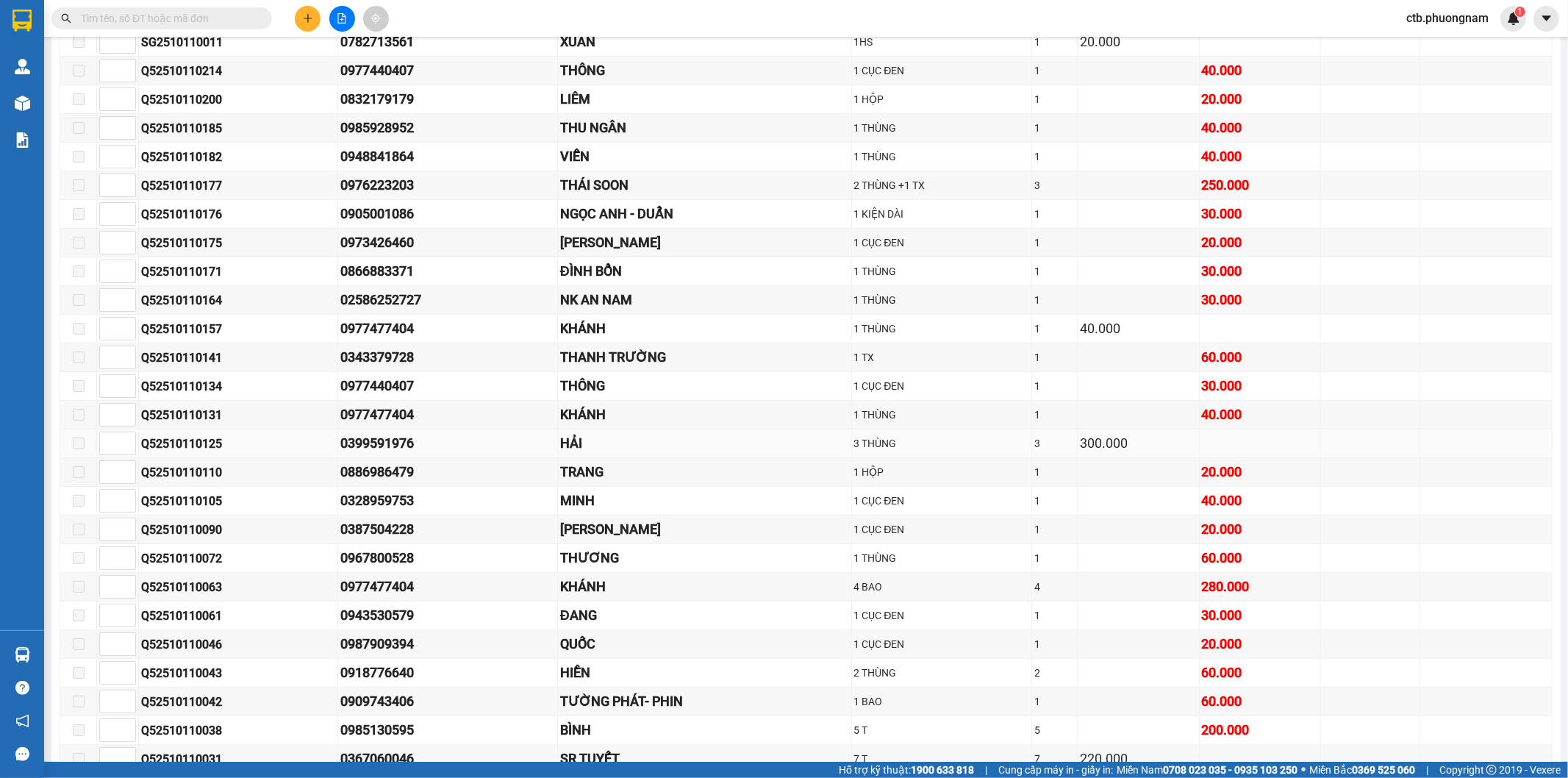
click at [336, 450] on td "Q52510110125" at bounding box center [239, 443] width 199 height 29
drag, startPoint x: 336, startPoint y: 450, endPoint x: 428, endPoint y: 450, distance: 92.0
click at [428, 450] on tr "Q52510110125 0399591976 HẢI 3 THÙNG 3 300.000" at bounding box center [806, 443] width 1492 height 29
copy tr "0399591976"
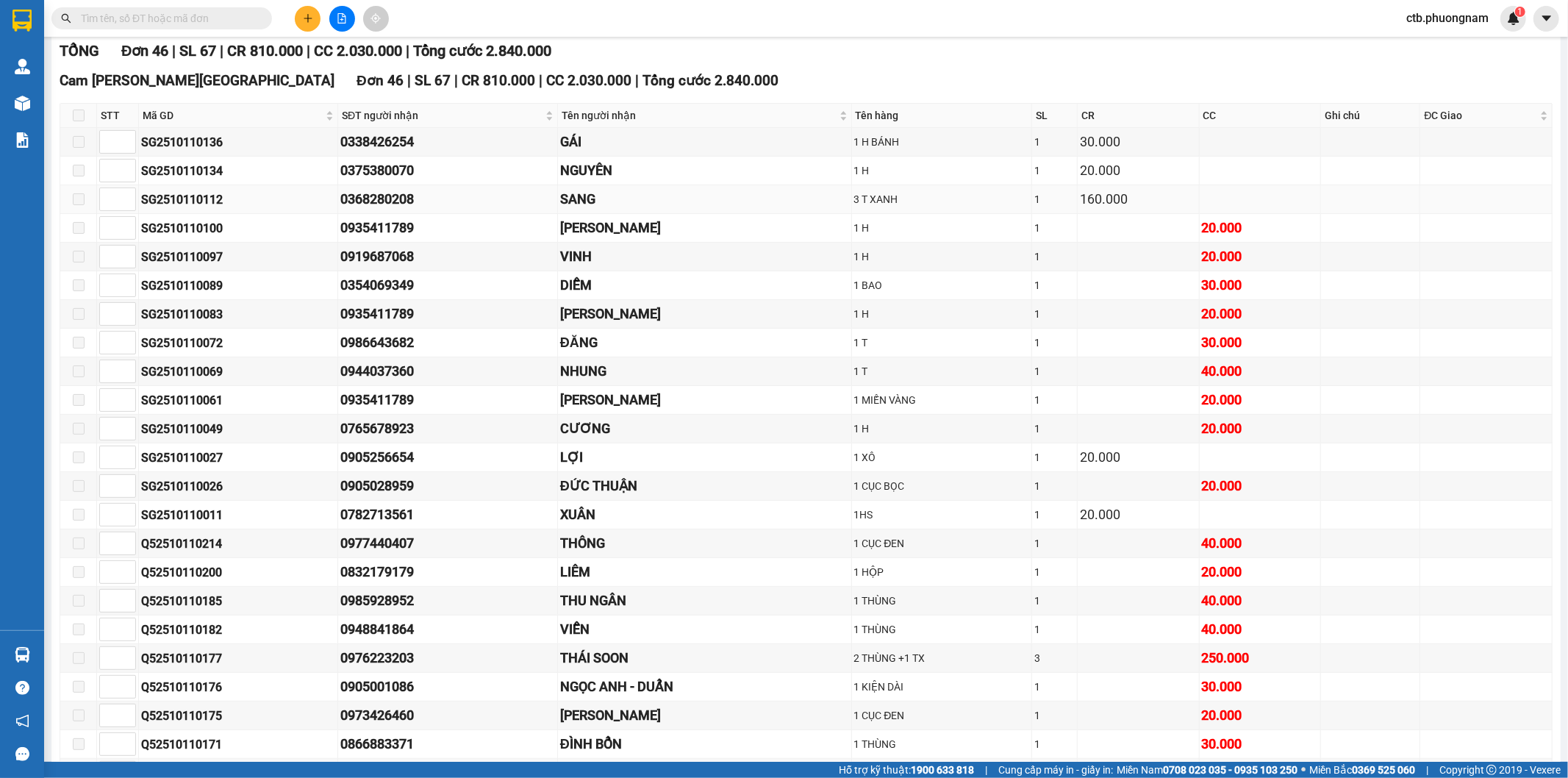
scroll to position [0, 0]
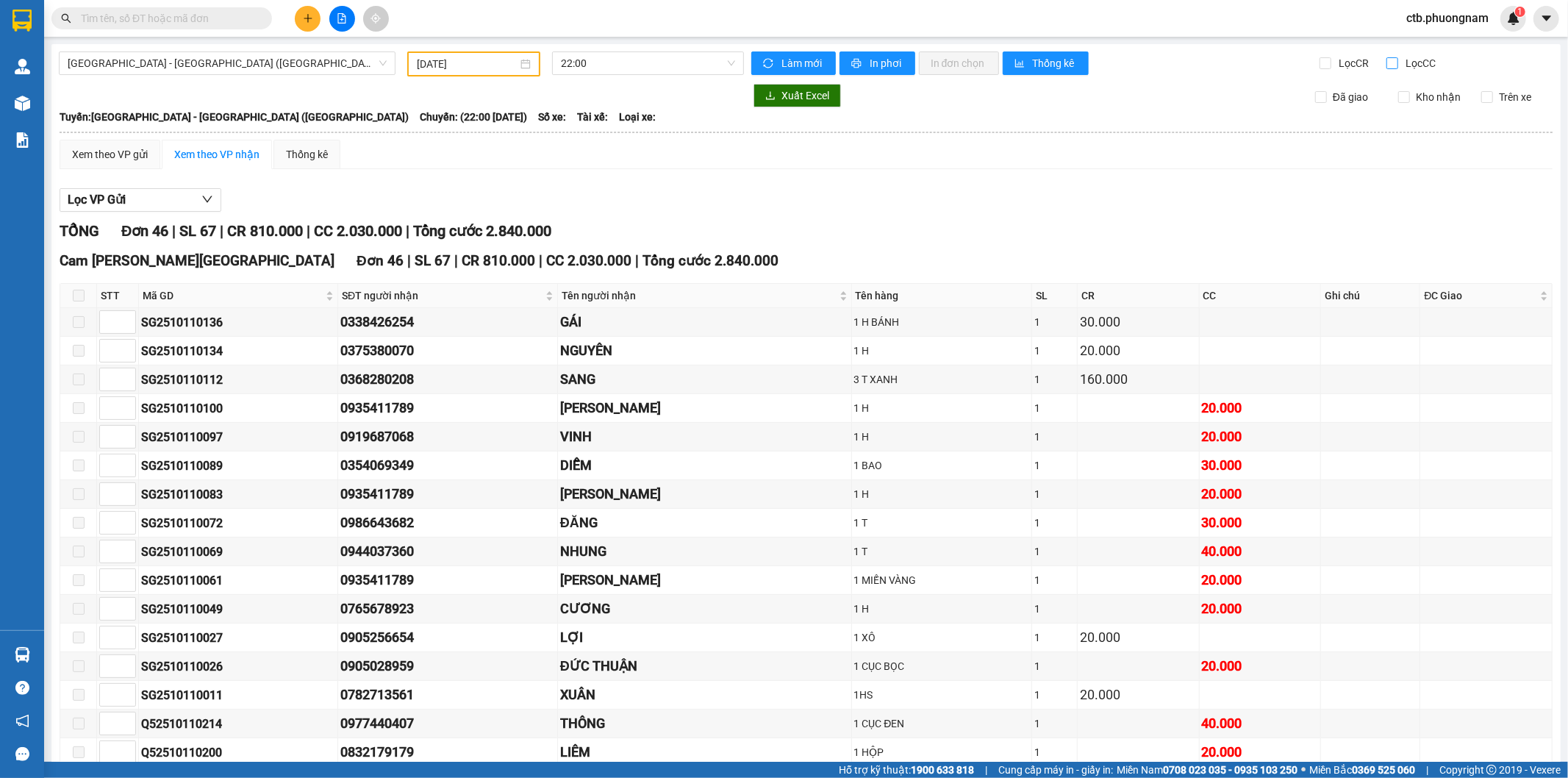
click at [1386, 62] on input "Lọc CC" at bounding box center [1393, 63] width 14 height 12
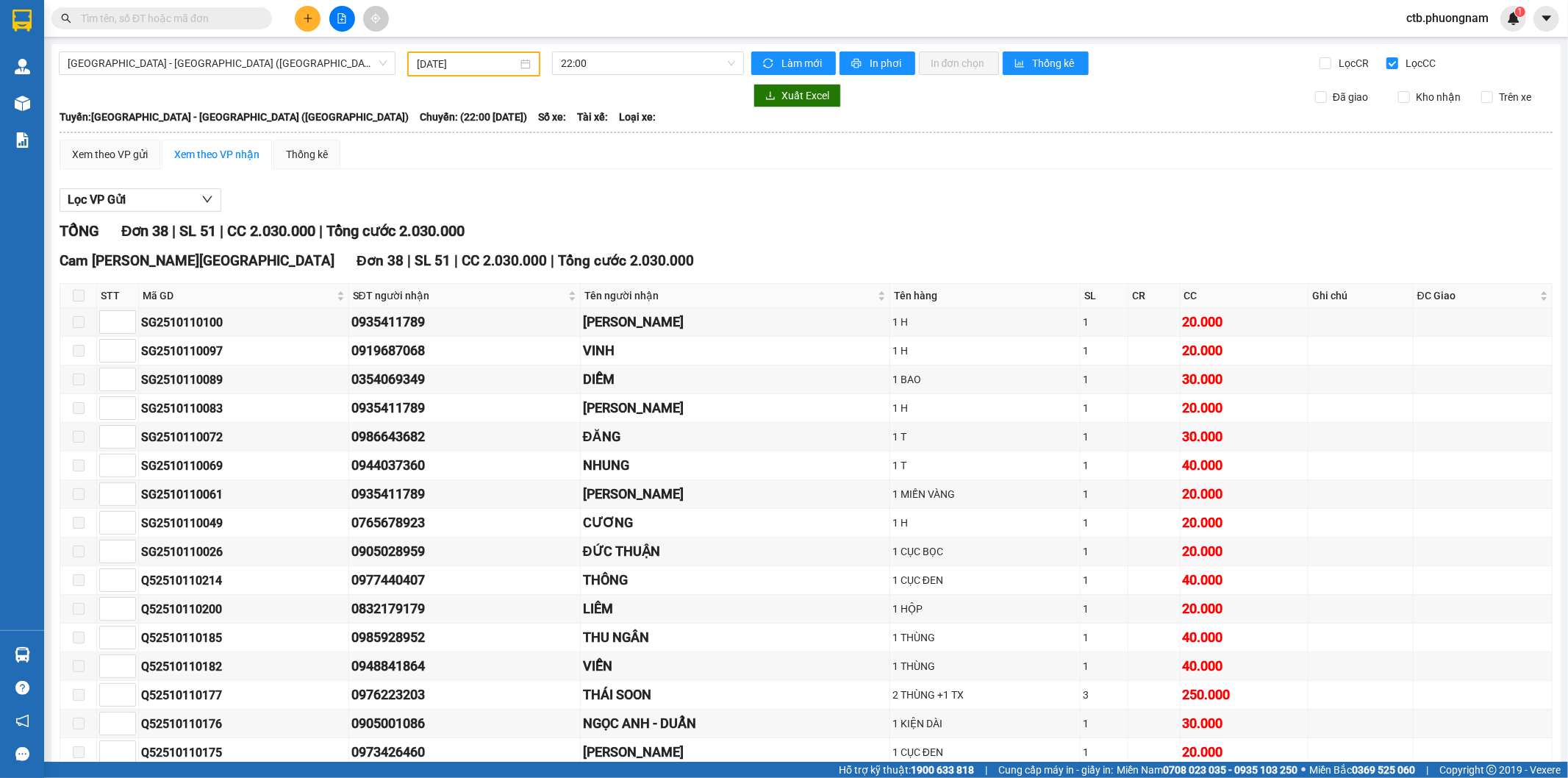
drag, startPoint x: 1313, startPoint y: 56, endPoint x: 1356, endPoint y: 71, distance: 45.5
click at [1319, 61] on label "Lọc CR" at bounding box center [1345, 64] width 53 height 17
click at [1386, 62] on input "Lọc CC" at bounding box center [1393, 63] width 14 height 12
checkbox input "false"
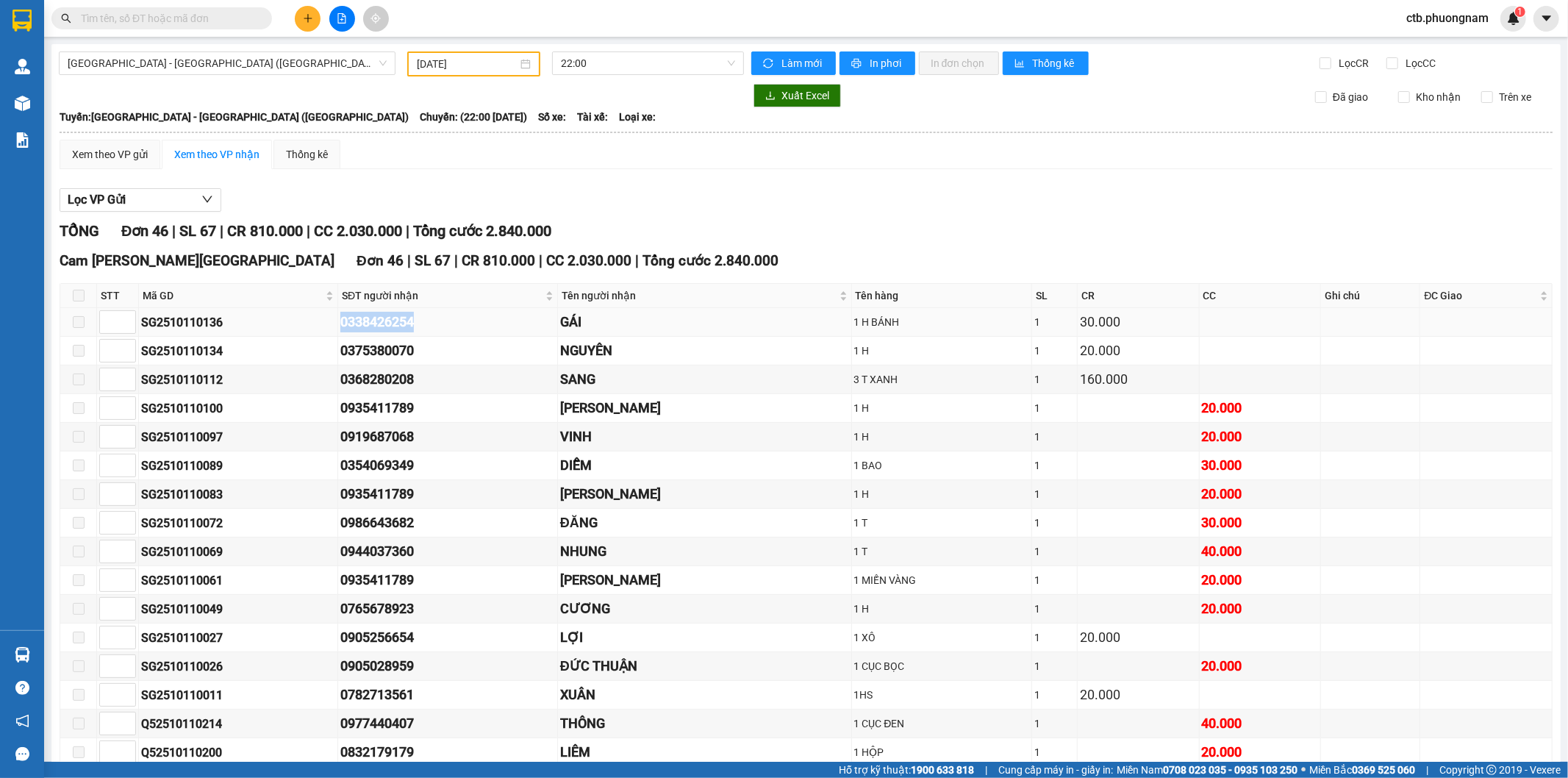
drag, startPoint x: 313, startPoint y: 313, endPoint x: 445, endPoint y: 311, distance: 132.0
click at [445, 311] on tr "SG2510110136 0338426254 GÁI 1 H BÁNH 1 30.000" at bounding box center [806, 322] width 1492 height 29
copy tr "0338426254"
